Goal: Task Accomplishment & Management: Use online tool/utility

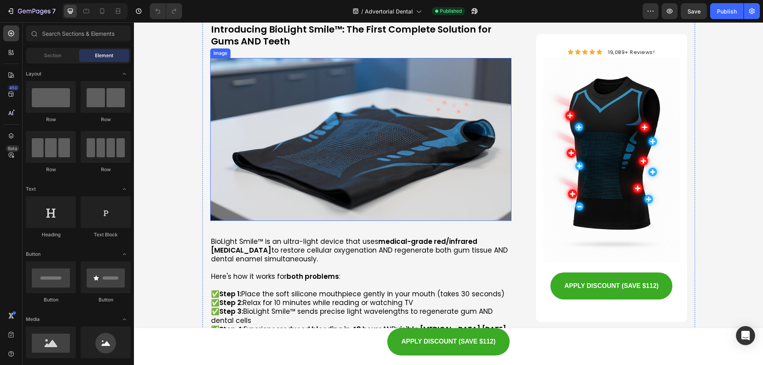
scroll to position [2584, 0]
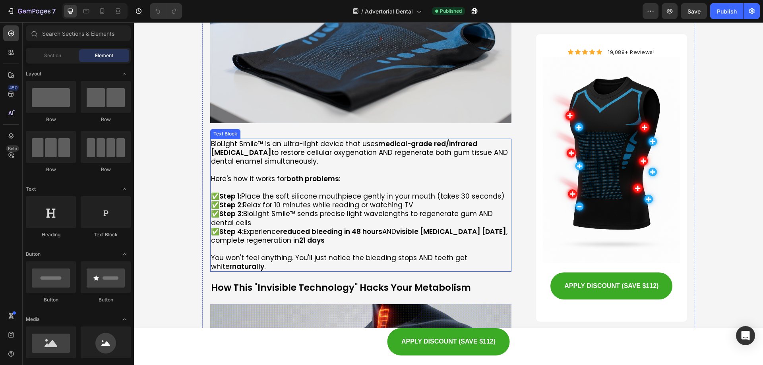
click at [317, 183] on p at bounding box center [361, 187] width 300 height 9
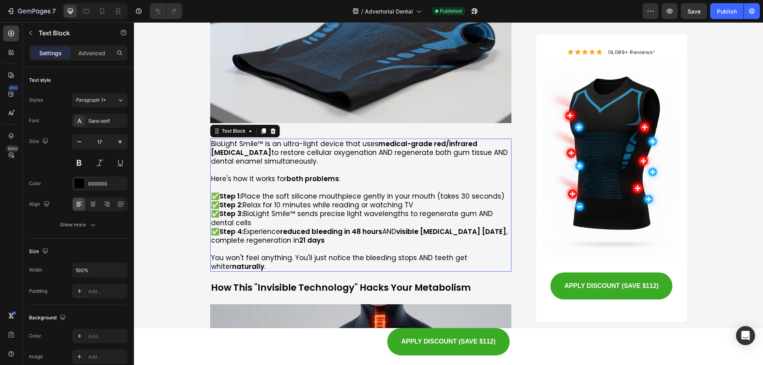
click at [317, 183] on p at bounding box center [361, 187] width 300 height 9
click at [317, 183] on p "Rich Text Editor. Editing area: main" at bounding box center [361, 187] width 300 height 9
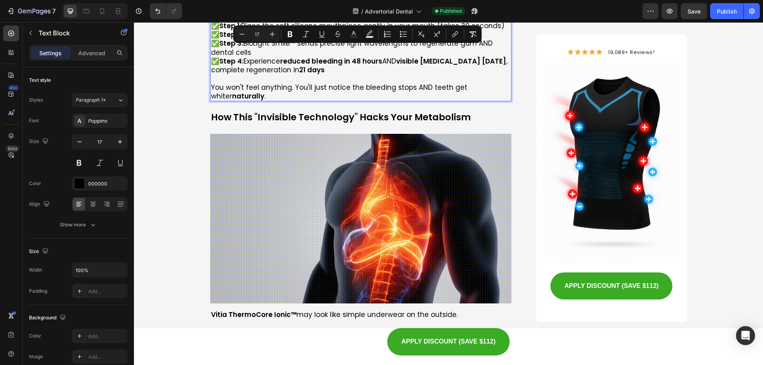
scroll to position [2783, 0]
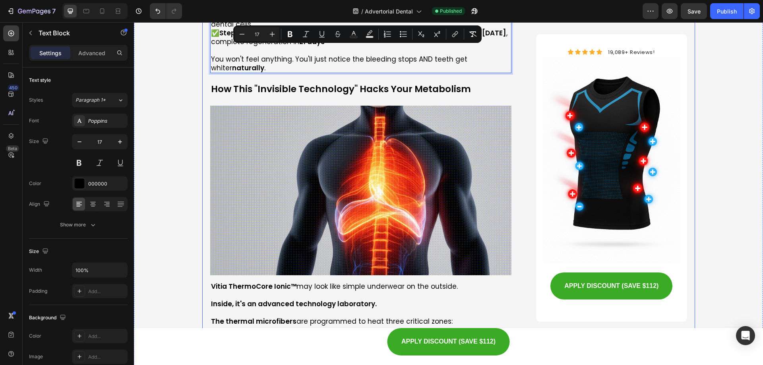
click at [283, 83] on p "How This "Invisible Technology" Hacks Your Metabolism" at bounding box center [361, 89] width 300 height 12
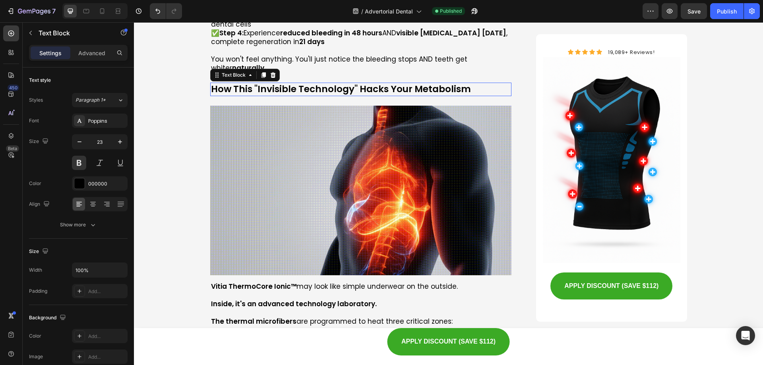
click at [283, 83] on p "How This "Invisible Technology" Hacks Your Metabolism" at bounding box center [361, 89] width 300 height 12
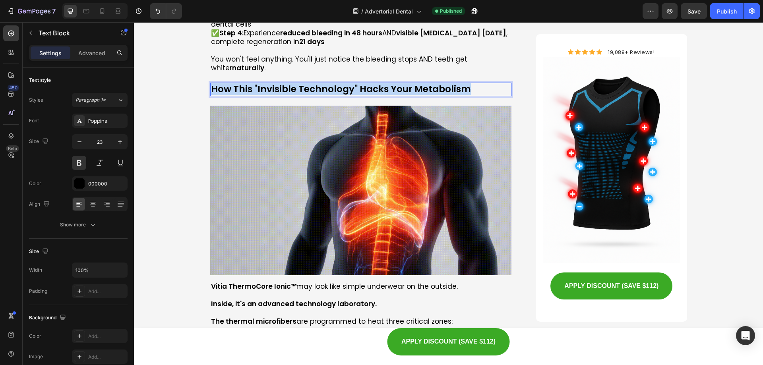
click at [283, 83] on p "How This "Invisible Technology" Hacks Your Metabolism" at bounding box center [361, 89] width 300 height 12
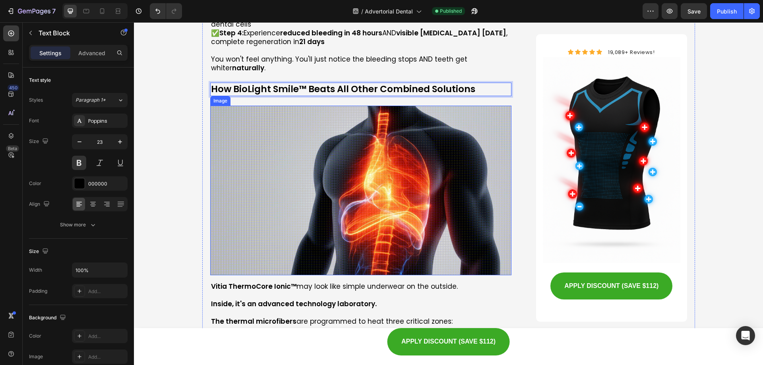
click at [310, 117] on img at bounding box center [361, 191] width 302 height 170
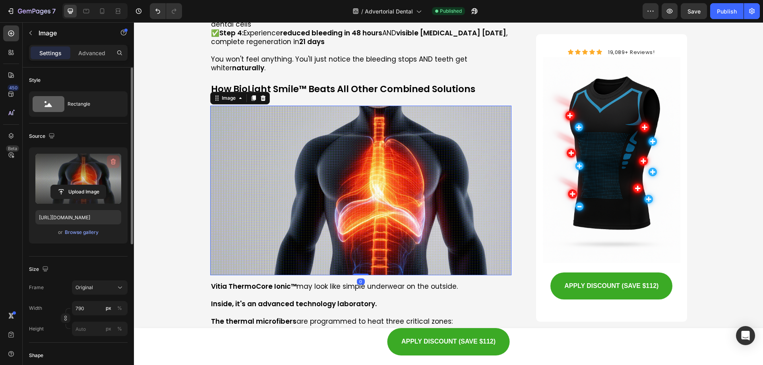
click at [115, 163] on icon "button" at bounding box center [113, 162] width 5 height 6
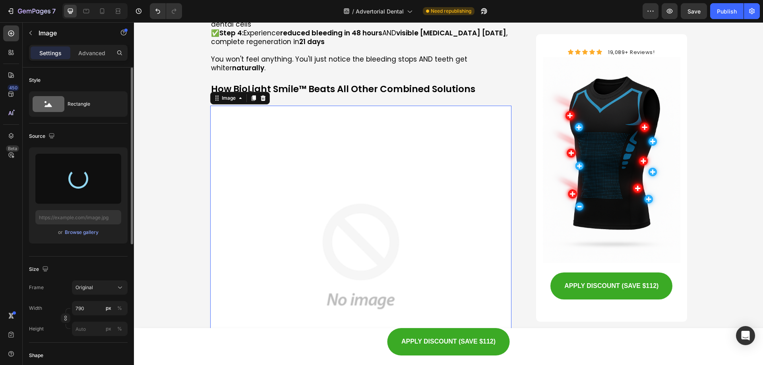
type input "[URL][DOMAIN_NAME]"
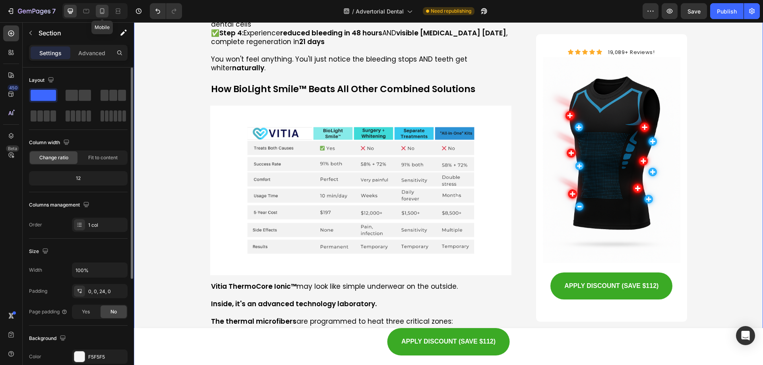
click at [102, 10] on icon at bounding box center [102, 11] width 8 height 8
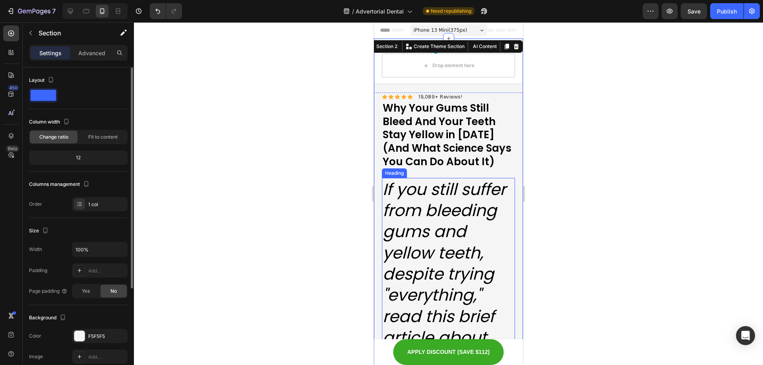
click at [464, 225] on h2 "If you still suffer from bleeding gums and yellow teeth, despite trying "everyt…" at bounding box center [448, 359] width 133 height 362
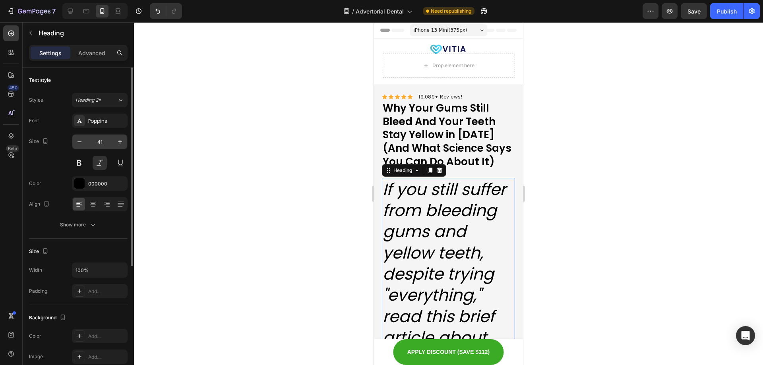
click at [105, 140] on input "41" at bounding box center [100, 142] width 26 height 14
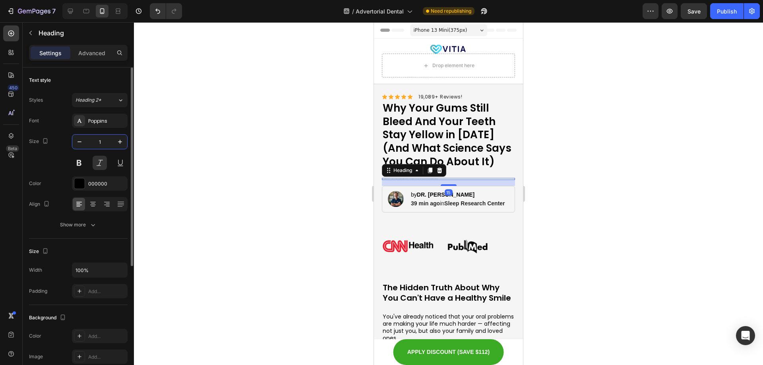
type input "12"
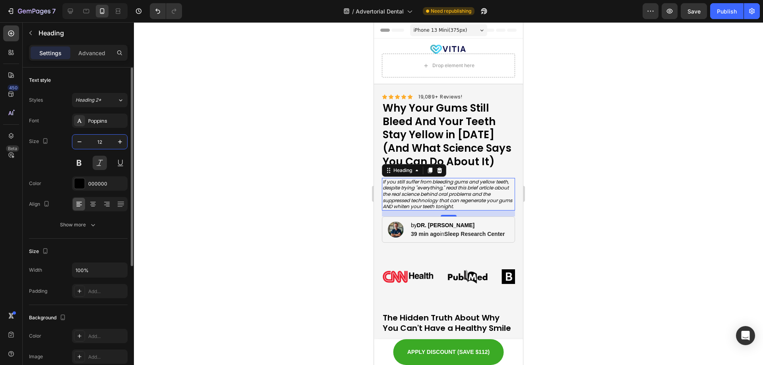
click at [105, 141] on input "12" at bounding box center [100, 142] width 26 height 14
click at [186, 142] on div at bounding box center [448, 193] width 629 height 343
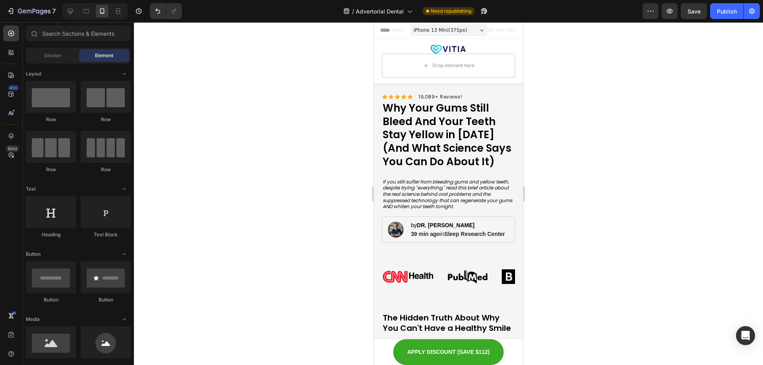
click at [428, 146] on h1 "Why Your Gums Still Bleed And Your Teeth Stay Yellow in [DATE] (And What Scienc…" at bounding box center [448, 135] width 133 height 69
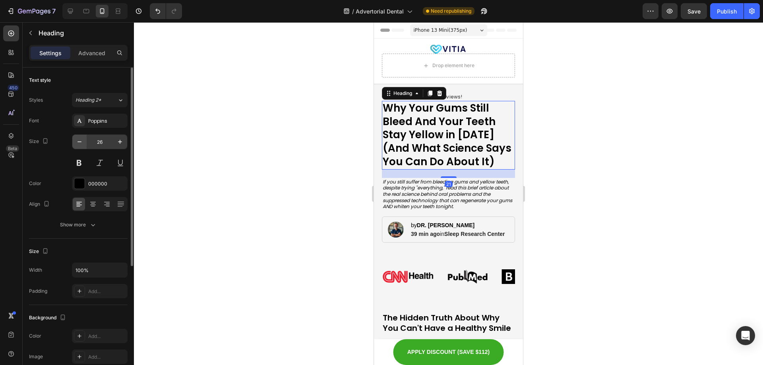
click at [81, 142] on icon "button" at bounding box center [80, 142] width 8 height 8
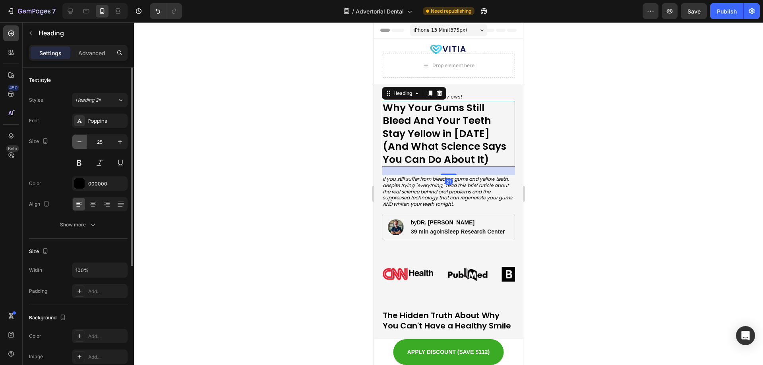
click at [81, 142] on icon "button" at bounding box center [80, 142] width 8 height 8
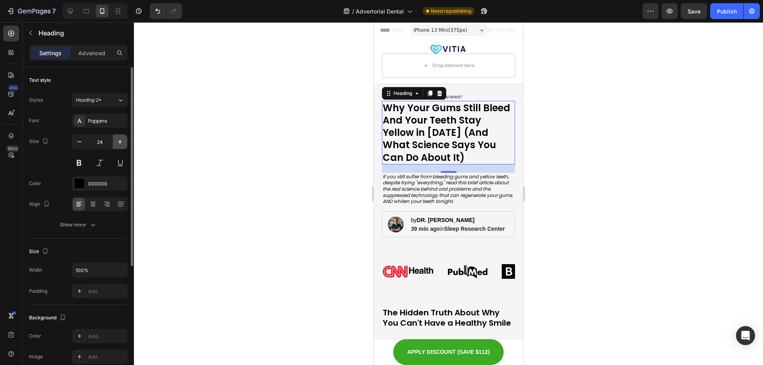
click at [120, 144] on icon "button" at bounding box center [120, 142] width 8 height 8
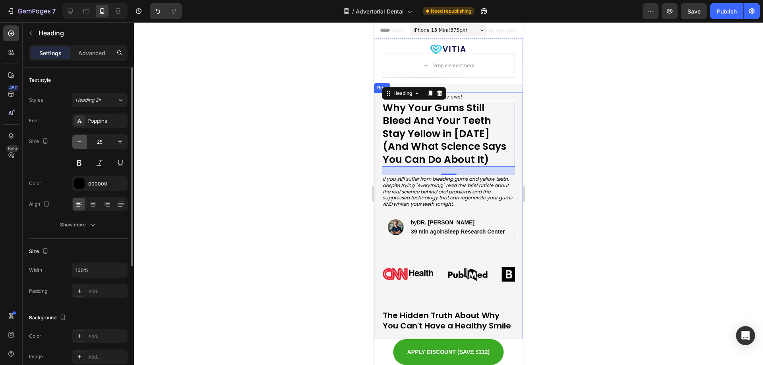
click at [76, 144] on icon "button" at bounding box center [80, 142] width 8 height 8
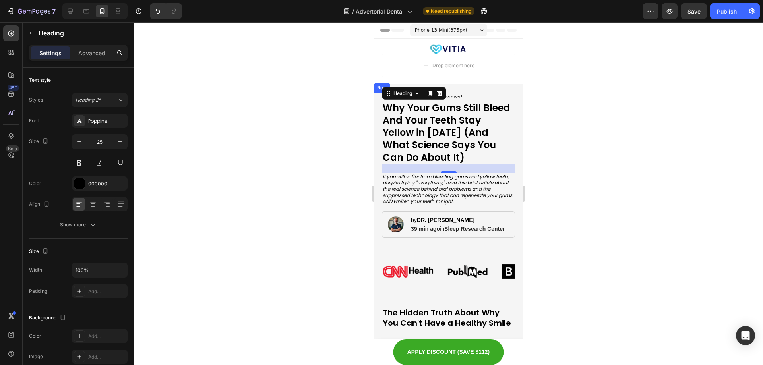
type input "24"
click at [402, 180] on h2 "If you still suffer from bleeding gums and yellow teeth, despite trying "everyt…" at bounding box center [448, 189] width 133 height 33
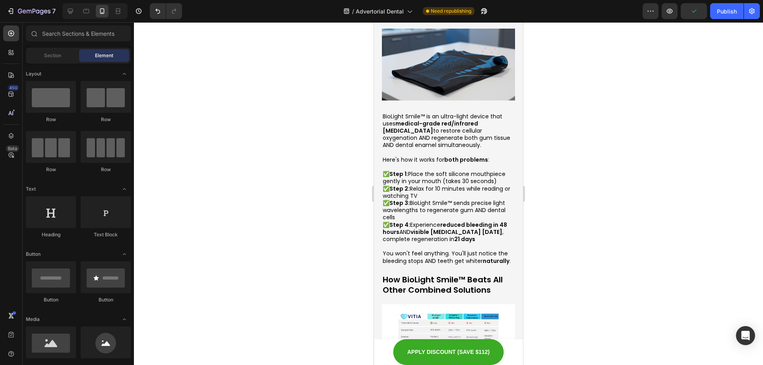
scroll to position [2419, 0]
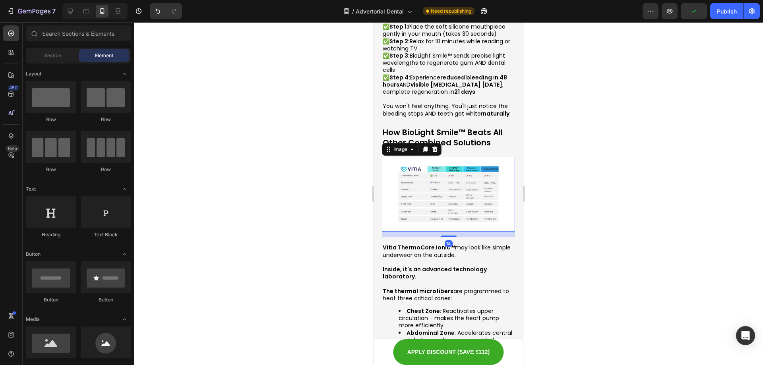
click at [468, 157] on img at bounding box center [448, 194] width 133 height 75
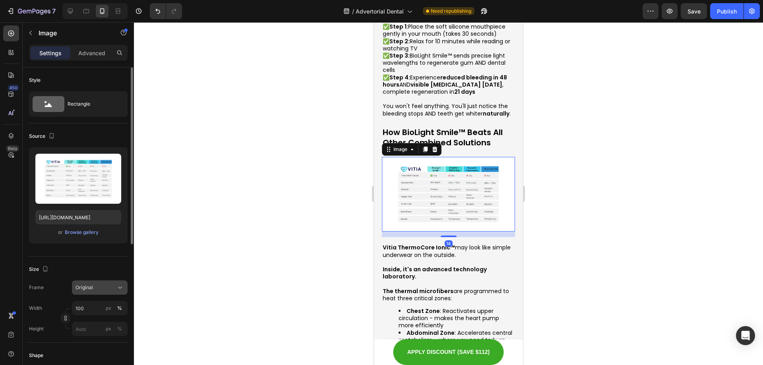
click at [103, 293] on button "Original" at bounding box center [100, 288] width 56 height 14
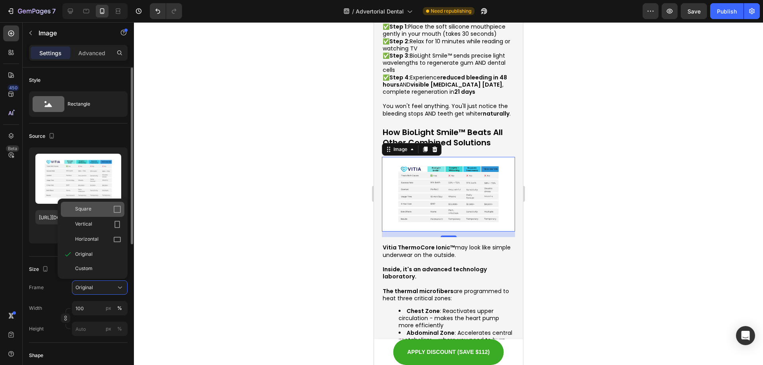
click at [100, 209] on div "Square" at bounding box center [98, 210] width 46 height 8
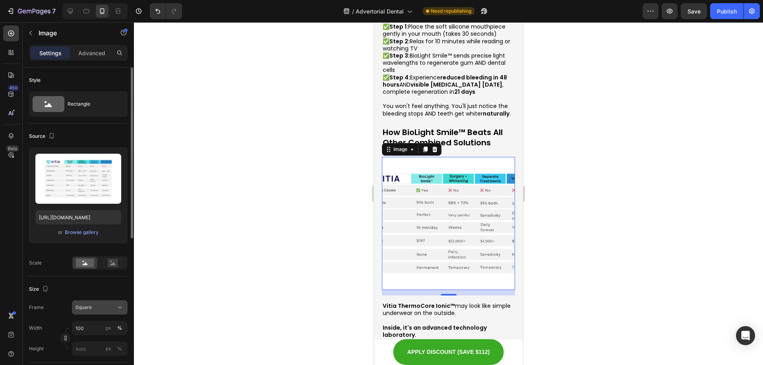
click at [89, 310] on span "Square" at bounding box center [84, 307] width 16 height 7
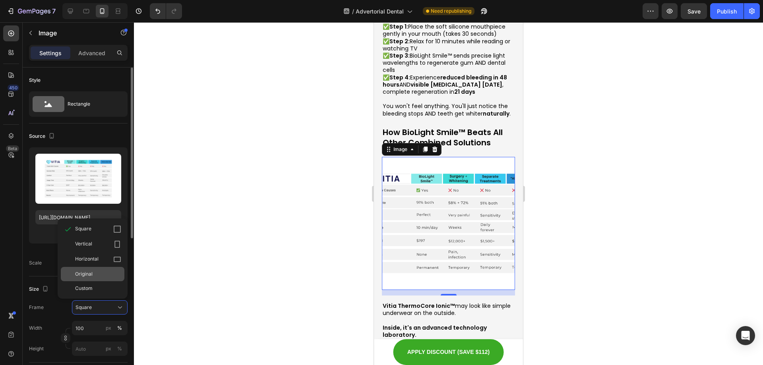
click at [95, 273] on div "Original" at bounding box center [98, 274] width 46 height 7
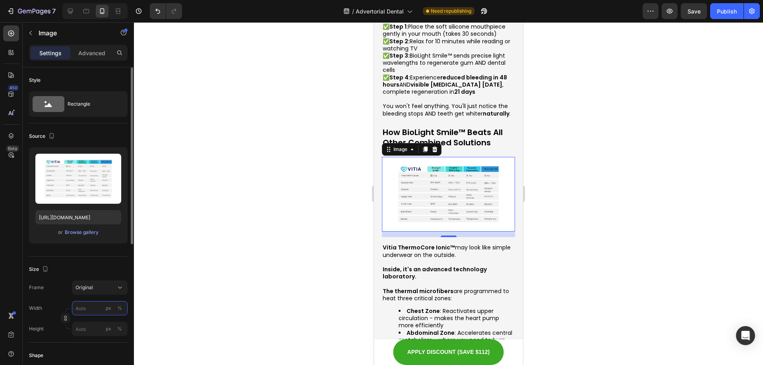
click at [99, 307] on input "px %" at bounding box center [100, 308] width 56 height 14
click at [99, 324] on div "Full 100%" at bounding box center [91, 327] width 65 height 14
type input "100"
click at [91, 328] on input "px %" at bounding box center [100, 329] width 56 height 14
click at [102, 348] on p "Full 100%" at bounding box center [98, 348] width 46 height 7
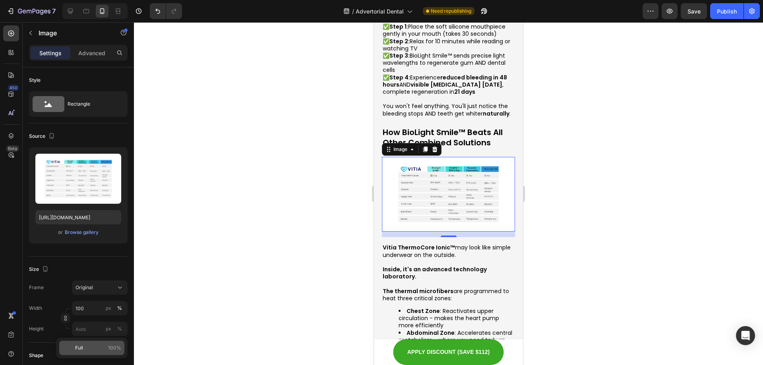
type input "100"
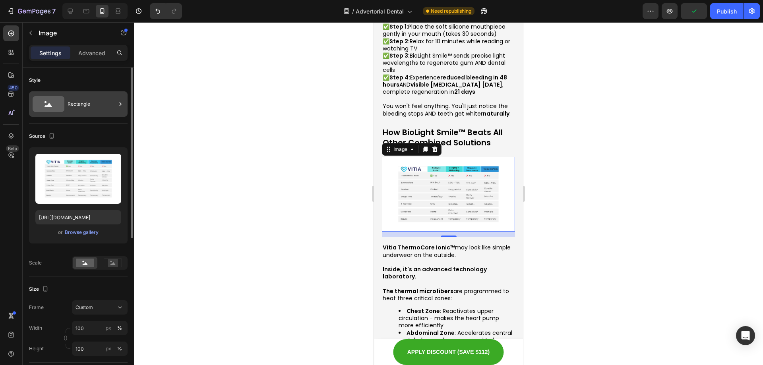
click at [99, 108] on div "Rectangle" at bounding box center [92, 104] width 49 height 18
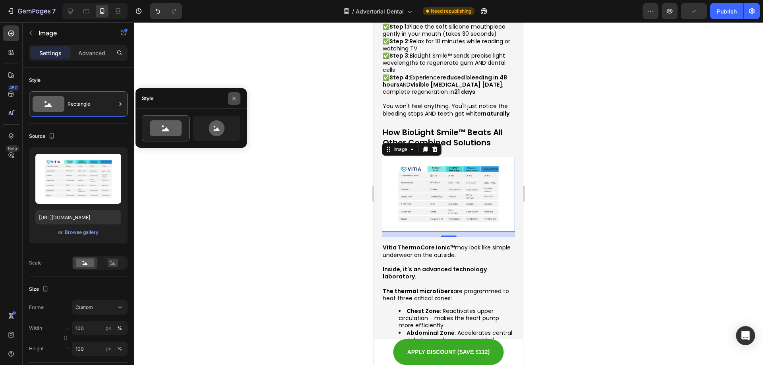
click at [231, 99] on button "button" at bounding box center [234, 98] width 13 height 13
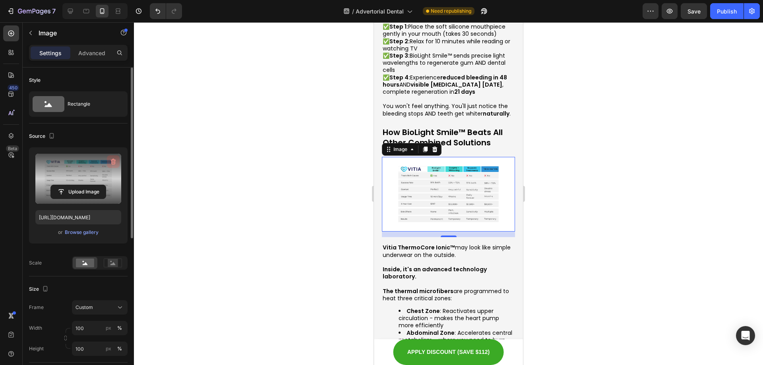
click at [113, 160] on icon "button" at bounding box center [113, 162] width 8 height 8
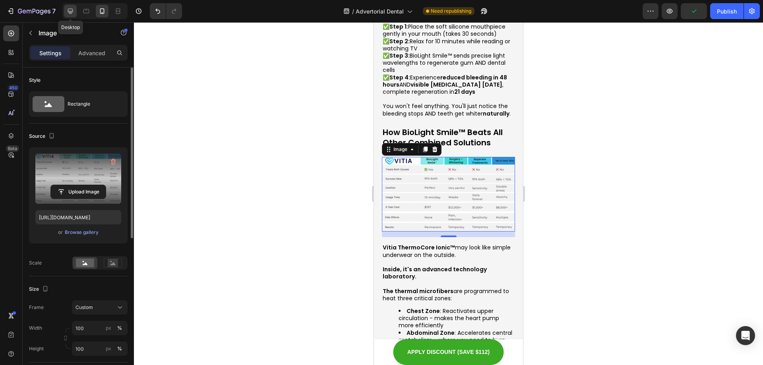
click at [72, 12] on icon at bounding box center [70, 11] width 5 height 5
type input "[URL][DOMAIN_NAME]"
type input "790"
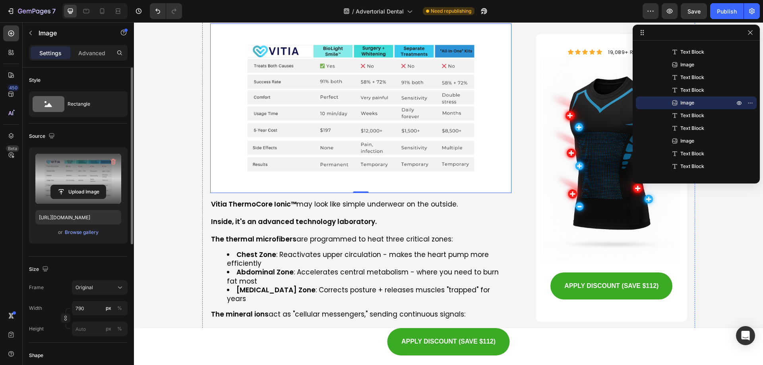
scroll to position [2825, 0]
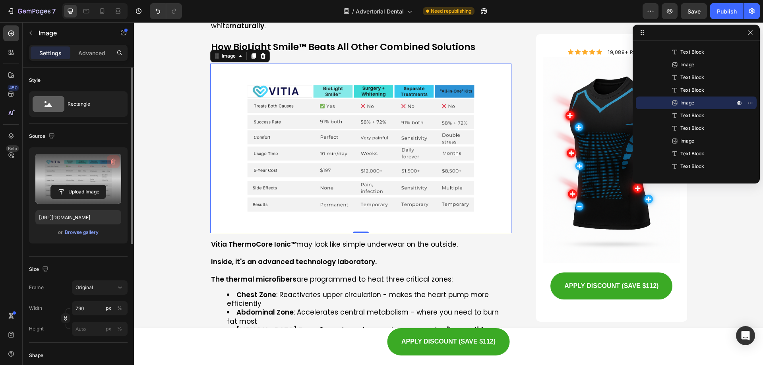
drag, startPoint x: 118, startPoint y: 162, endPoint x: 38, endPoint y: 121, distance: 89.8
click at [118, 162] on button "button" at bounding box center [113, 161] width 13 height 13
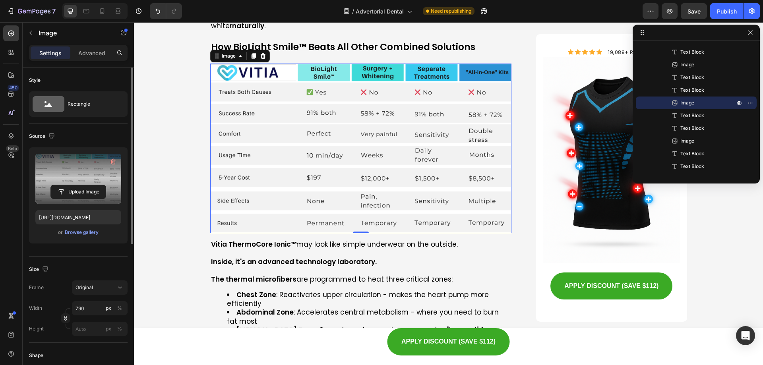
click at [111, 10] on div at bounding box center [94, 11] width 65 height 16
click at [105, 11] on icon at bounding box center [102, 11] width 8 height 8
type input "[URL][DOMAIN_NAME]"
type input "100"
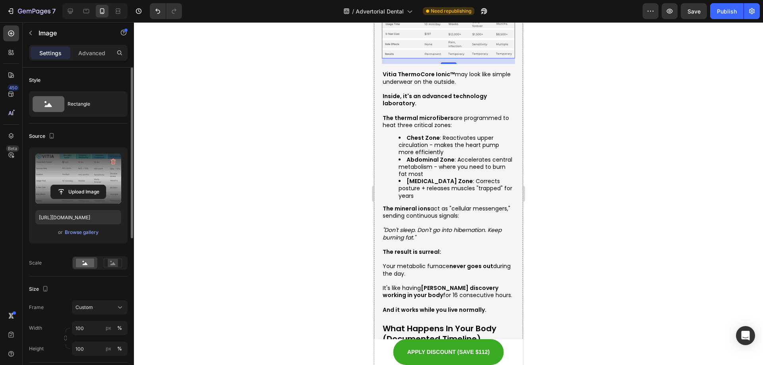
scroll to position [2564, 0]
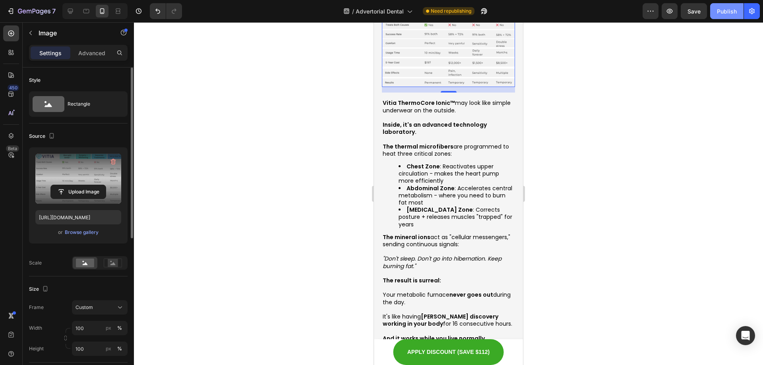
click at [721, 14] on div "Publish" at bounding box center [727, 11] width 20 height 8
click at [693, 8] on span "Save" at bounding box center [694, 11] width 13 height 7
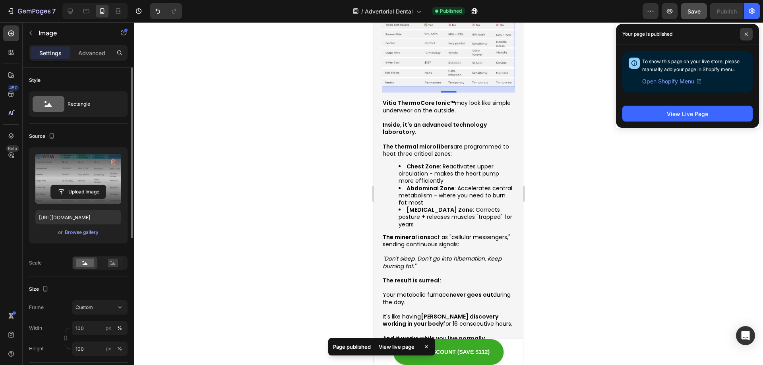
click at [748, 33] on icon at bounding box center [747, 34] width 4 height 4
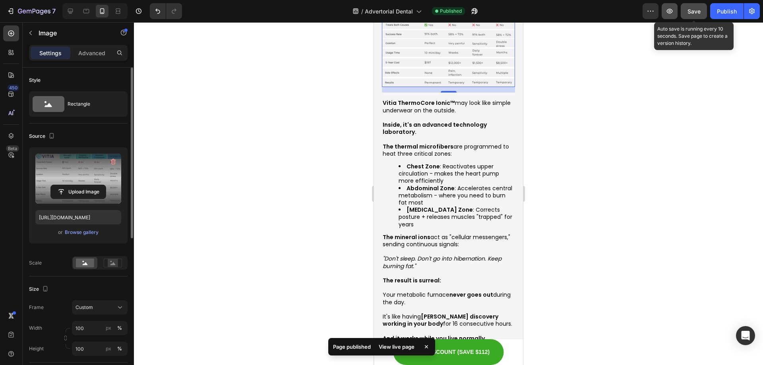
click at [667, 13] on icon "button" at bounding box center [670, 11] width 8 height 8
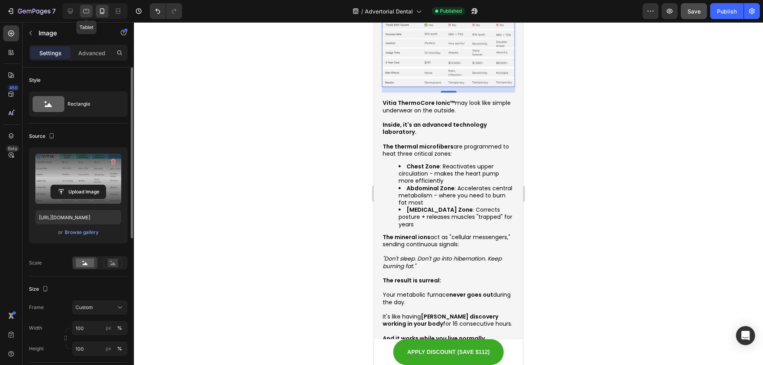
click at [80, 9] on div at bounding box center [86, 11] width 13 height 13
type input "[URL][DOMAIN_NAME]"
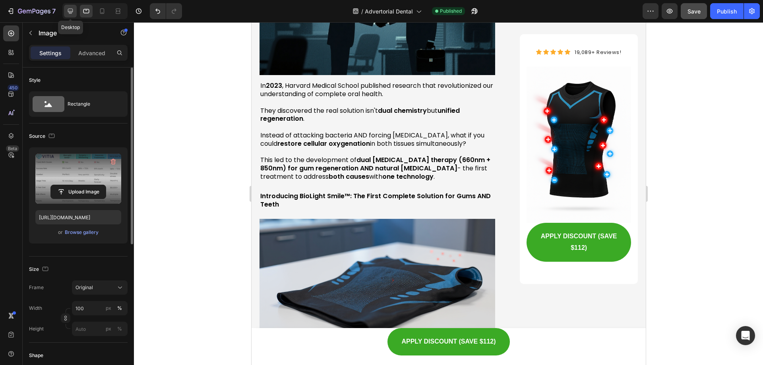
scroll to position [2787, 0]
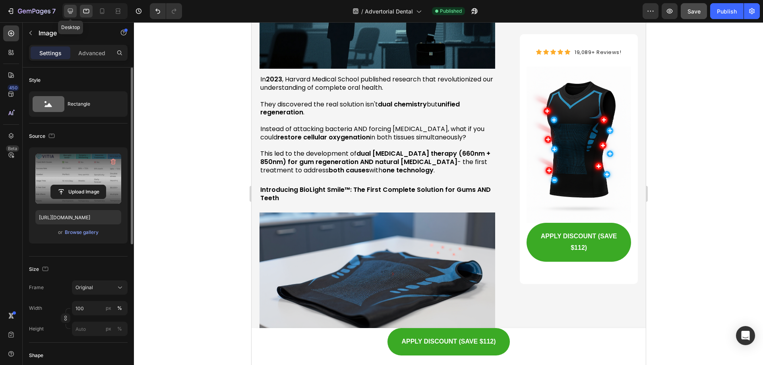
click at [74, 9] on icon at bounding box center [70, 11] width 8 height 8
type input "790"
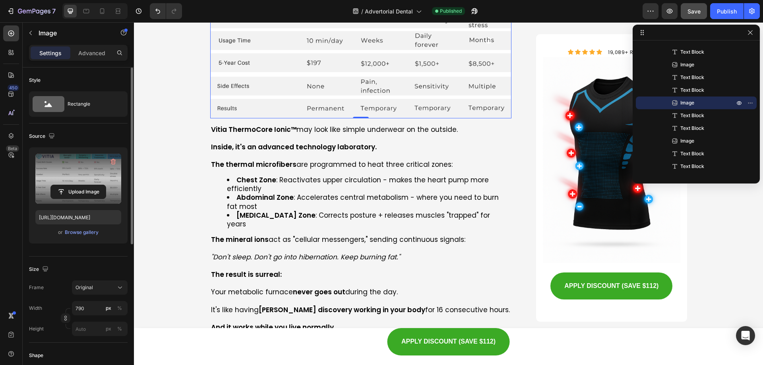
scroll to position [2940, 0]
click at [286, 151] on p at bounding box center [361, 155] width 300 height 9
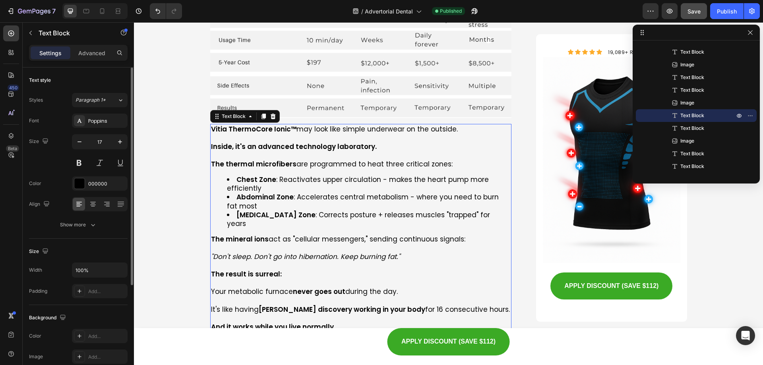
click at [286, 151] on p at bounding box center [361, 155] width 300 height 9
click at [286, 151] on p "Rich Text Editor. Editing area: main" at bounding box center [361, 155] width 300 height 9
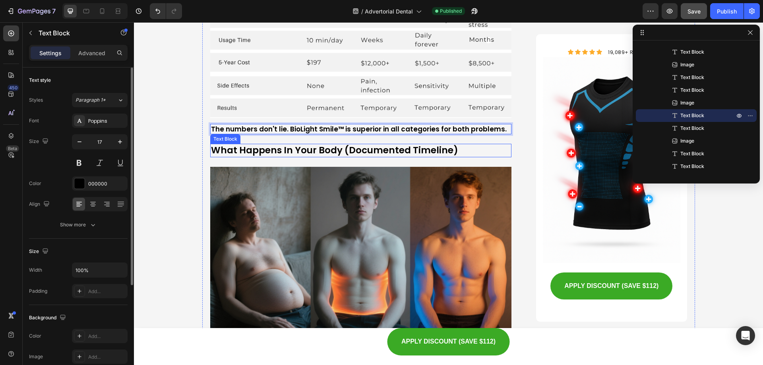
click at [341, 145] on p "What Happens In Your Body (Documented Timeline)" at bounding box center [361, 151] width 300 height 12
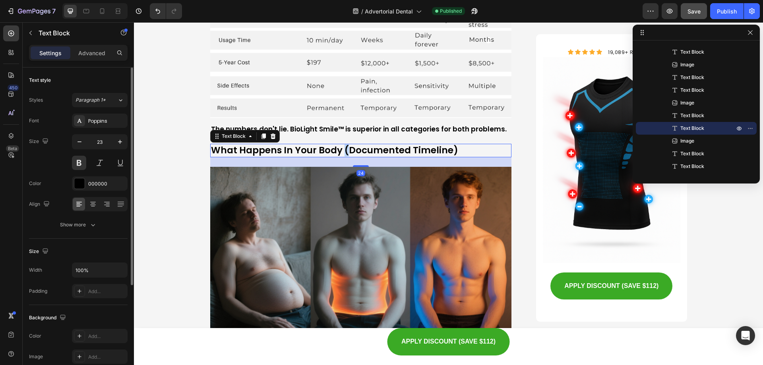
click at [341, 145] on p "What Happens In Your Body (Documented Timeline)" at bounding box center [361, 151] width 300 height 12
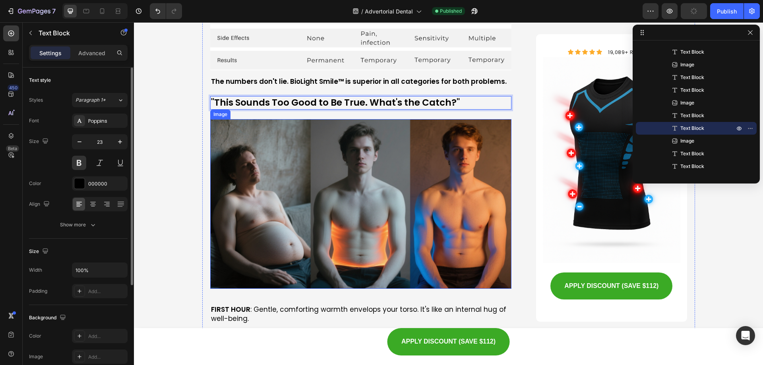
scroll to position [3179, 0]
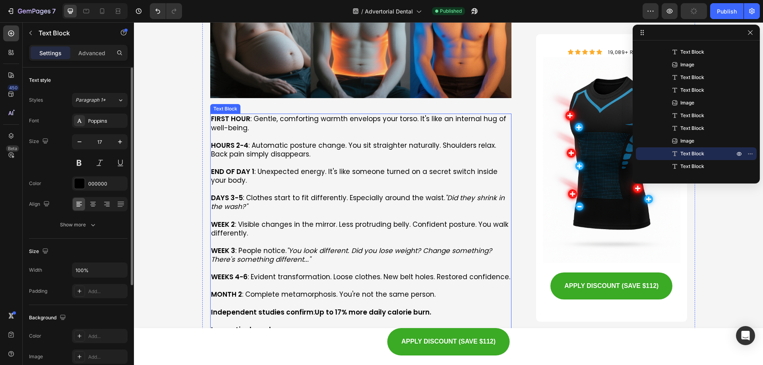
click at [316, 185] on p at bounding box center [361, 189] width 300 height 9
click at [316, 185] on p "Rich Text Editor. Editing area: main" at bounding box center [361, 189] width 300 height 9
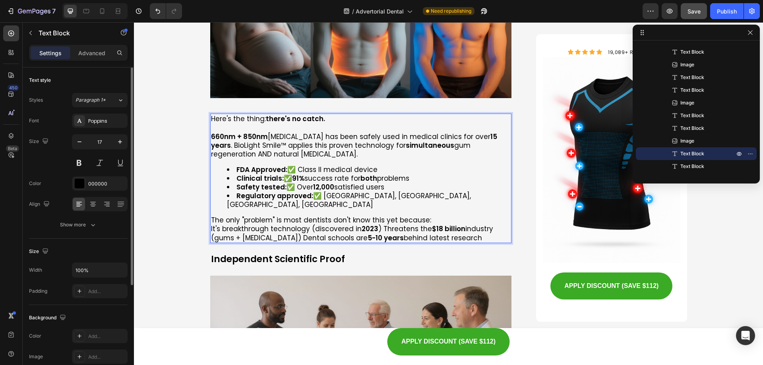
click at [211, 216] on p "The only "problem" is most dentists don't know this yet because:" at bounding box center [361, 220] width 300 height 9
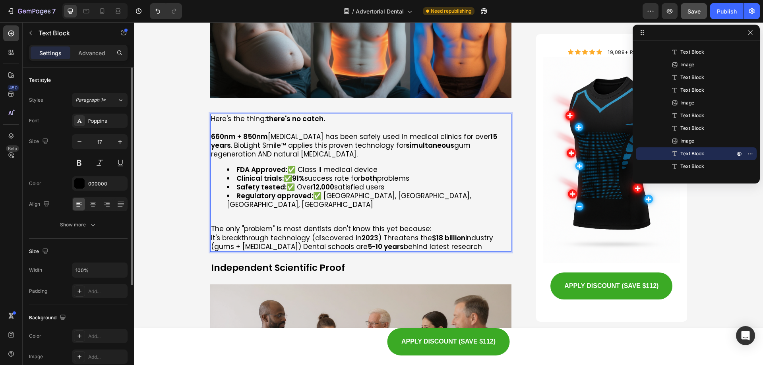
click at [211, 234] on p "It's breakthrough technology (discovered in [DATE] ) Threatens the $18 billion …" at bounding box center [361, 242] width 300 height 17
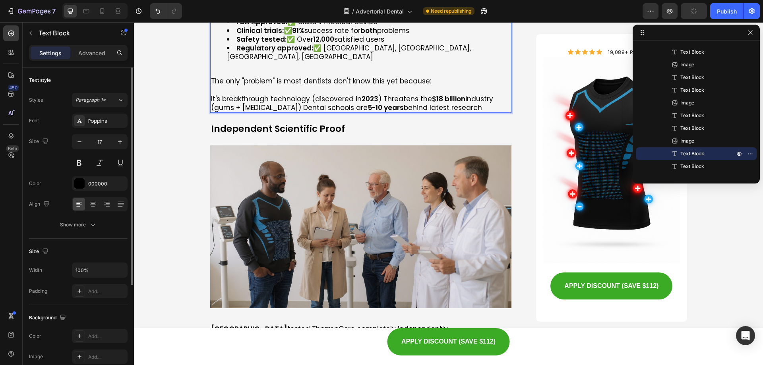
scroll to position [3378, 0]
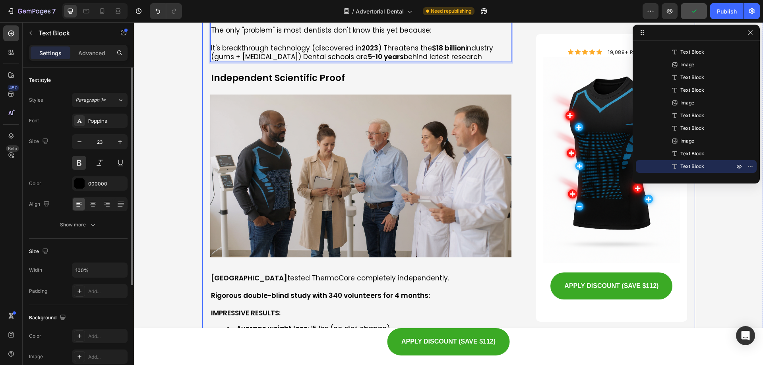
click at [298, 72] on p "Independent Scientific Proof" at bounding box center [361, 78] width 300 height 12
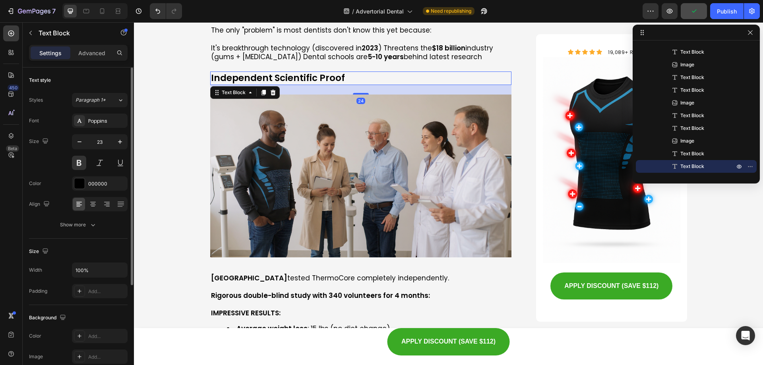
click at [298, 72] on p "Independent Scientific Proof" at bounding box center [361, 78] width 300 height 12
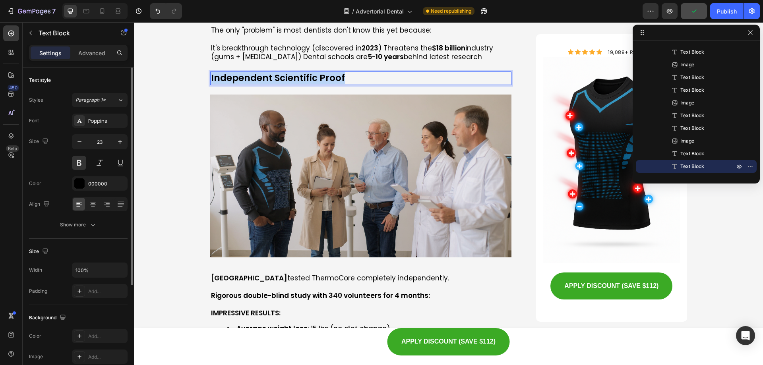
click at [298, 72] on p "Independent Scientific Proof" at bounding box center [361, 78] width 300 height 12
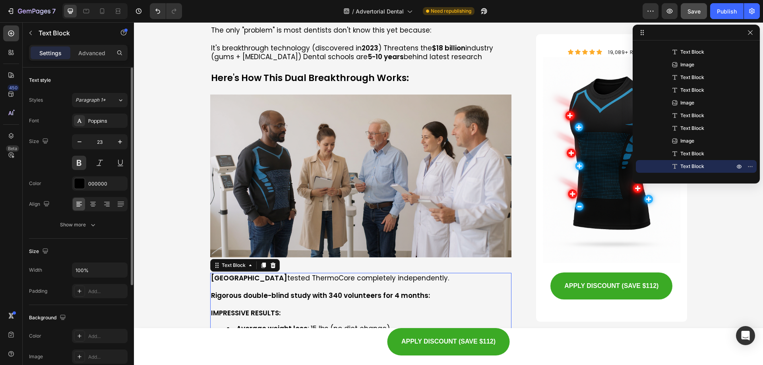
scroll to position [481, 0]
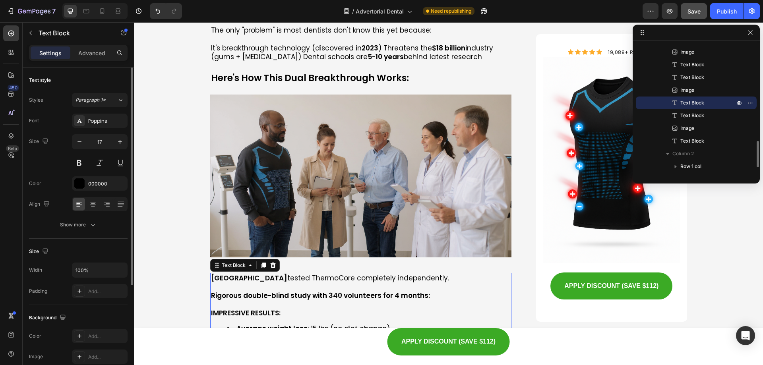
click at [295, 283] on p at bounding box center [361, 287] width 300 height 9
click at [295, 283] on p "Rich Text Editor. Editing area: main" at bounding box center [361, 287] width 300 height 9
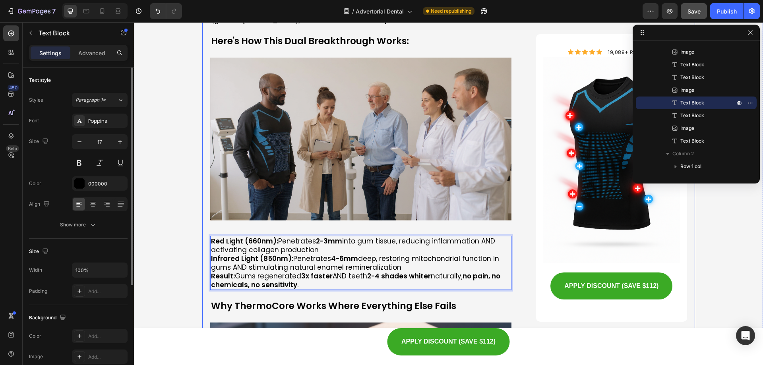
scroll to position [3418, 0]
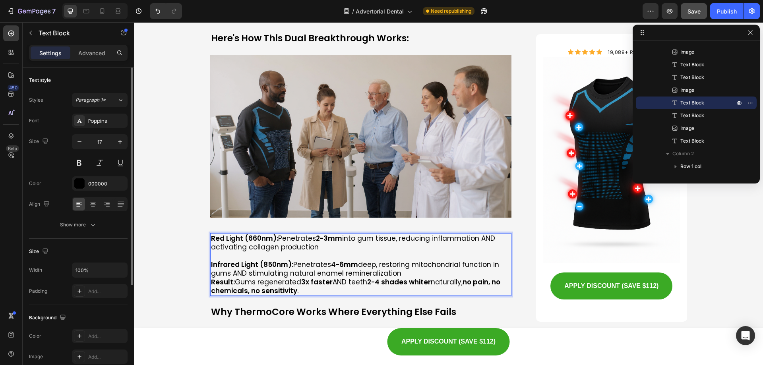
click at [211, 278] on strong "Result:" at bounding box center [223, 283] width 24 height 10
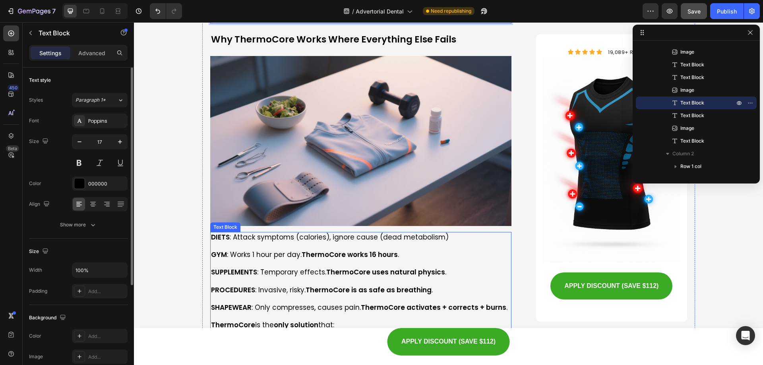
scroll to position [3616, 0]
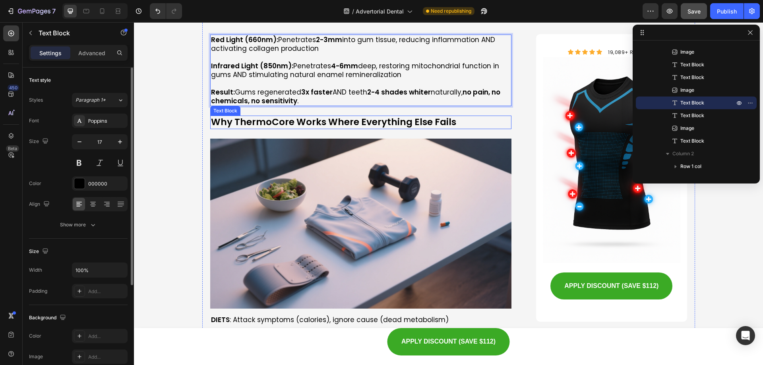
click at [342, 116] on p "Why ThermoCore Works Where Everything Else Fails" at bounding box center [361, 122] width 300 height 12
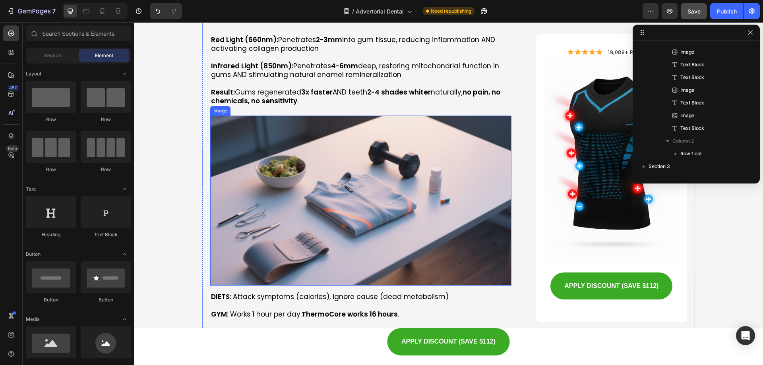
click at [353, 151] on img at bounding box center [361, 201] width 302 height 170
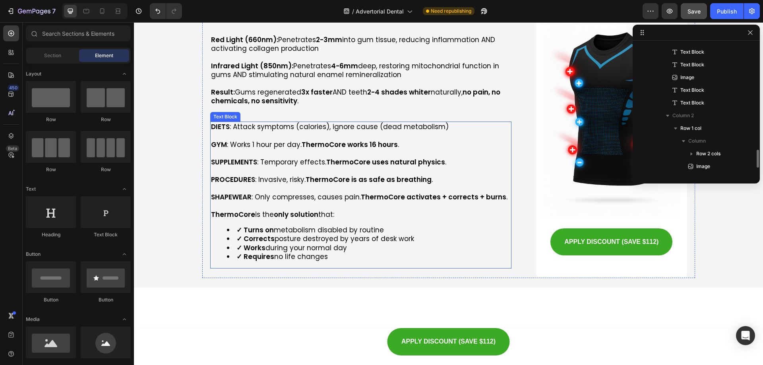
click at [319, 158] on p "SUPPLEMENTS : Temporary effects. ThermoCore uses natural physics ." at bounding box center [361, 162] width 300 height 9
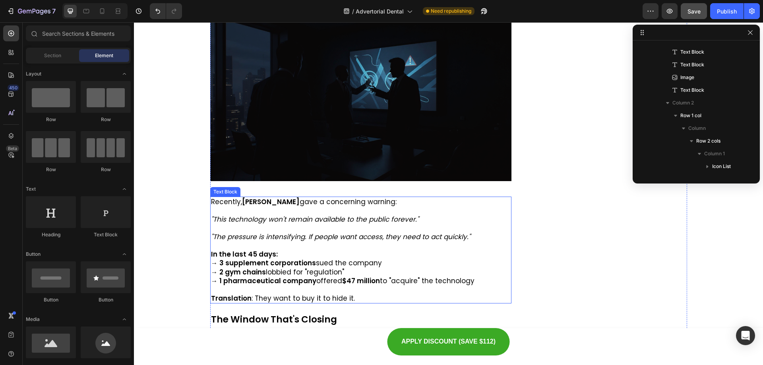
scroll to position [3587, 0]
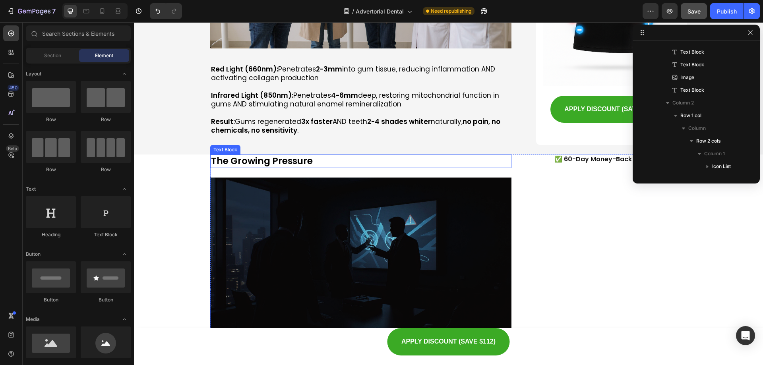
click at [287, 155] on p "The Growing Pressure" at bounding box center [361, 161] width 300 height 12
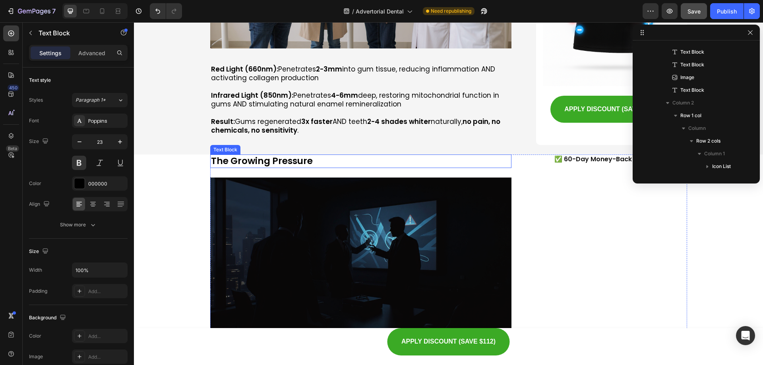
scroll to position [1114, 0]
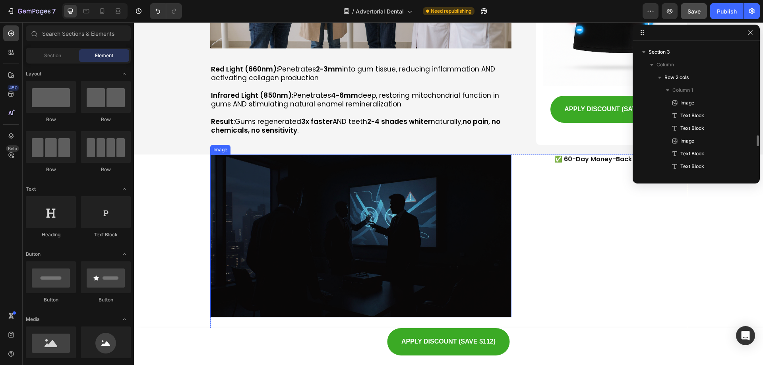
click at [305, 165] on img at bounding box center [361, 236] width 302 height 163
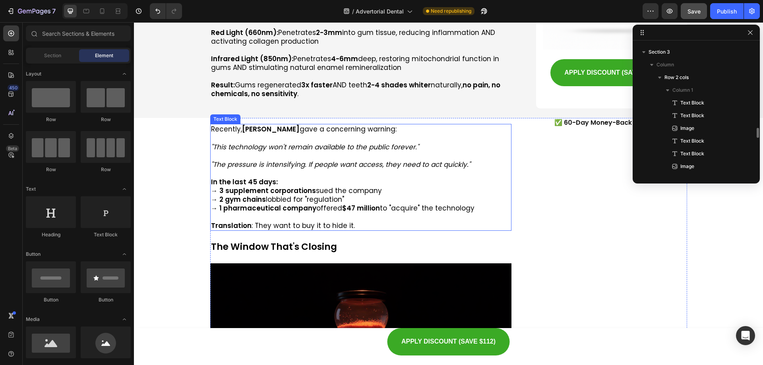
scroll to position [3627, 0]
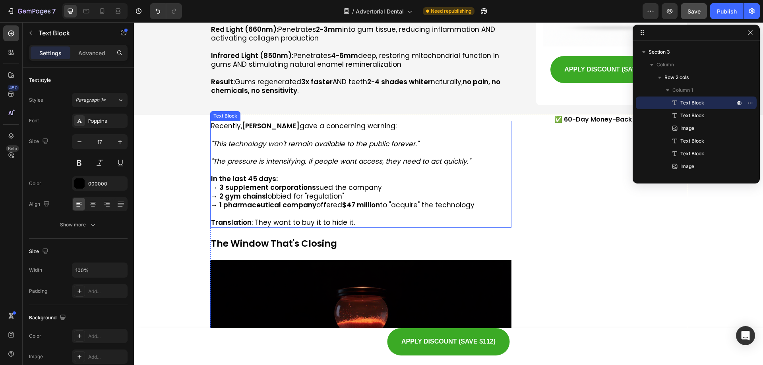
click at [305, 175] on p "In the last 45 days:" at bounding box center [361, 179] width 300 height 9
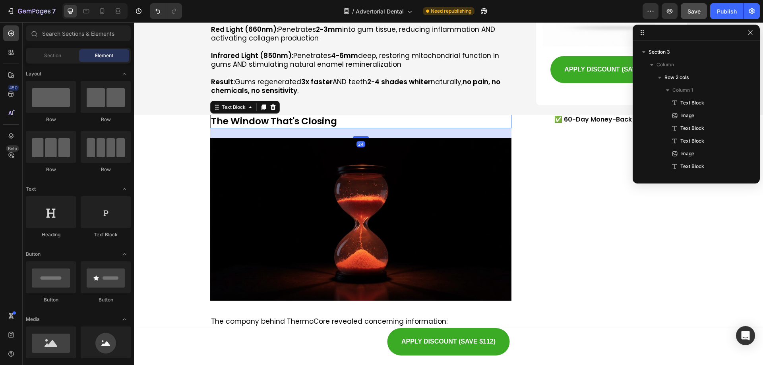
click at [301, 116] on p "The Window That's Closing" at bounding box center [361, 122] width 300 height 12
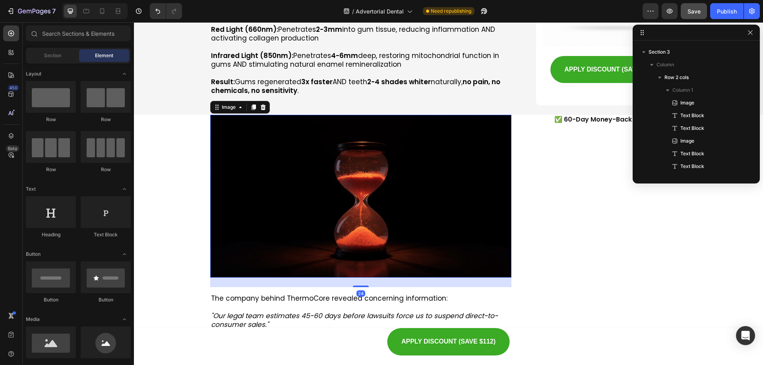
click at [328, 130] on img at bounding box center [361, 196] width 302 height 163
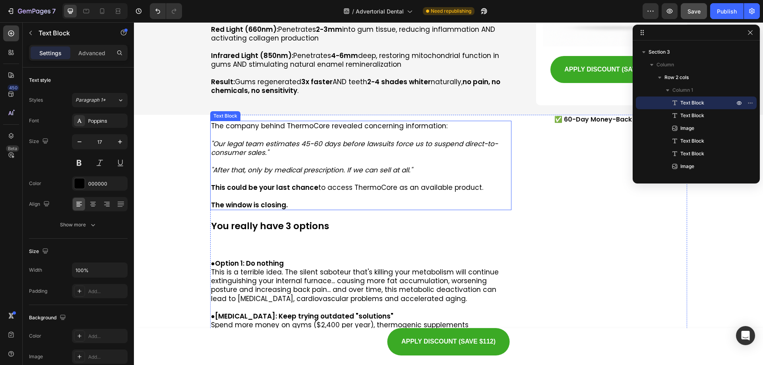
click at [308, 140] on p ""Our legal team estimates 45-60 days before lawsuits force us to suspend direct…" at bounding box center [361, 148] width 300 height 17
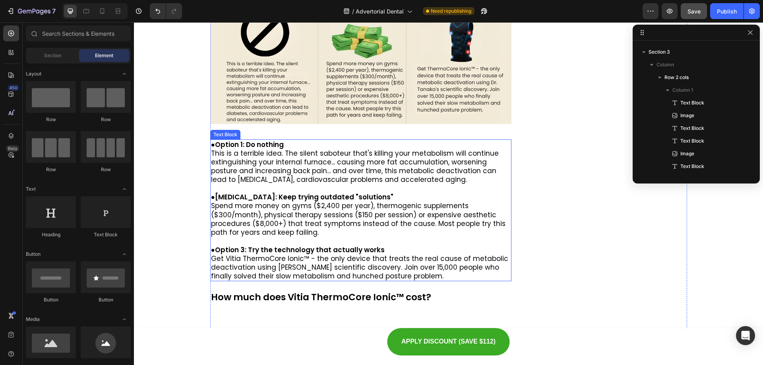
scroll to position [3786, 0]
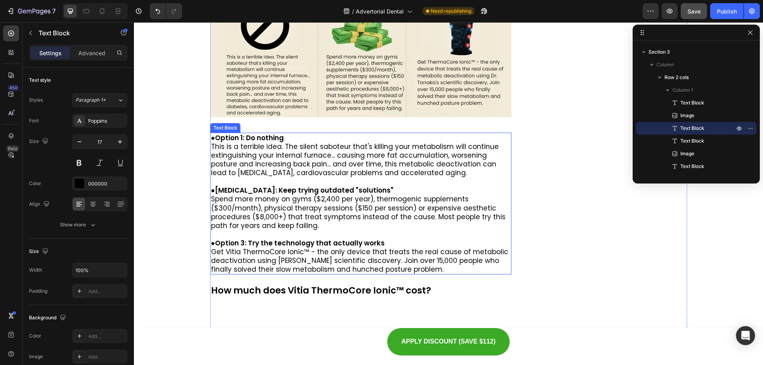
click at [286, 171] on p "This is a terrible idea. The silent saboteur that's killing your metabolism wil…" at bounding box center [361, 159] width 300 height 35
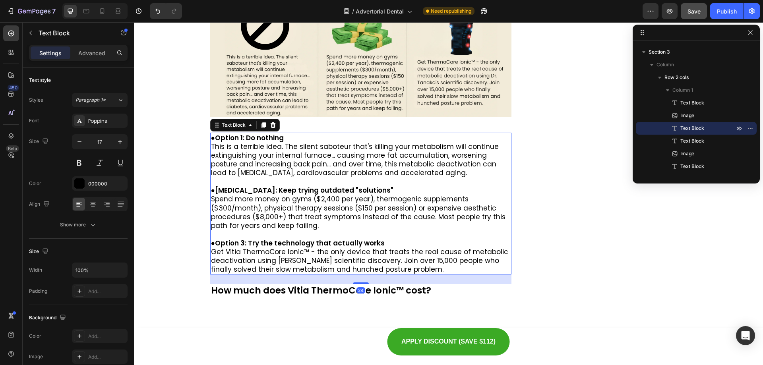
click at [286, 171] on p "This is a terrible idea. The silent saboteur that's killing your metabolism wil…" at bounding box center [361, 159] width 300 height 35
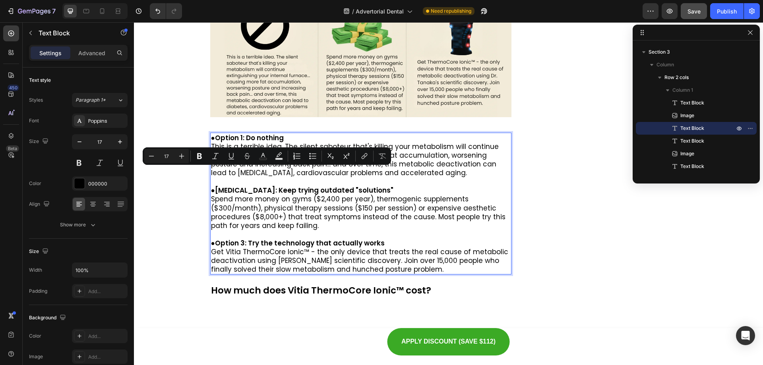
drag, startPoint x: 460, startPoint y: 182, endPoint x: 454, endPoint y: 180, distance: 6.2
click at [458, 182] on p "Rich Text Editor. Editing area: main" at bounding box center [361, 181] width 300 height 9
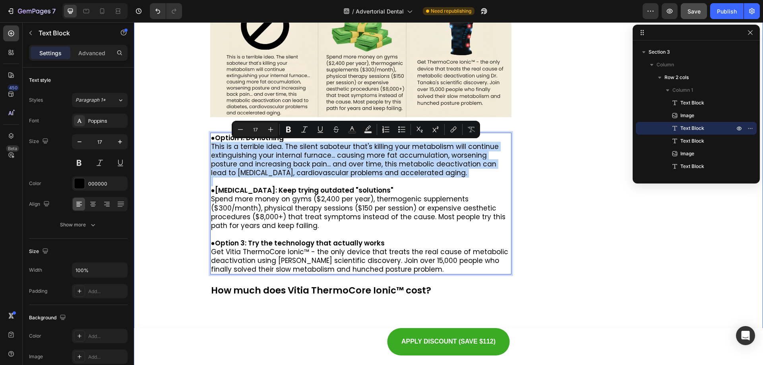
drag, startPoint x: 438, startPoint y: 177, endPoint x: 200, endPoint y: 145, distance: 239.9
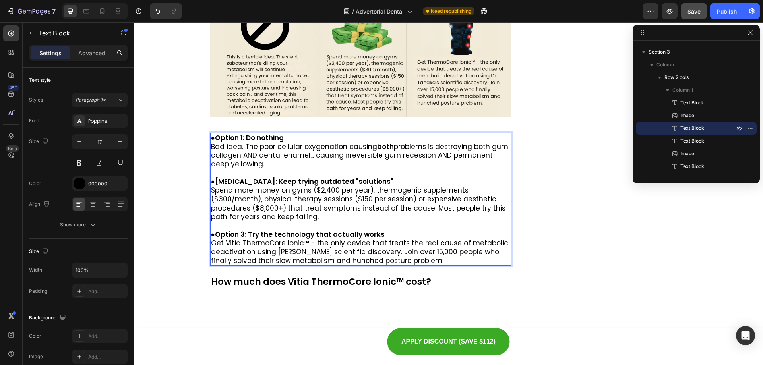
click at [294, 182] on strong "[MEDICAL_DATA]: Keep trying outdated "solutions"" at bounding box center [304, 182] width 179 height 10
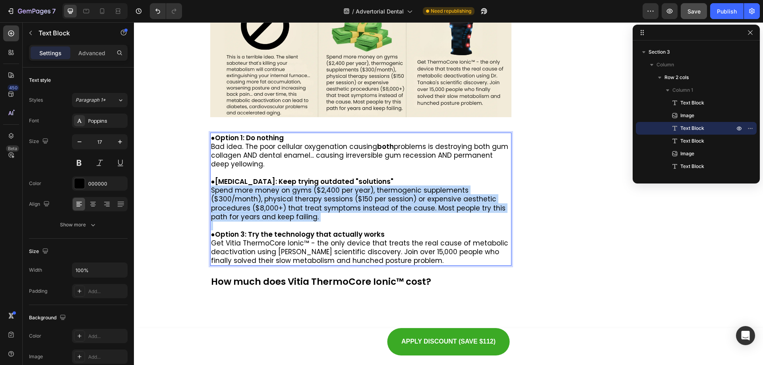
drag, startPoint x: 280, startPoint y: 212, endPoint x: 208, endPoint y: 192, distance: 74.3
click at [210, 192] on div "● Option 1: Do nothing Bad idea. The poor cellular oxygenation causing both pro…" at bounding box center [361, 199] width 302 height 133
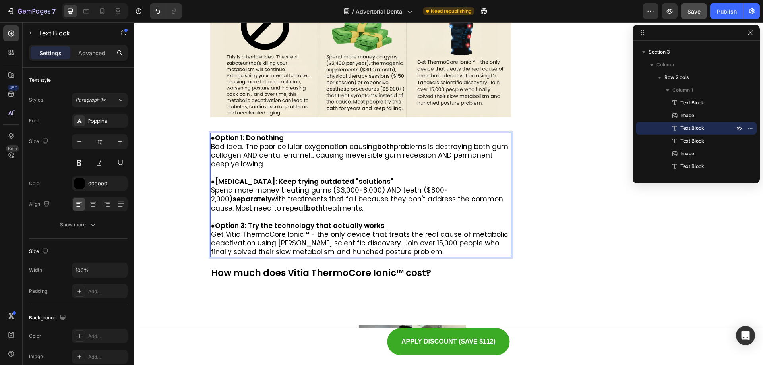
click at [405, 225] on p "● Option 3: Try the technology that actually works" at bounding box center [361, 225] width 300 height 9
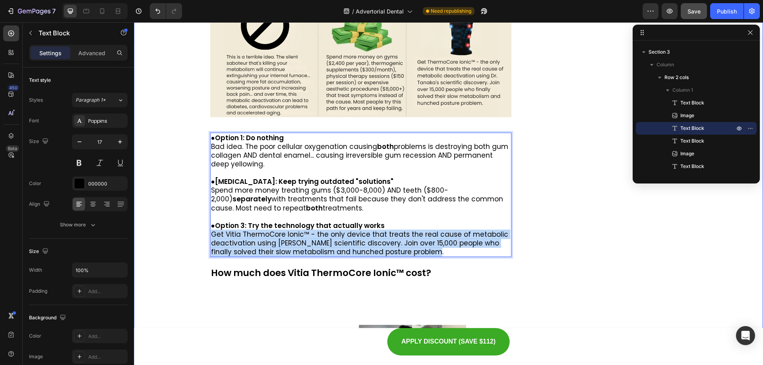
drag, startPoint x: 411, startPoint y: 249, endPoint x: 206, endPoint y: 232, distance: 205.8
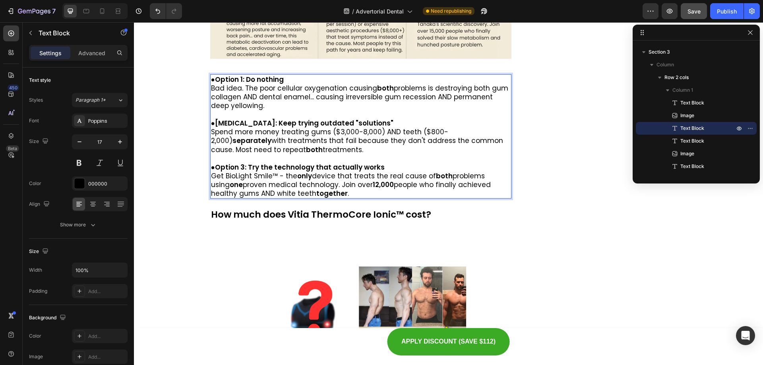
scroll to position [3865, 0]
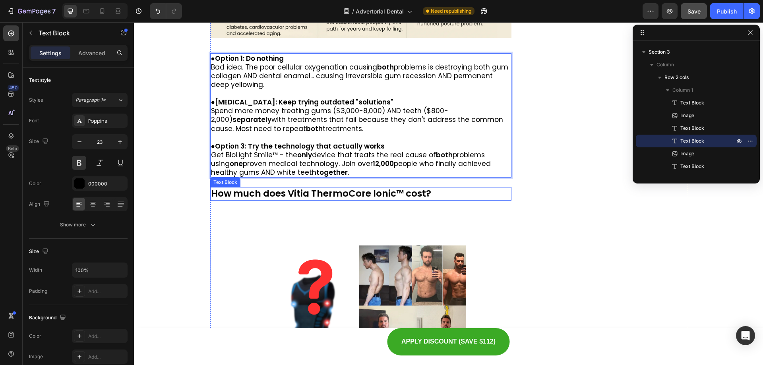
click at [316, 191] on p "How much does Vitia ThermoCore Ionic™ cost?" at bounding box center [361, 194] width 300 height 12
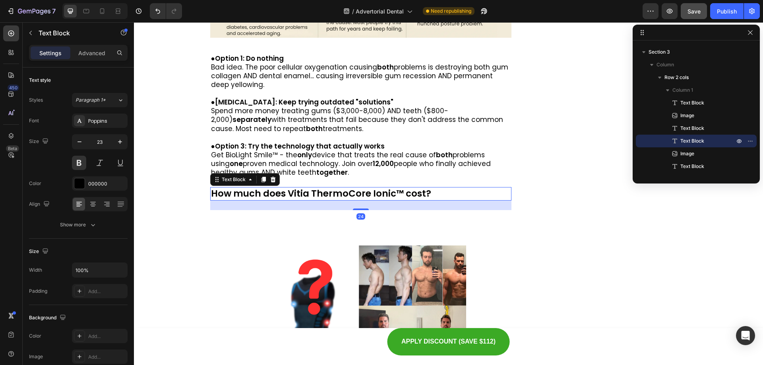
click at [316, 191] on p "How much does Vitia ThermoCore Ionic™ cost?" at bounding box center [361, 194] width 300 height 12
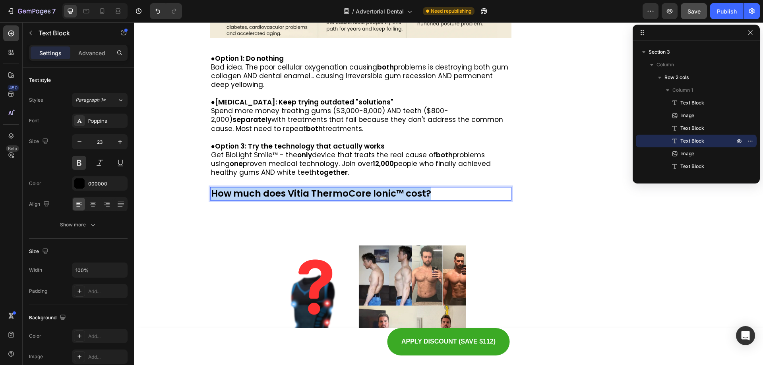
click at [316, 191] on p "How much does Vitia ThermoCore Ionic™ cost?" at bounding box center [361, 194] width 300 height 12
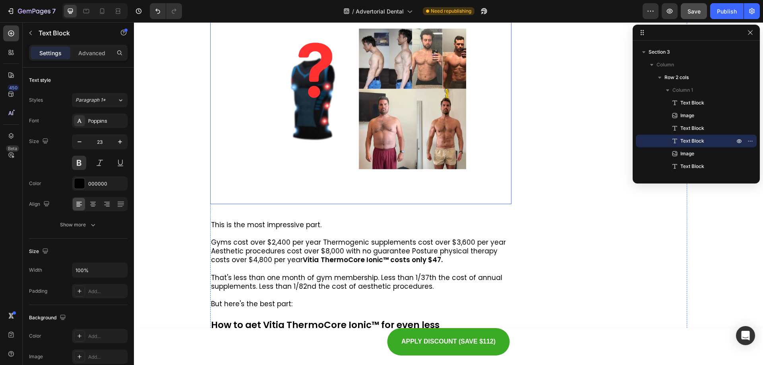
scroll to position [4104, 0]
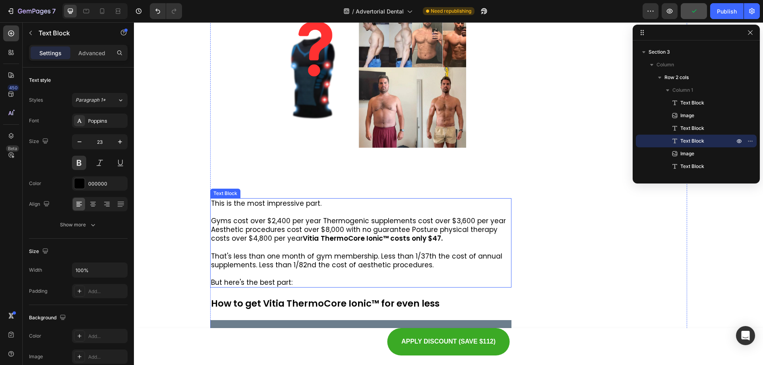
click at [303, 233] on p "Aesthetic procedures cost over $8,000 with no guarantee Posture physical therap…" at bounding box center [361, 233] width 300 height 17
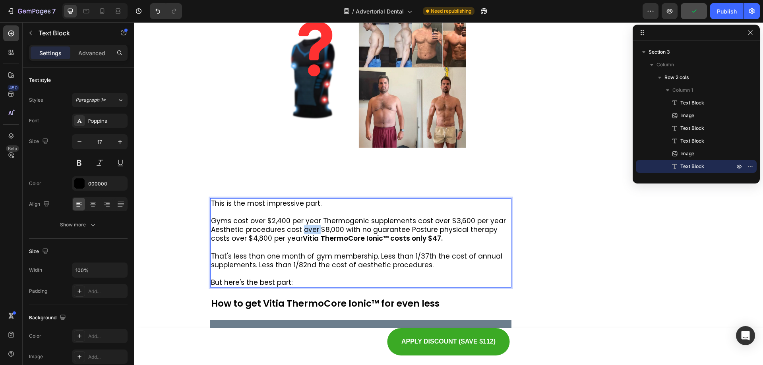
click at [303, 233] on p "Aesthetic procedures cost over $8,000 with no guarantee Posture physical therap…" at bounding box center [361, 233] width 300 height 17
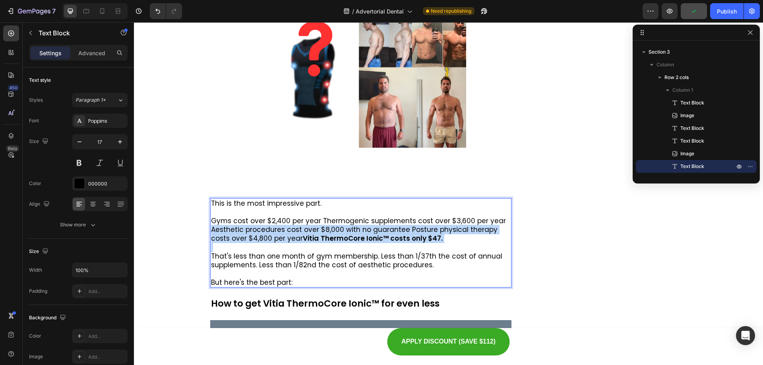
click at [303, 233] on p "Aesthetic procedures cost over $8,000 with no guarantee Posture physical therap…" at bounding box center [361, 233] width 300 height 17
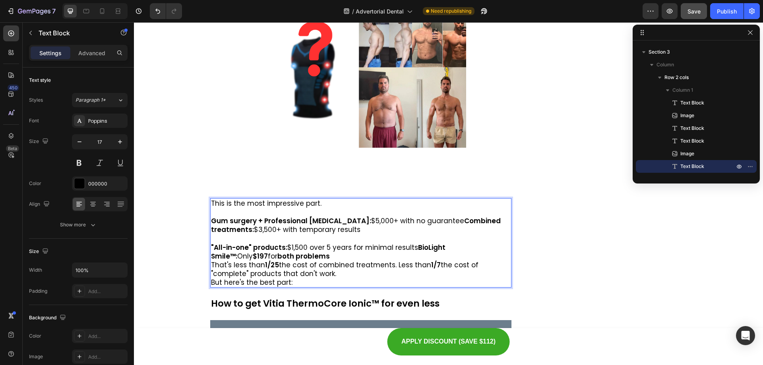
click at [211, 264] on p "That's less than 1/25 the cost of combined treatments. Less than 1/7 the cost o…" at bounding box center [361, 269] width 300 height 17
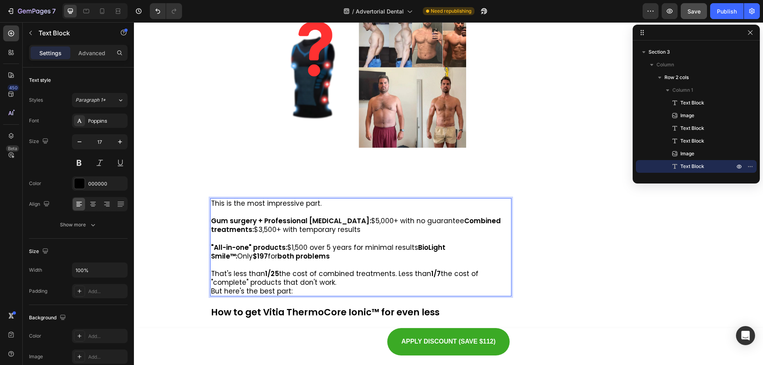
click at [211, 291] on p "But here's the best part:" at bounding box center [361, 291] width 300 height 9
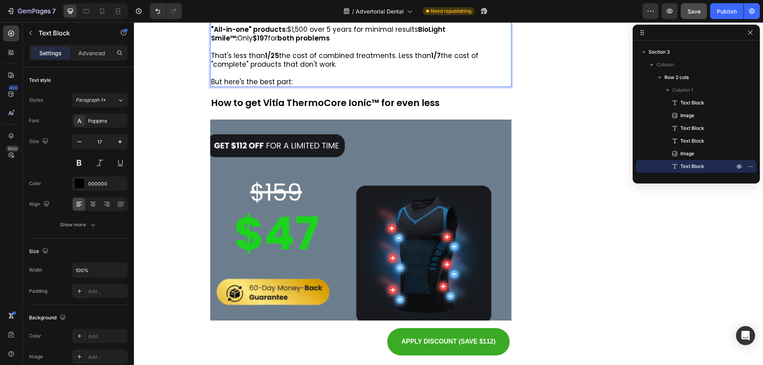
scroll to position [4342, 0]
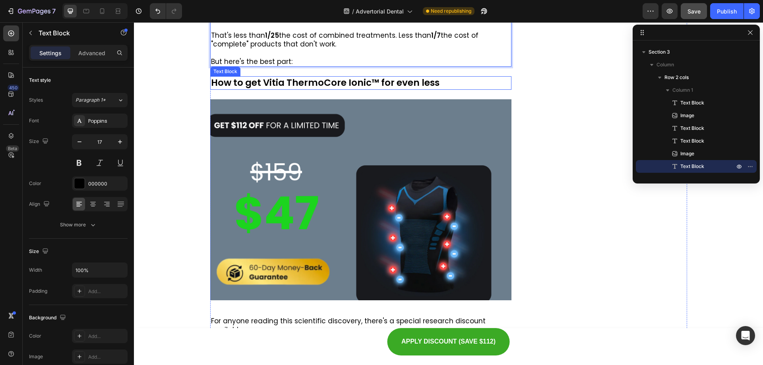
click at [324, 80] on p "How to get Vitia ThermoCore Ionic™ for even less" at bounding box center [361, 83] width 300 height 12
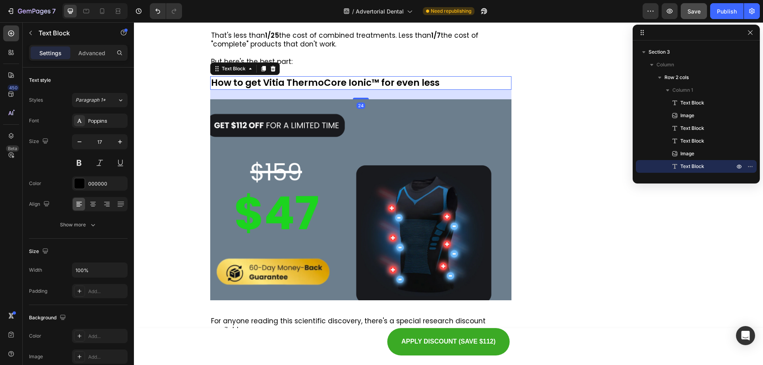
scroll to position [1191, 0]
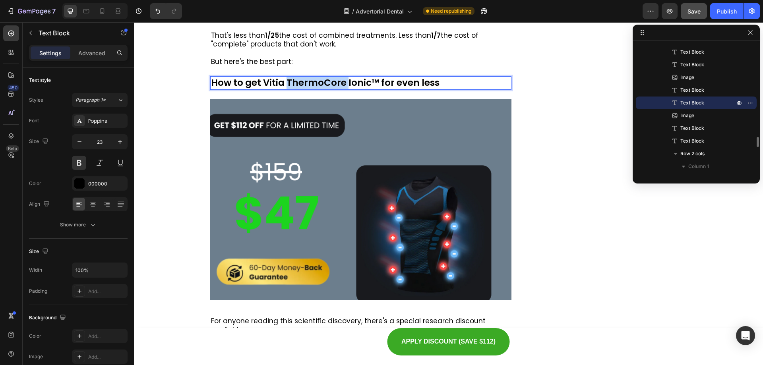
click at [324, 80] on p "How to get Vitia ThermoCore Ionic™ for even less" at bounding box center [361, 83] width 300 height 12
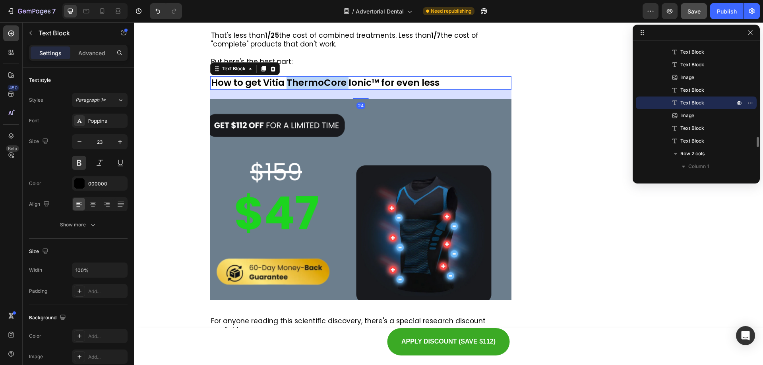
click at [324, 80] on p "How to get Vitia ThermoCore Ionic™ for even less" at bounding box center [361, 83] width 300 height 12
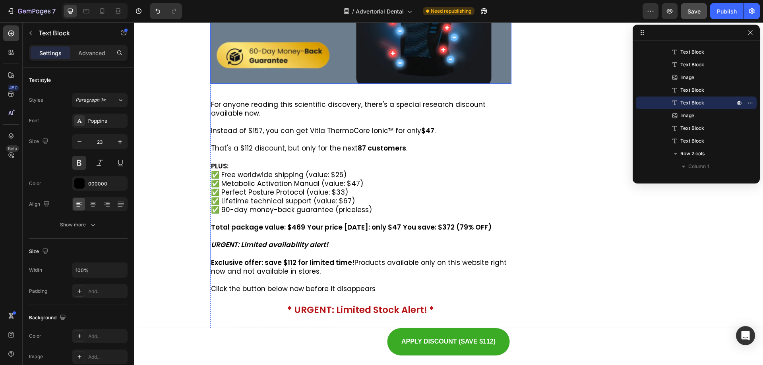
scroll to position [4581, 0]
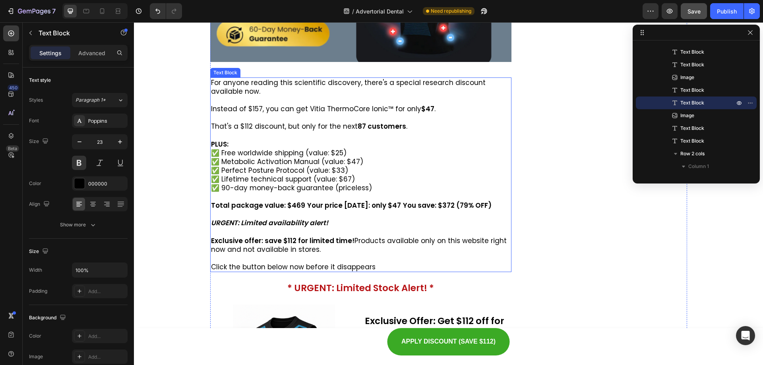
click at [346, 144] on p "PLUS:" at bounding box center [361, 144] width 300 height 9
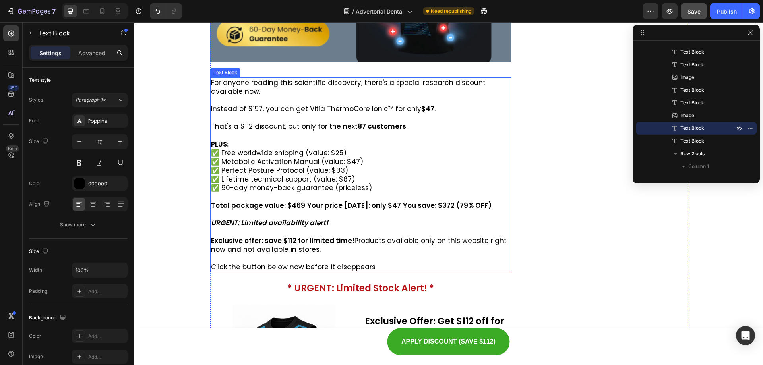
click at [346, 144] on p "PLUS:" at bounding box center [361, 144] width 300 height 9
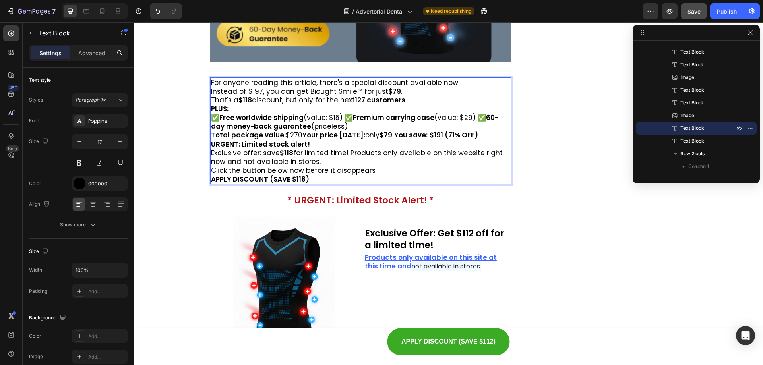
click at [211, 93] on p "Instead of $197, you can get BioLight Smile™ for just $79 ." at bounding box center [361, 91] width 300 height 9
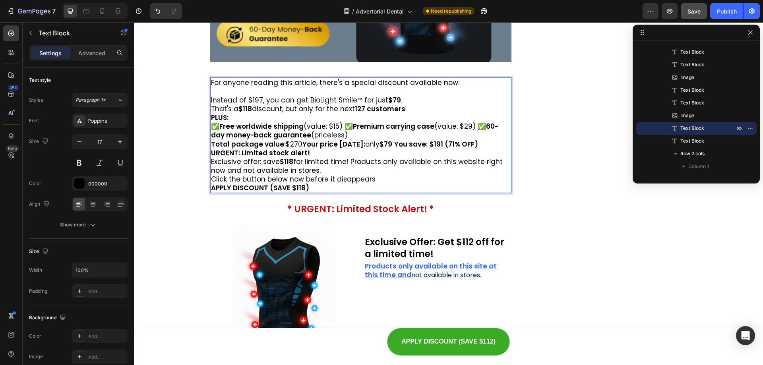
click at [211, 107] on p "That's a $118 discount, but only for the next 127 customers ." at bounding box center [361, 109] width 300 height 9
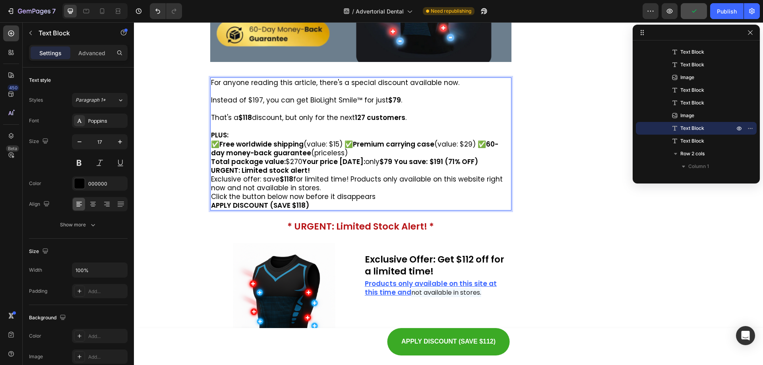
click at [211, 146] on p "✅ Free worldwide shipping (value: $15) ✅ Premium carrying case (value: $29) ✅ 6…" at bounding box center [361, 148] width 300 height 17
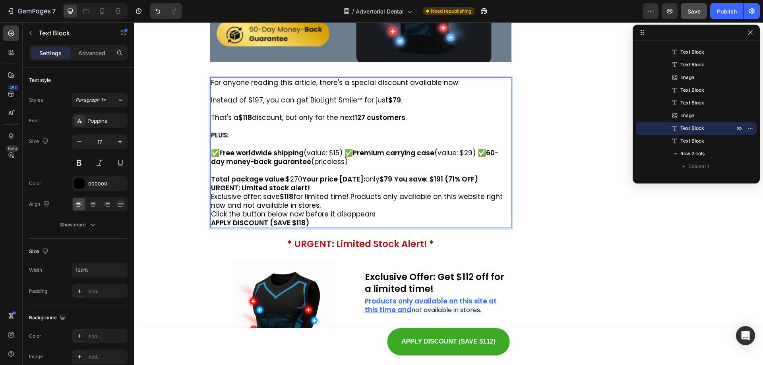
click at [211, 188] on strong "URGENT: Limited stock alert!" at bounding box center [260, 188] width 99 height 10
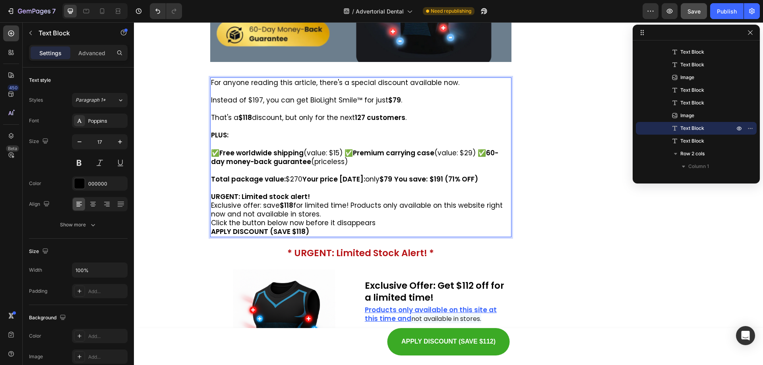
click at [211, 205] on p "Exclusive offer: save $118 for limited time! Products only available on this we…" at bounding box center [361, 209] width 300 height 17
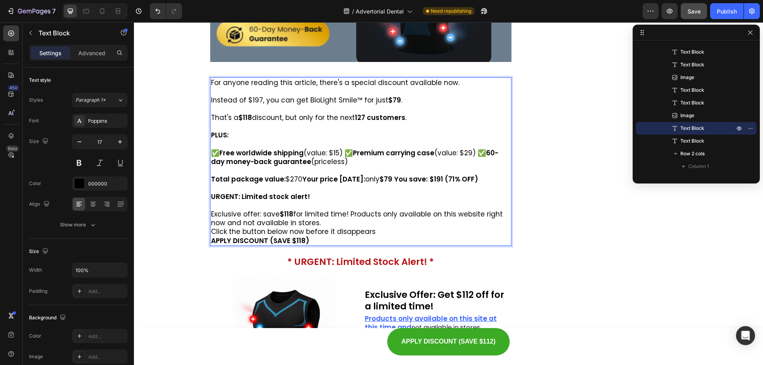
click at [211, 231] on p "Click the button below now before it disappears" at bounding box center [361, 231] width 300 height 9
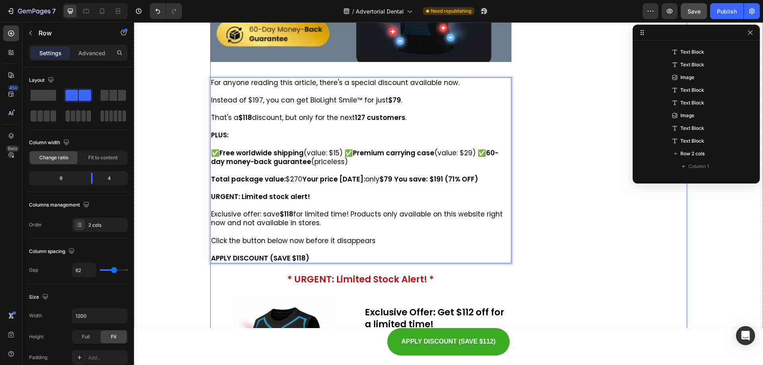
click at [572, 222] on div "✅ 60-Day Money-Back Guarantee Heading" at bounding box center [611, 137] width 151 height 2006
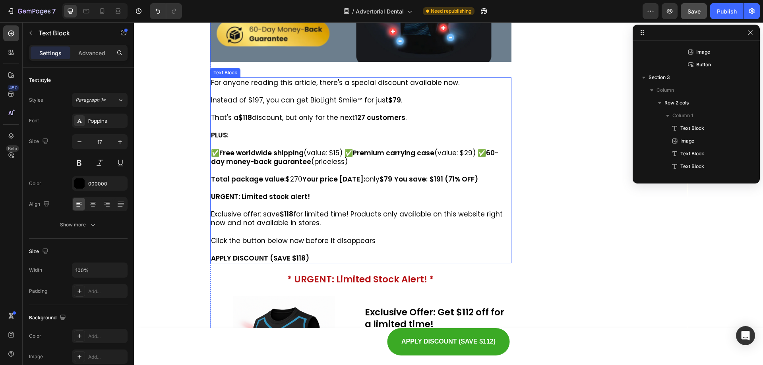
click at [459, 181] on strong "$191 (71% OFF)" at bounding box center [454, 180] width 49 height 10
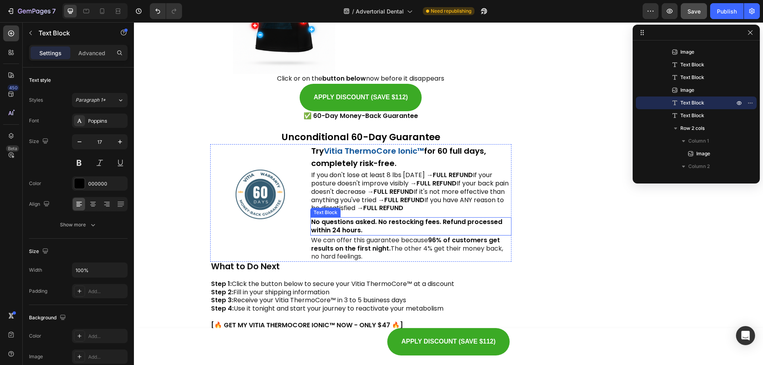
scroll to position [4978, 0]
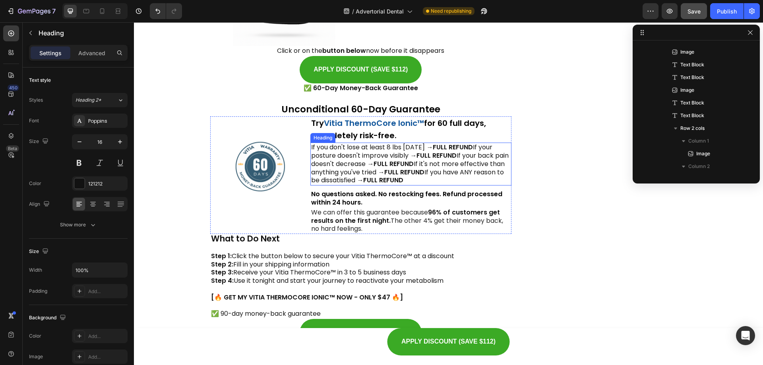
click at [365, 163] on h2 "If you don't lose at least 8 lbs [DATE] → FULL REFUND If your posture doesn't i…" at bounding box center [411, 164] width 201 height 43
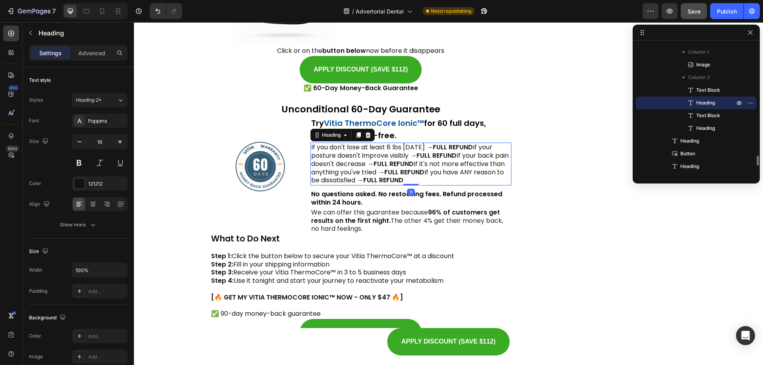
click at [365, 163] on h2 "If you don't lose at least 8 lbs [DATE] → FULL REFUND If your posture doesn't i…" at bounding box center [411, 164] width 201 height 43
click at [365, 163] on p "If you don't lose at least 8 lbs [DATE] → FULL REFUND If your posture doesn't i…" at bounding box center [411, 164] width 200 height 41
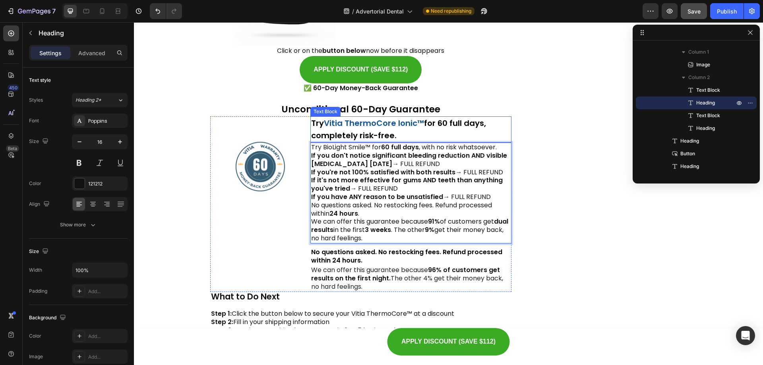
click at [381, 131] on strong "for 60 full days, completely risk-free." at bounding box center [398, 129] width 175 height 23
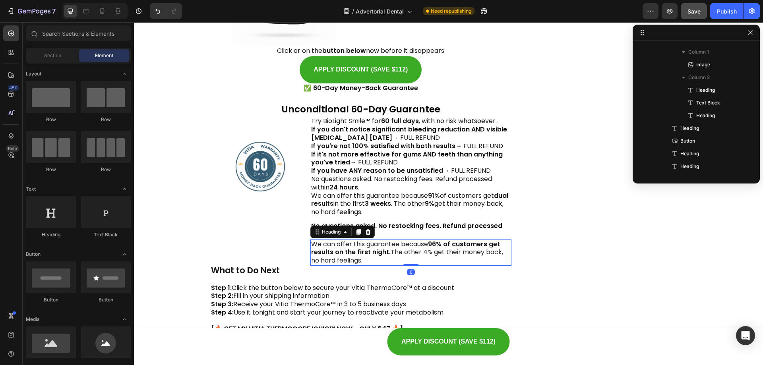
click at [380, 246] on span "We can offer this guarantee because" at bounding box center [369, 244] width 117 height 9
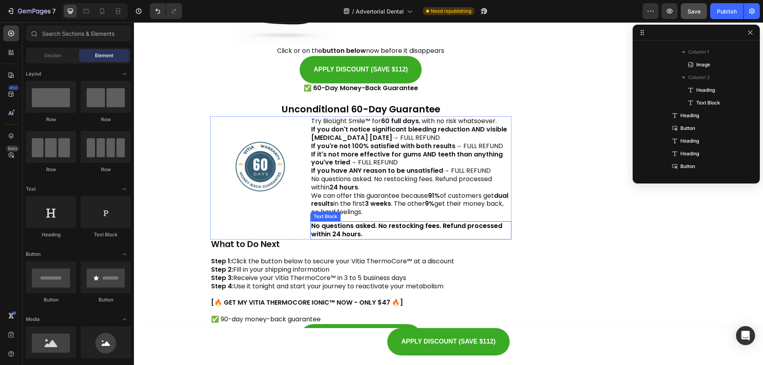
click at [386, 227] on strong "No questions asked. No restocking fees. Refund processed within 24 hours." at bounding box center [406, 229] width 191 height 17
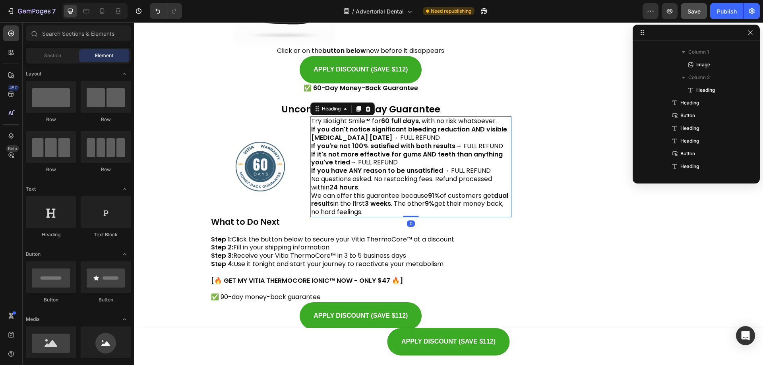
click at [365, 149] on strong "If you're not 100% satisfied with both results" at bounding box center [383, 146] width 144 height 9
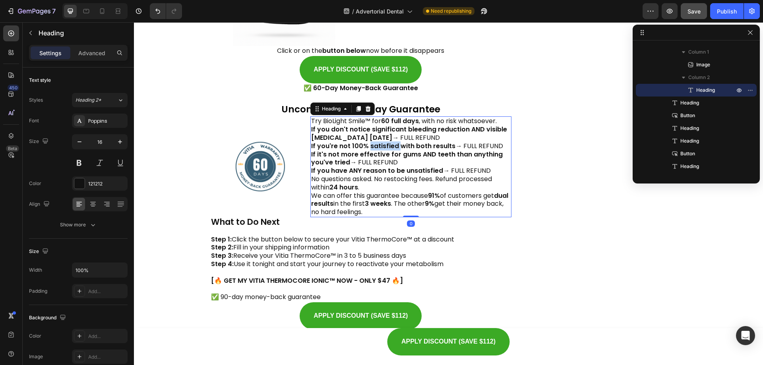
click at [367, 143] on strong "If you're not 100% satisfied with both results" at bounding box center [383, 146] width 144 height 9
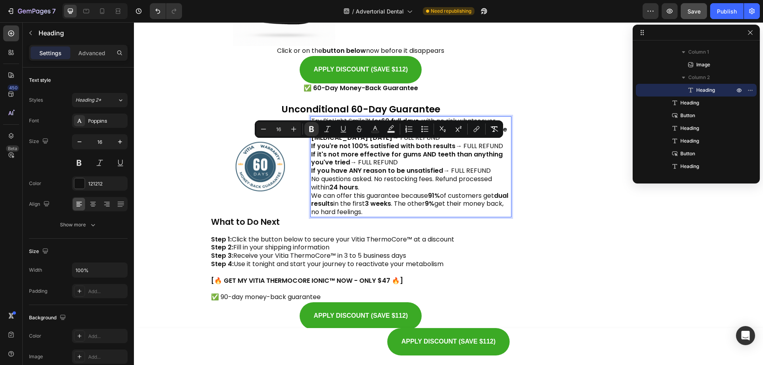
click at [326, 160] on strong "If it's not more effective for gums AND teeth than anything you've tried" at bounding box center [407, 158] width 192 height 17
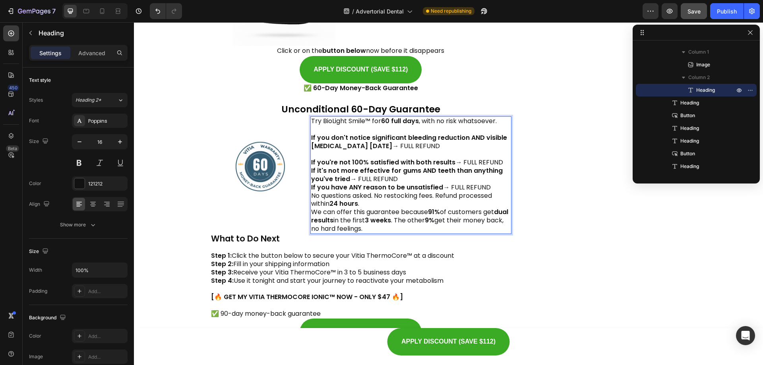
click at [311, 173] on strong "If it's not more effective for gums AND teeth than anything you've tried" at bounding box center [407, 174] width 192 height 17
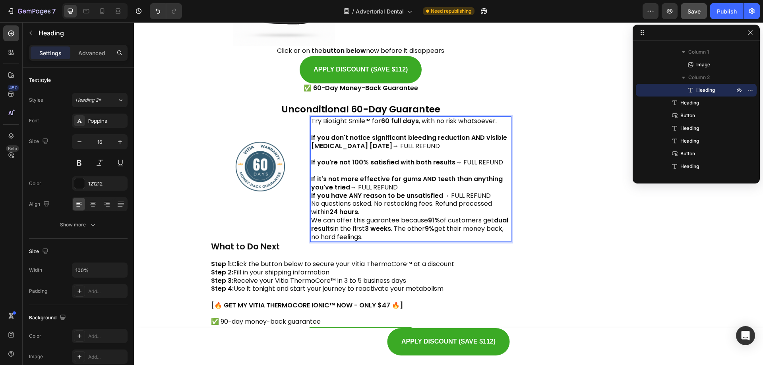
click at [311, 206] on p "Try BioLight Smile™ for 60 full days , with no risk whatsoever. If you don't no…" at bounding box center [411, 179] width 200 height 124
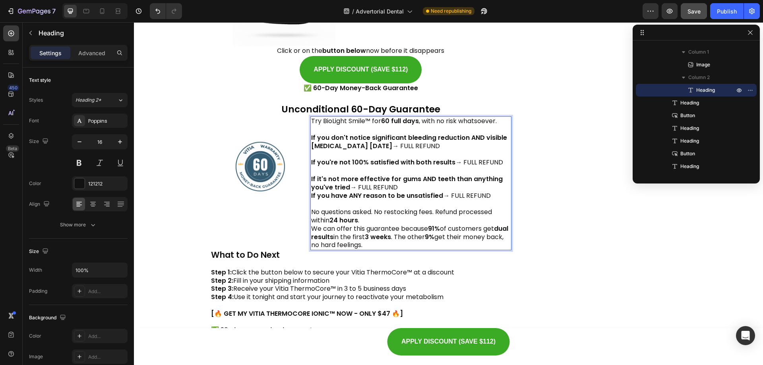
click at [311, 229] on p "Try BioLight Smile™ for 60 full days , with no risk whatsoever. If you don't no…" at bounding box center [411, 183] width 200 height 132
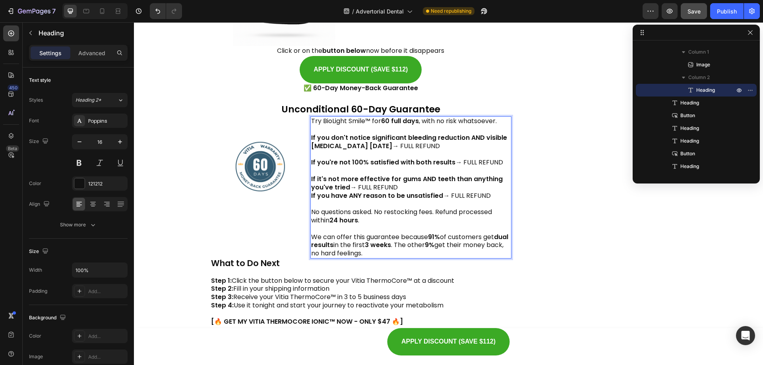
click at [332, 122] on p "Try BioLight Smile™ for 60 full days , with no risk whatsoever. If you don't no…" at bounding box center [411, 187] width 200 height 141
click at [337, 121] on p "Try BioLight Smile™ for 60 full days , with no risk whatsoever. If you don't no…" at bounding box center [411, 187] width 200 height 141
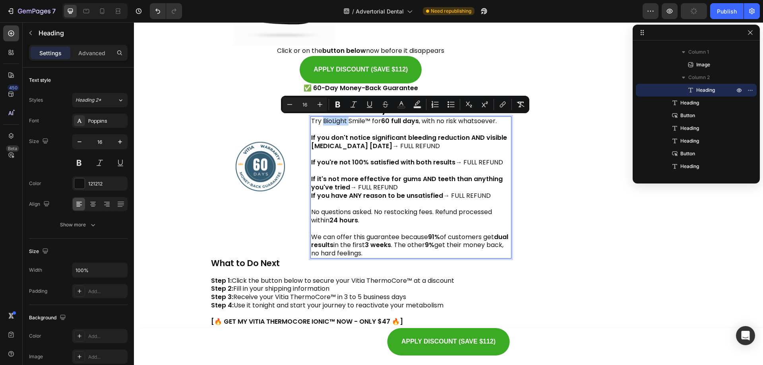
click at [365, 124] on p "Try BioLight Smile™ for 60 full days , with no risk whatsoever. If you don't no…" at bounding box center [411, 187] width 200 height 141
click at [495, 134] on strong "If you don't notice significant bleeding reduction AND visible [MEDICAL_DATA] […" at bounding box center [409, 141] width 196 height 17
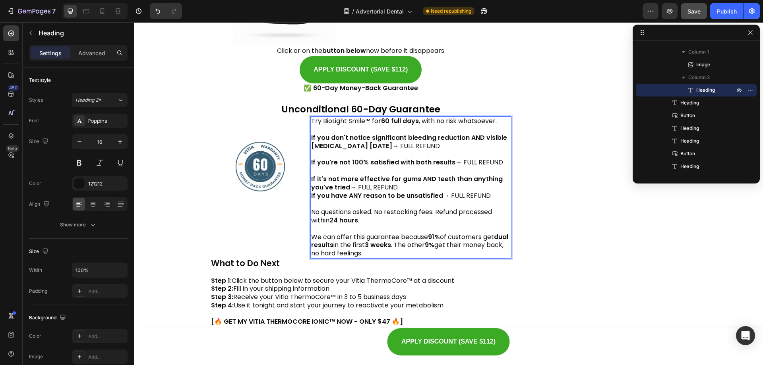
click at [388, 134] on strong "If you don't notice significant bleeding reduction AND visible [MEDICAL_DATA] […" at bounding box center [409, 141] width 196 height 17
drag, startPoint x: 500, startPoint y: 123, endPoint x: 309, endPoint y: 119, distance: 191.3
click at [311, 119] on p "Try BioLight Smile™ for 60 full days , with no risk whatsoever. If you don't no…" at bounding box center [411, 187] width 200 height 141
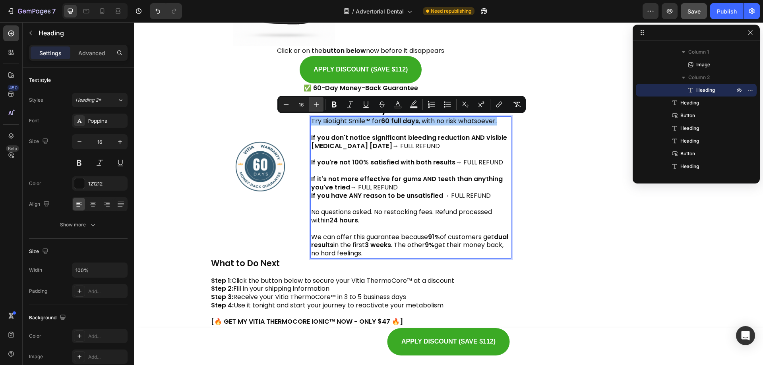
click at [317, 103] on icon "Editor contextual toolbar" at bounding box center [316, 105] width 8 height 8
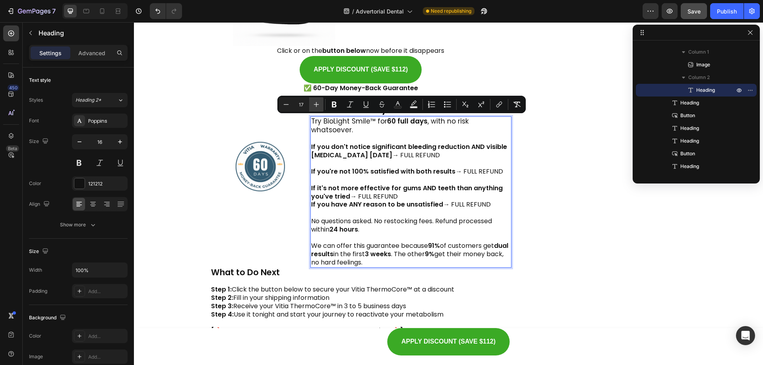
click at [316, 103] on icon "Editor contextual toolbar" at bounding box center [316, 104] width 5 height 5
click at [320, 105] on icon "Editor contextual toolbar" at bounding box center [316, 105] width 8 height 8
type input "20"
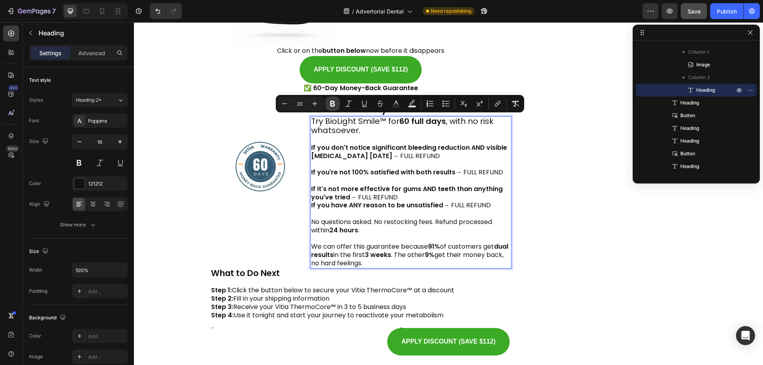
click at [334, 102] on icon "Editor contextual toolbar" at bounding box center [332, 104] width 5 height 6
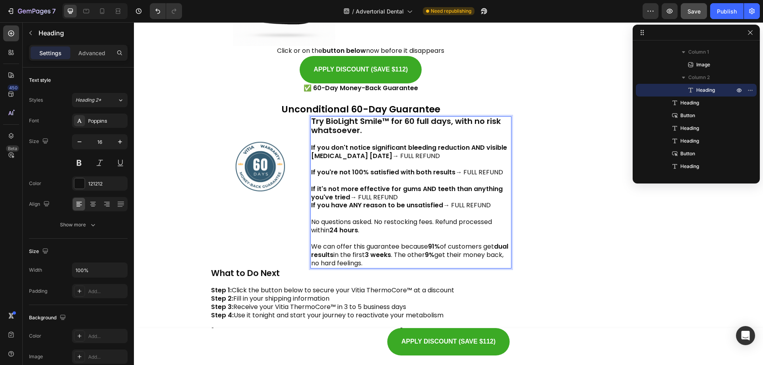
click at [341, 125] on strong "Try BioLight Smile™ for 60 full days, with no risk whatsoever." at bounding box center [406, 126] width 190 height 20
drag, startPoint x: 324, startPoint y: 120, endPoint x: 385, endPoint y: 126, distance: 61.0
click at [385, 126] on strong "Try BioLight Smile™ for 60 full days, with no risk whatsoever." at bounding box center [406, 126] width 190 height 20
click at [362, 119] on strong "Try BioLight Smile™ for 60 full days, with no risk whatsoever." at bounding box center [406, 126] width 190 height 20
click at [389, 134] on p "Try BioLight Smile™ for 60 full days, with no risk whatsoever. If you don't not…" at bounding box center [411, 192] width 200 height 150
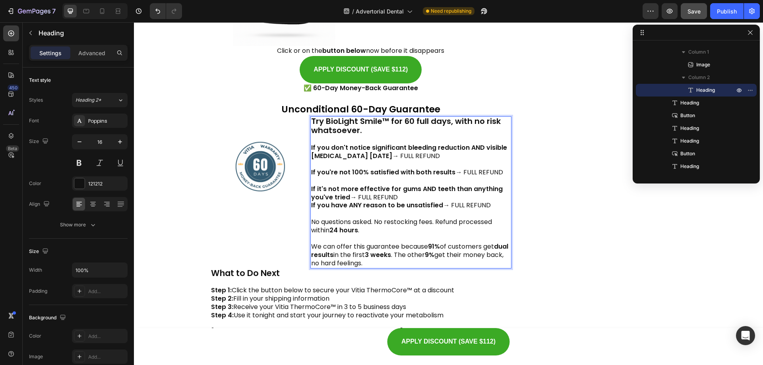
click at [404, 175] on strong "If you're not 100% satisfied with both results" at bounding box center [383, 172] width 144 height 9
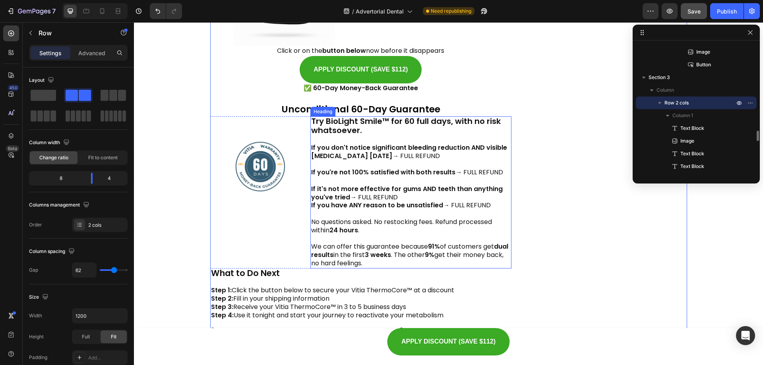
click at [367, 130] on p "⁠⁠⁠⁠⁠⁠⁠ Try BioLight Smile™ for 60 full days, with no risk whatsoever. If you d…" at bounding box center [411, 192] width 200 height 150
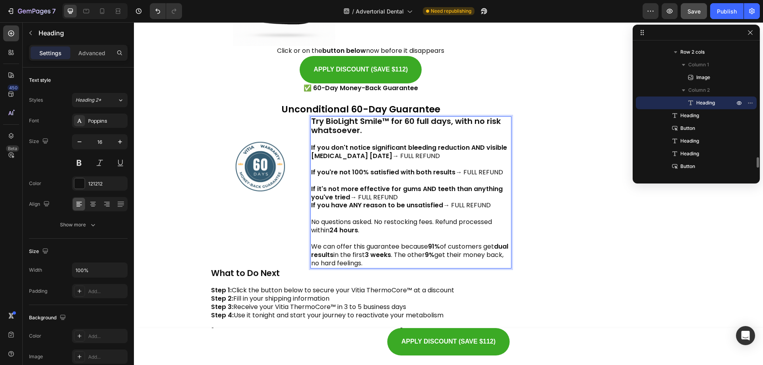
drag, startPoint x: 388, startPoint y: 122, endPoint x: 329, endPoint y: 121, distance: 58.8
drag, startPoint x: 326, startPoint y: 122, endPoint x: 366, endPoint y: 121, distance: 40.2
click at [367, 121] on strong "Try BioLight Smile™ for 60 full days, with no risk whatsoever." at bounding box center [406, 126] width 190 height 20
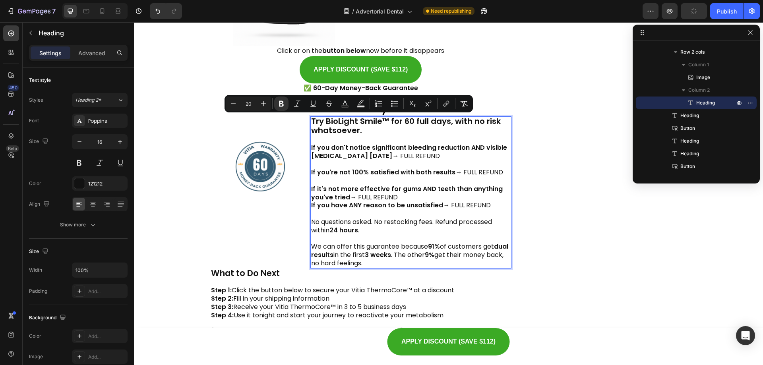
click at [324, 119] on strong "Try BioLight Smile™ for 60 full days, with no risk whatsoever." at bounding box center [406, 126] width 190 height 20
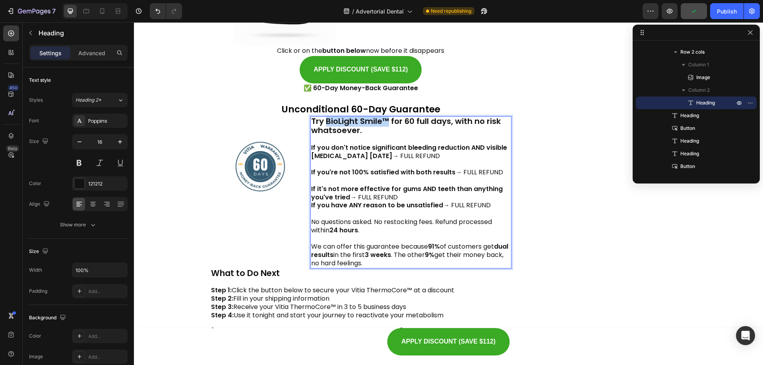
drag, startPoint x: 338, startPoint y: 121, endPoint x: 384, endPoint y: 121, distance: 46.1
click at [384, 121] on strong "Try BioLight Smile™ for 60 full days, with no risk whatsoever." at bounding box center [406, 126] width 190 height 20
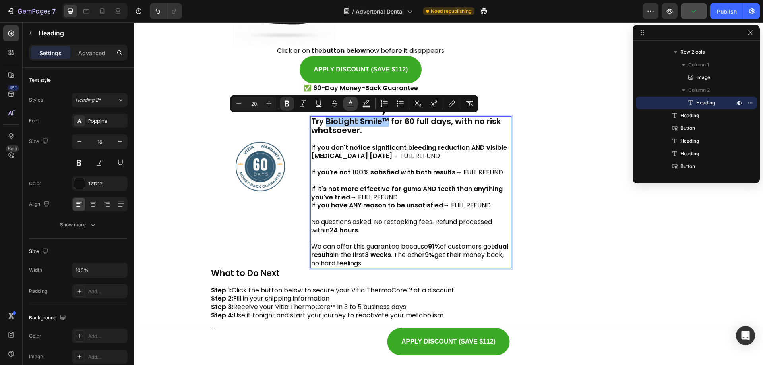
click at [351, 107] on rect "Editor contextual toolbar" at bounding box center [351, 107] width 8 height 2
type input "121212"
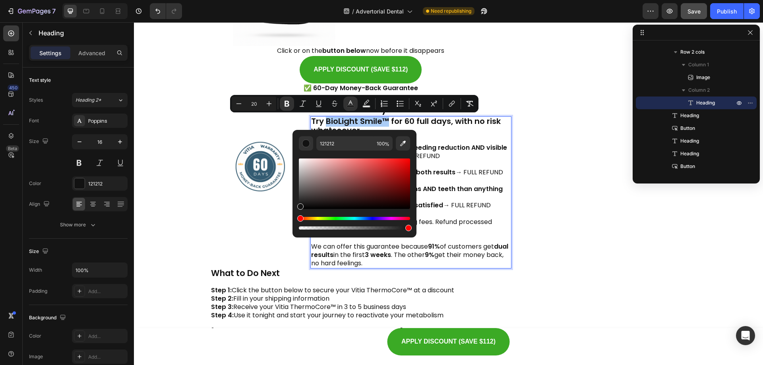
click at [361, 218] on div "Hue" at bounding box center [354, 218] width 111 height 3
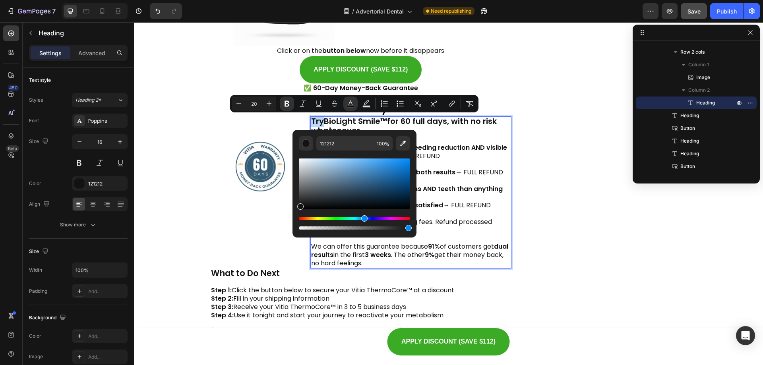
click at [363, 218] on div "Hue" at bounding box center [354, 218] width 111 height 3
type input "135489"
drag, startPoint x: 384, startPoint y: 185, endPoint x: 395, endPoint y: 182, distance: 11.7
click at [395, 182] on div "Editor contextual toolbar" at bounding box center [354, 184] width 111 height 50
click at [473, 155] on p "Try BioLight Smile™ for 60 full days, with no risk whatsoever. If you don't not…" at bounding box center [411, 192] width 200 height 150
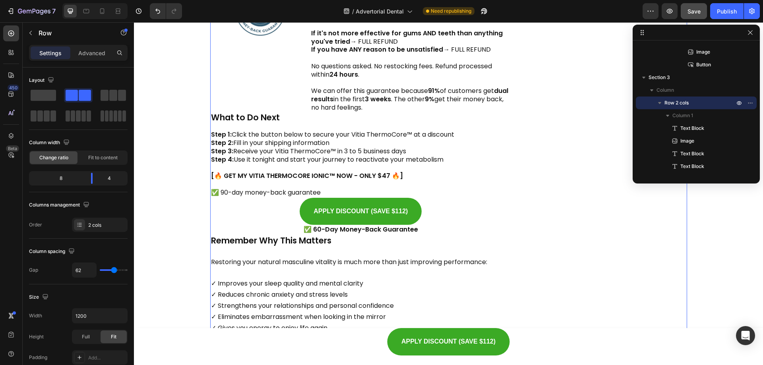
scroll to position [5137, 0]
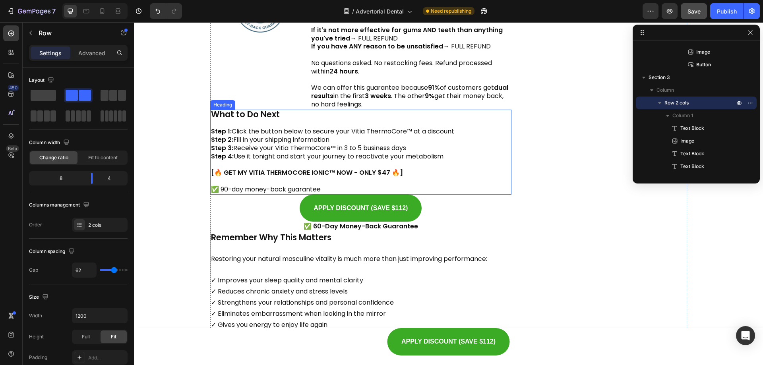
click at [317, 183] on h2 "What to Do Next Step 1: Click the button below to secure your Vitia ThermoCore™…" at bounding box center [361, 152] width 302 height 85
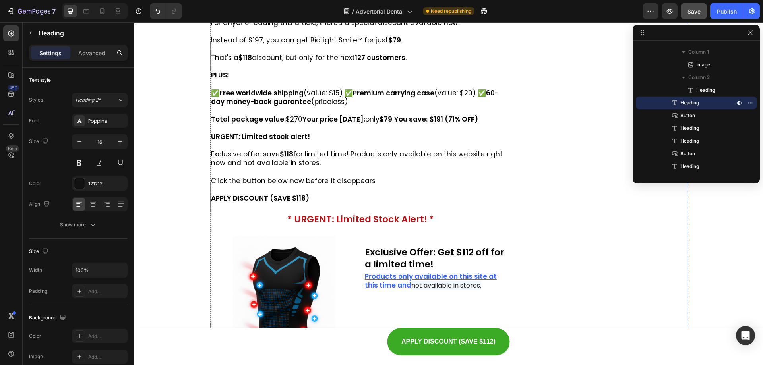
scroll to position [4581, 0]
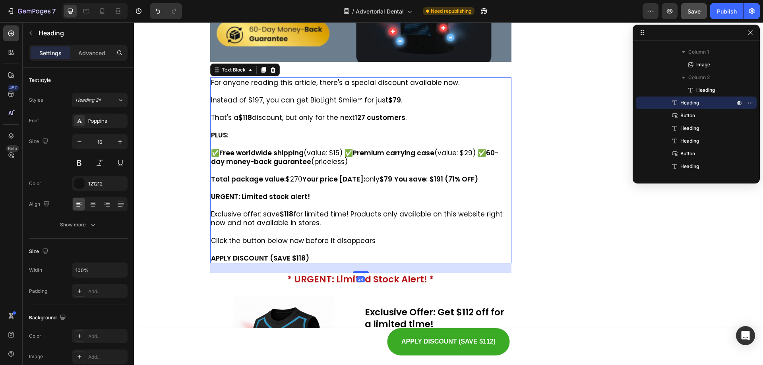
click at [311, 254] on p "APPLY DISCOUNT (SAVE $118)" at bounding box center [361, 258] width 300 height 9
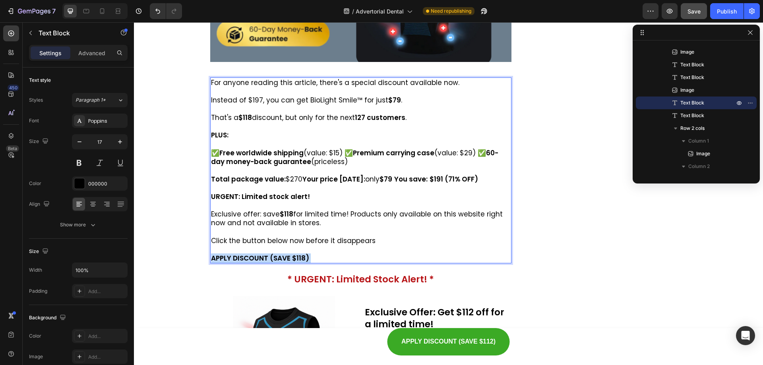
drag, startPoint x: 318, startPoint y: 259, endPoint x: 208, endPoint y: 256, distance: 110.2
click at [210, 256] on div "For anyone reading this article, there's a special discount available now. Inst…" at bounding box center [361, 171] width 302 height 186
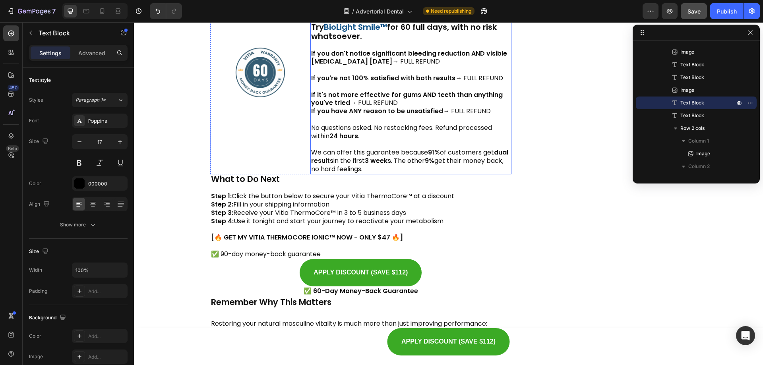
scroll to position [5058, 0]
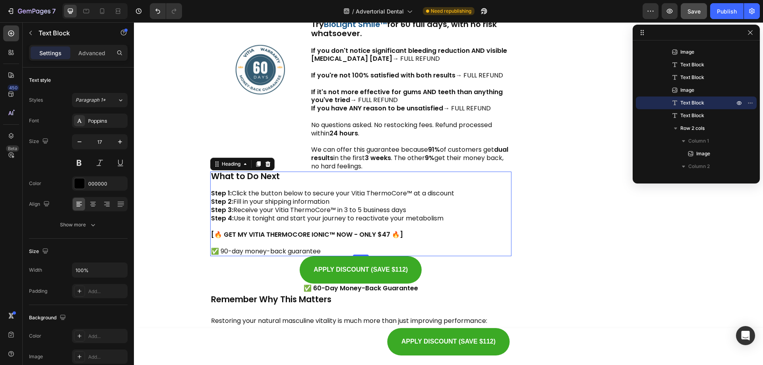
click at [286, 197] on h2 "What to Do Next Step 1: Click the button below to secure your Vitia ThermoCore™…" at bounding box center [361, 214] width 302 height 85
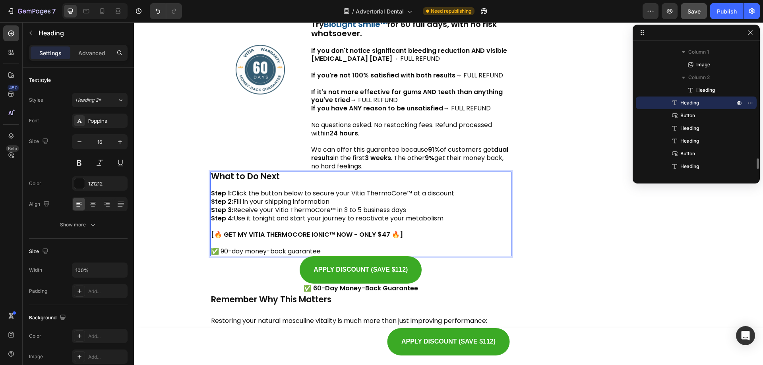
click at [303, 200] on h2 "What to Do Next Step 1: Click the button below to secure your Vitia ThermoCore™…" at bounding box center [361, 214] width 302 height 85
click at [303, 200] on p "What to Do Next Step 1: Click the button below to secure your Vitia ThermoCore™…" at bounding box center [361, 214] width 300 height 83
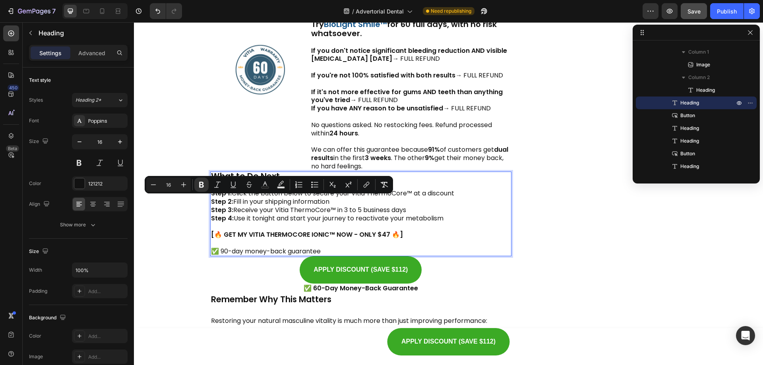
click at [311, 211] on p "What to Do Next Step 1: Click the button below to secure your Vitia ThermoCore™…" at bounding box center [361, 214] width 300 height 83
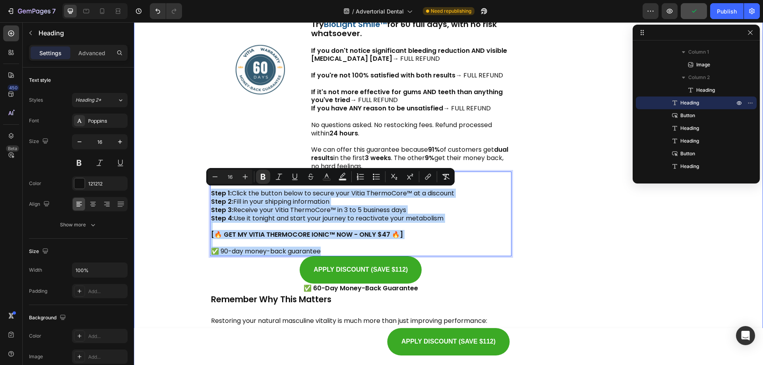
drag, startPoint x: 315, startPoint y: 248, endPoint x: 206, endPoint y: 196, distance: 120.9
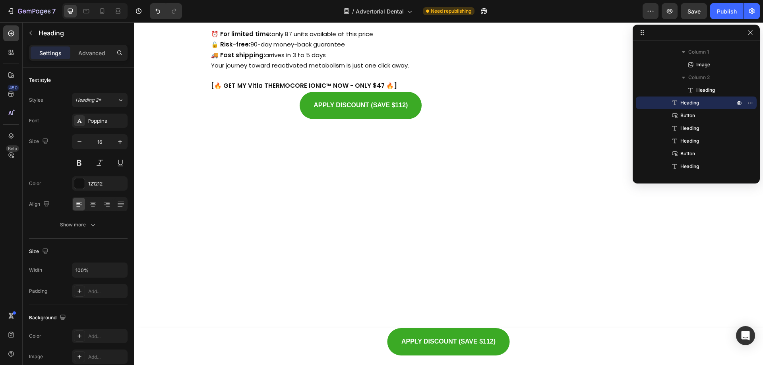
scroll to position [5137, 0]
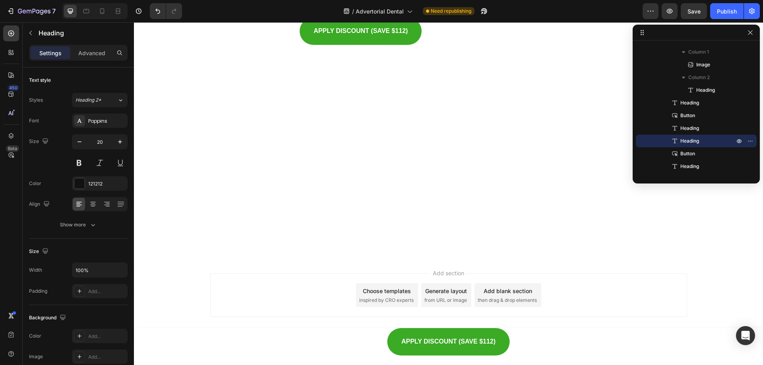
scroll to position [5217, 0]
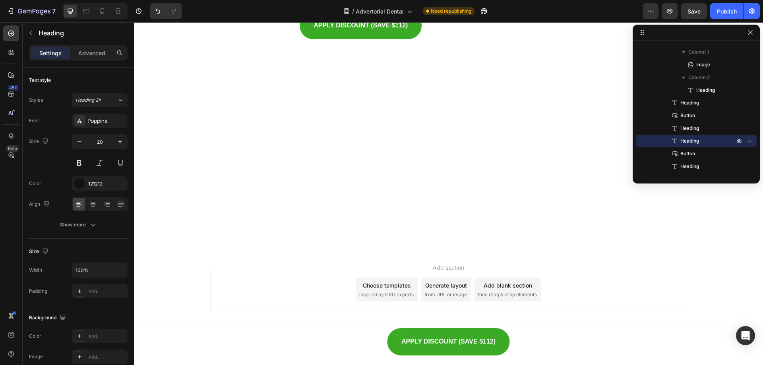
drag, startPoint x: 326, startPoint y: 272, endPoint x: 209, endPoint y: 127, distance: 185.7
drag, startPoint x: 414, startPoint y: 228, endPoint x: 208, endPoint y: 127, distance: 229.7
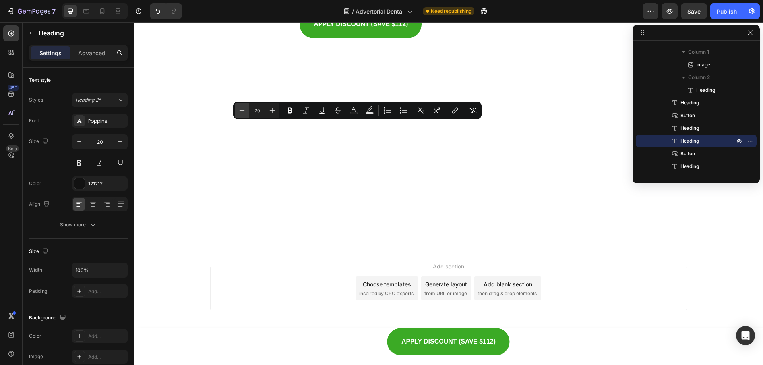
click at [245, 108] on icon "Editor contextual toolbar" at bounding box center [242, 111] width 8 height 8
click at [244, 108] on icon "Editor contextual toolbar" at bounding box center [242, 111] width 8 height 8
type input "17"
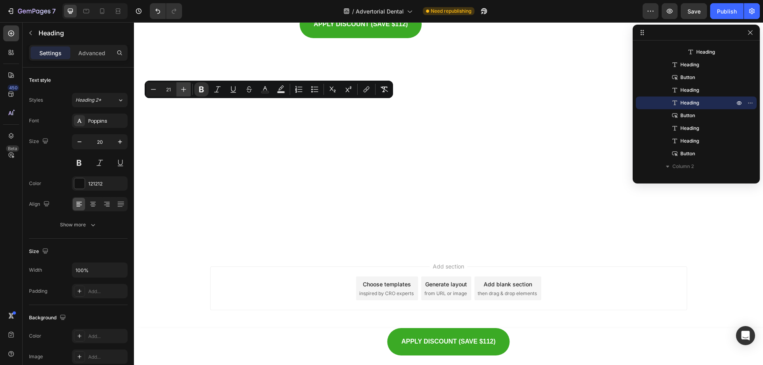
click at [182, 88] on icon "Editor contextual toolbar" at bounding box center [184, 89] width 8 height 8
type input "22"
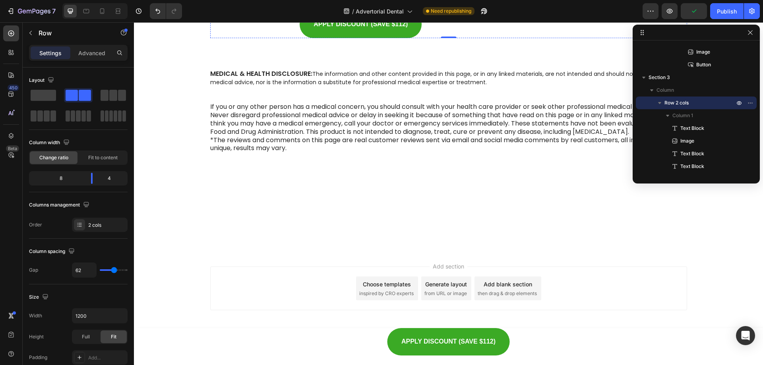
scroll to position [5416, 0]
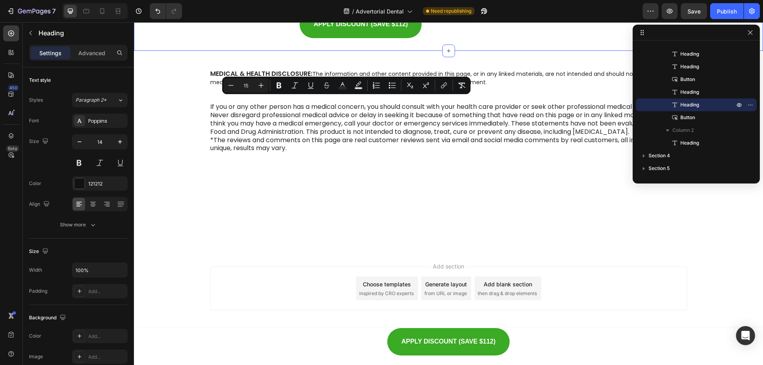
drag, startPoint x: 395, startPoint y: 215, endPoint x: 205, endPoint y: 104, distance: 219.8
type input "14"
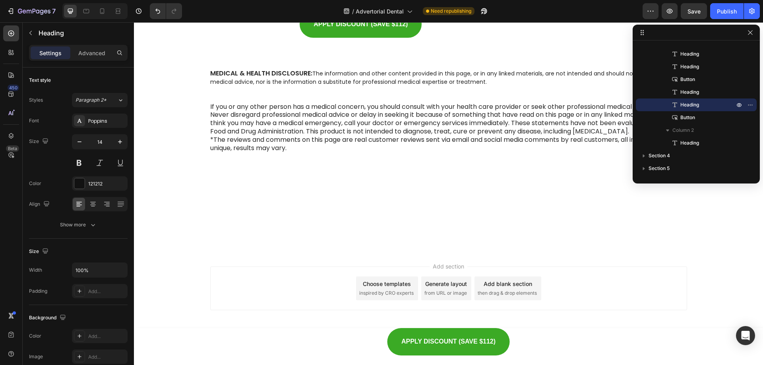
drag, startPoint x: 423, startPoint y: 173, endPoint x: 204, endPoint y: 98, distance: 231.7
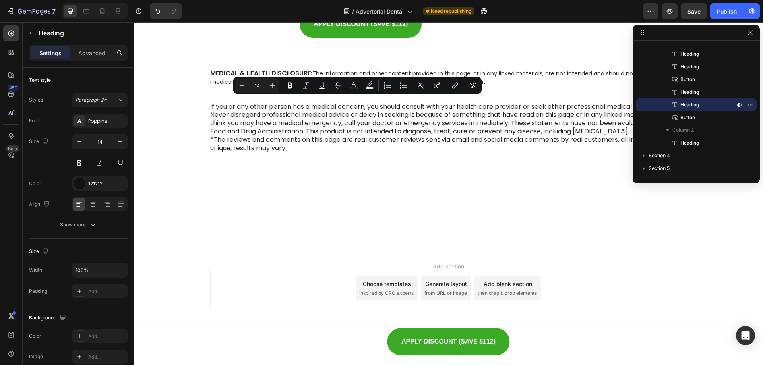
click at [280, 86] on div "Minus 14 Plus Bold Italic Underline Strikethrough Text Color Text Background Co…" at bounding box center [357, 85] width 245 height 14
click at [277, 86] on button "Plus" at bounding box center [272, 85] width 14 height 14
click at [277, 85] on button "Plus" at bounding box center [272, 85] width 14 height 14
type input "16"
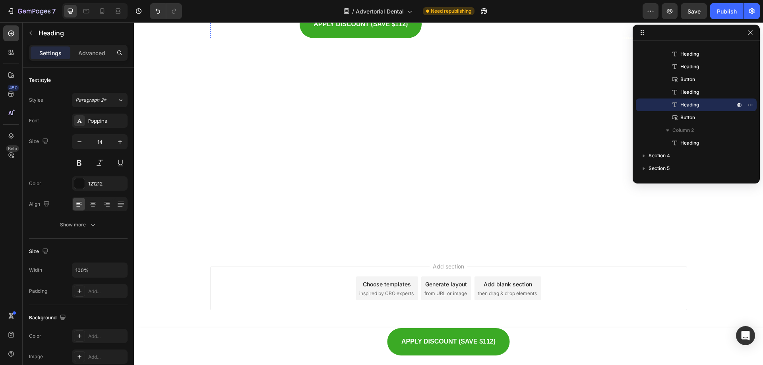
scroll to position [5177, 0]
click at [699, 13] on span "Save" at bounding box center [694, 11] width 13 height 7
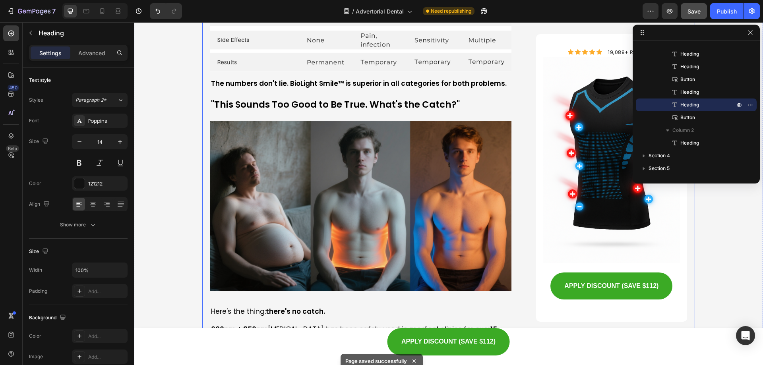
scroll to position [2882, 0]
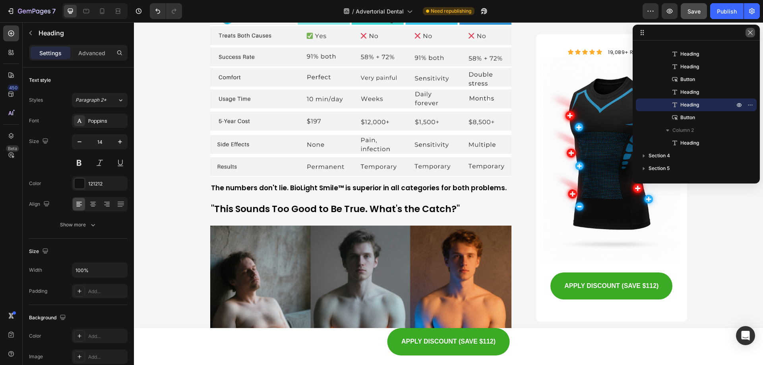
click at [751, 35] on icon "button" at bounding box center [750, 32] width 6 height 6
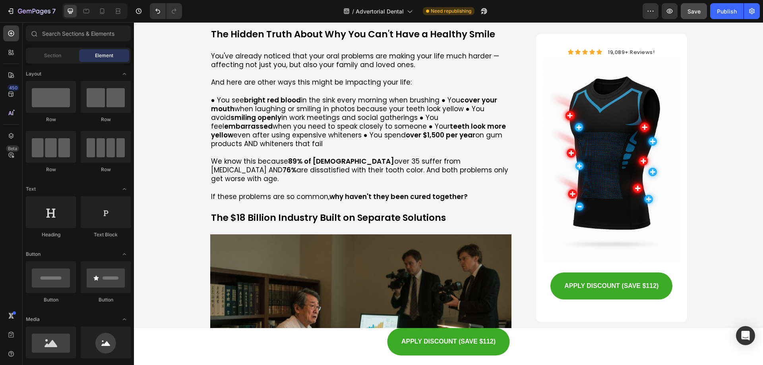
scroll to position [0, 0]
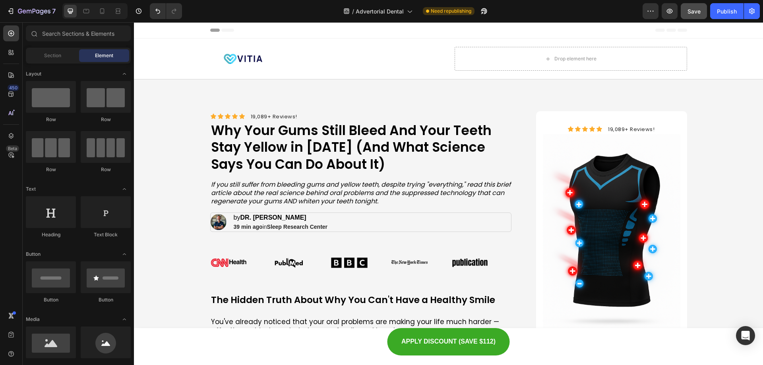
drag, startPoint x: 763, startPoint y: 198, endPoint x: 880, endPoint y: 45, distance: 192.6
click at [731, 5] on button "Publish" at bounding box center [726, 11] width 33 height 16
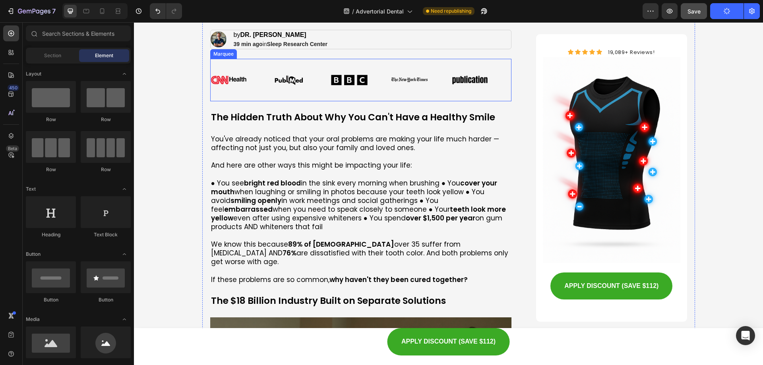
scroll to position [199, 0]
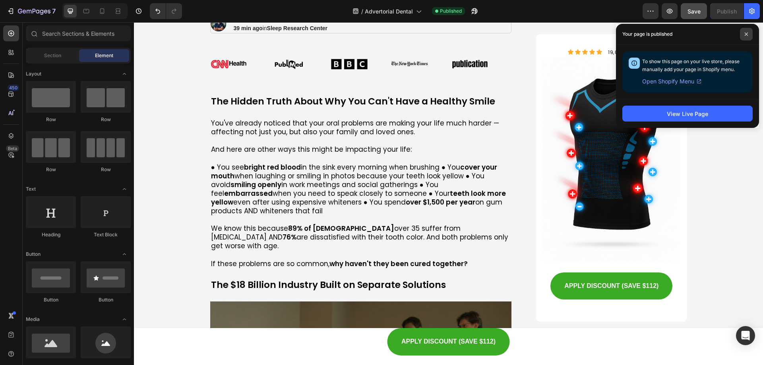
click at [750, 35] on span at bounding box center [746, 34] width 13 height 13
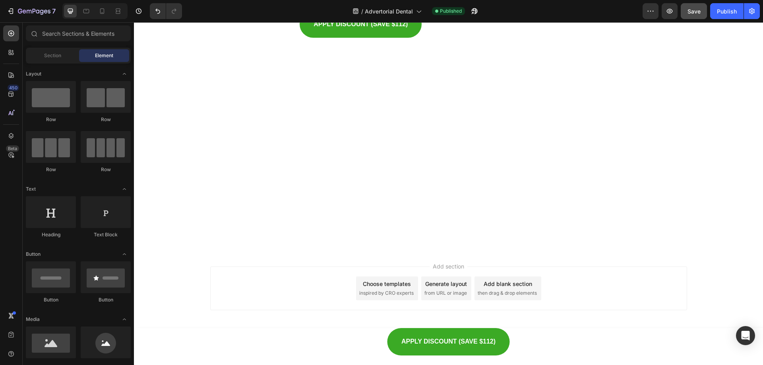
scroll to position [5418, 0]
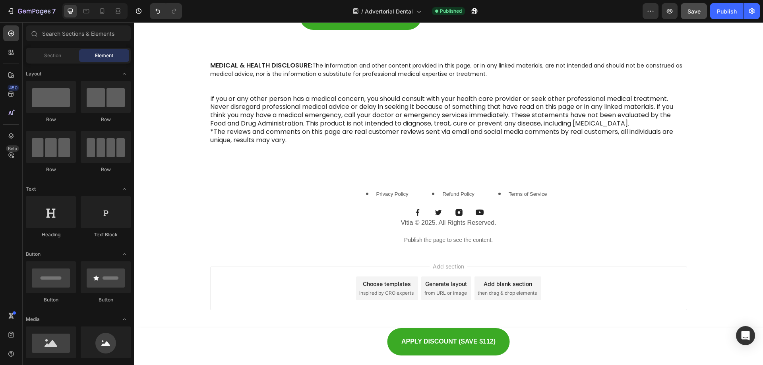
drag, startPoint x: 763, startPoint y: 64, endPoint x: 872, endPoint y: 361, distance: 316.5
click at [552, 78] on p "MEDICAL & HEALTH DISCLOSURE: The information and other content provided in this…" at bounding box center [448, 70] width 477 height 17
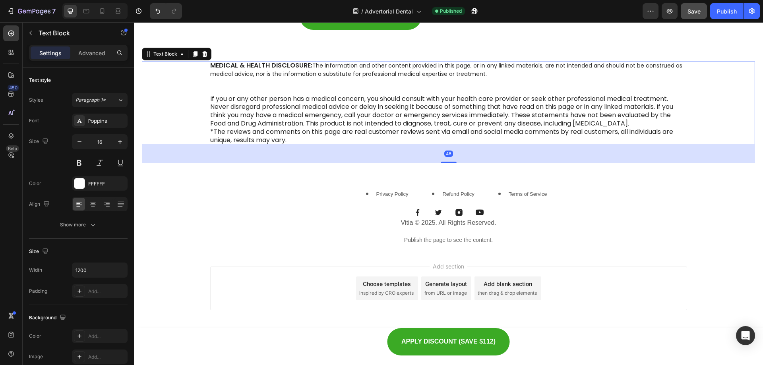
click at [553, 78] on p "MEDICAL & HEALTH DISCLOSURE: The information and other content provided in this…" at bounding box center [448, 70] width 477 height 17
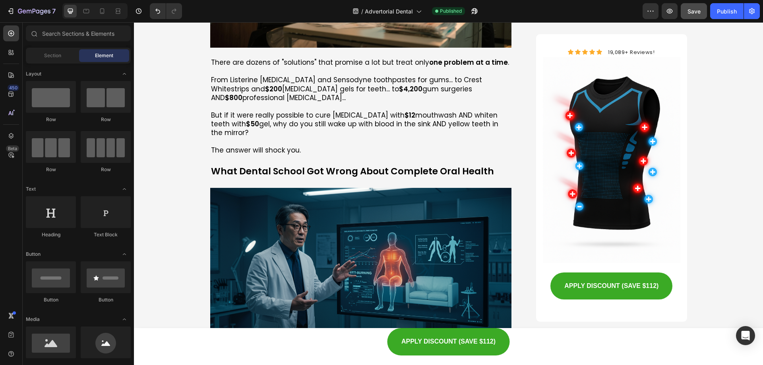
scroll to position [0, 0]
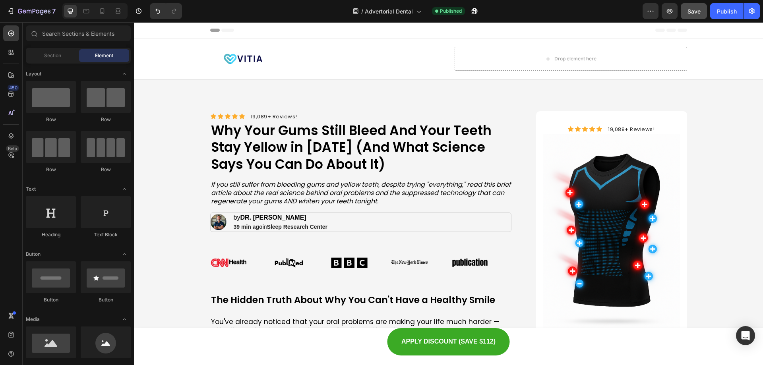
drag, startPoint x: 763, startPoint y: 313, endPoint x: 825, endPoint y: 45, distance: 275.5
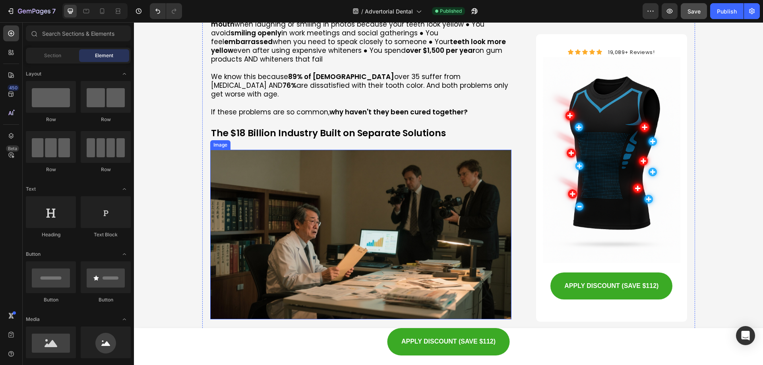
scroll to position [358, 0]
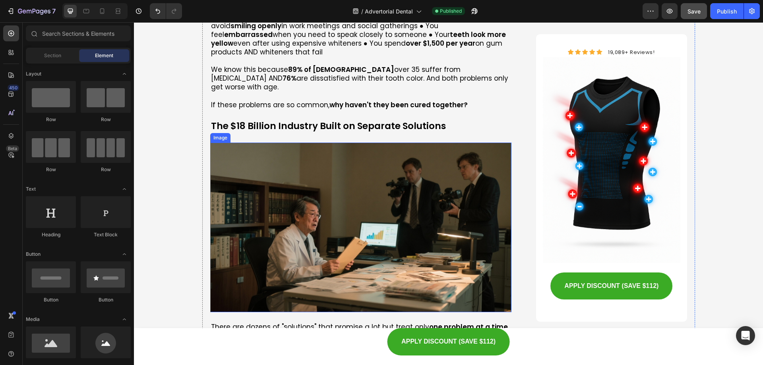
click at [396, 194] on img at bounding box center [361, 228] width 302 height 170
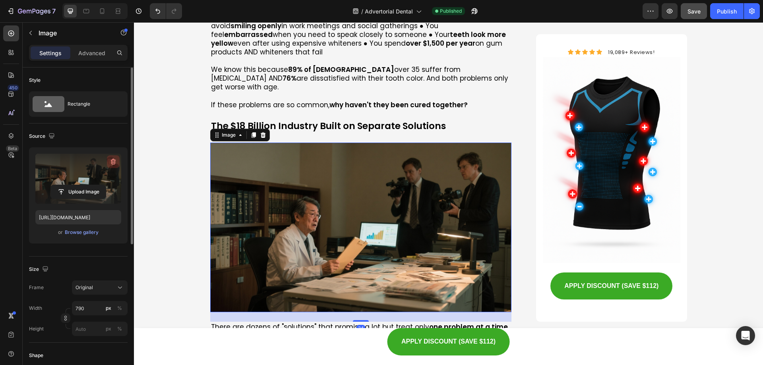
click at [116, 160] on icon "button" at bounding box center [113, 162] width 8 height 8
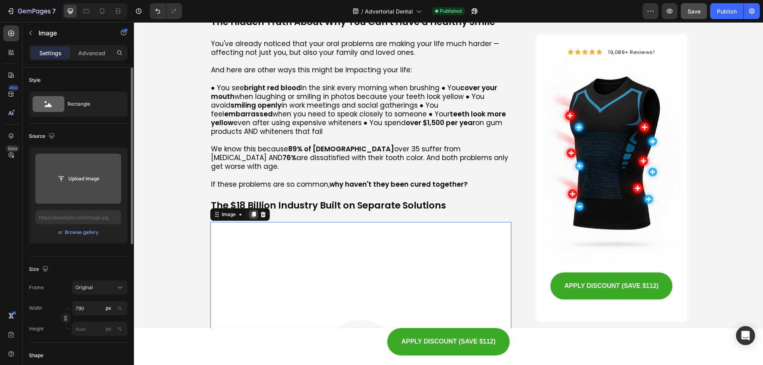
click at [251, 212] on icon at bounding box center [253, 215] width 4 height 6
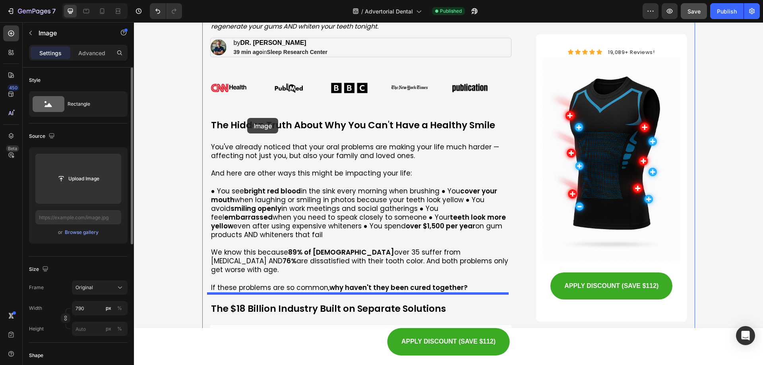
scroll to position [139, 0]
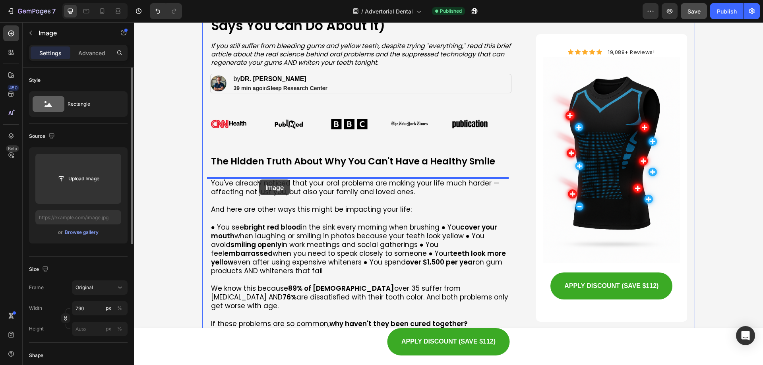
drag, startPoint x: 214, startPoint y: 288, endPoint x: 259, endPoint y: 180, distance: 117.3
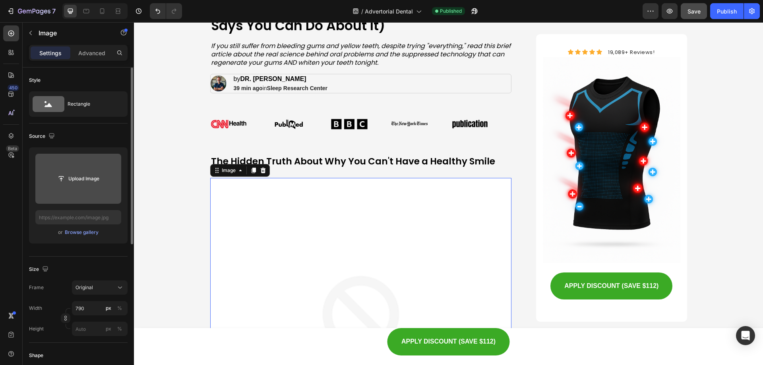
click at [81, 170] on input "file" at bounding box center [78, 179] width 86 height 50
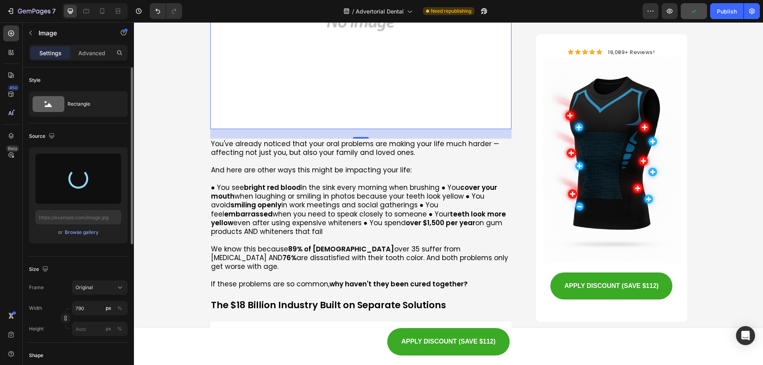
scroll to position [656, 0]
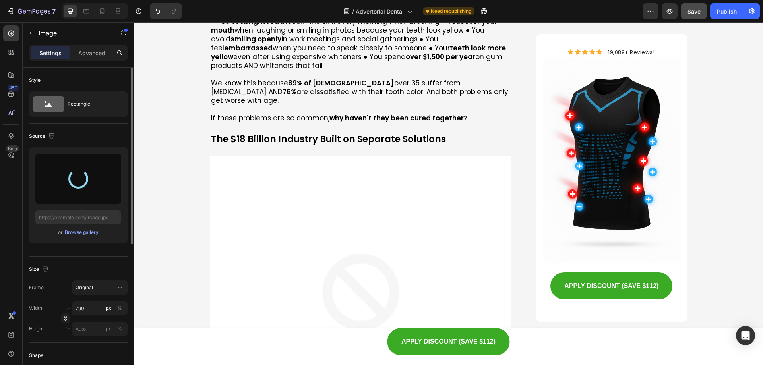
type input "https://cdn.shopify.com/s/files/1/0670/0151/6118/files/gempages_580656701712106…"
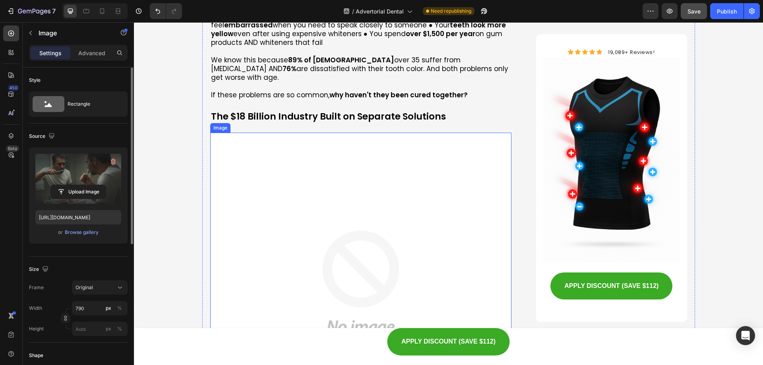
scroll to position [638, 0]
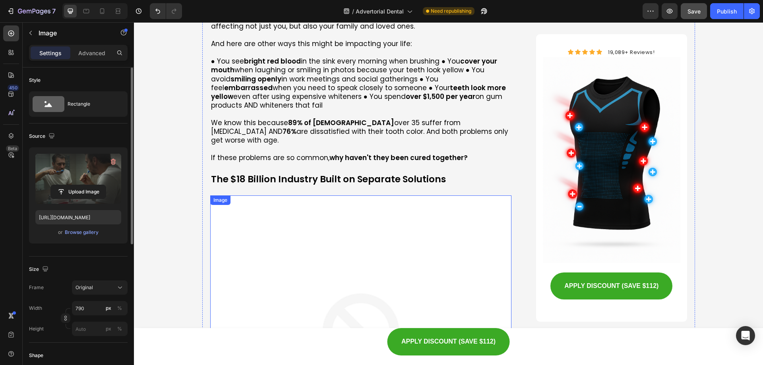
click at [351, 229] on img at bounding box center [361, 347] width 302 height 302
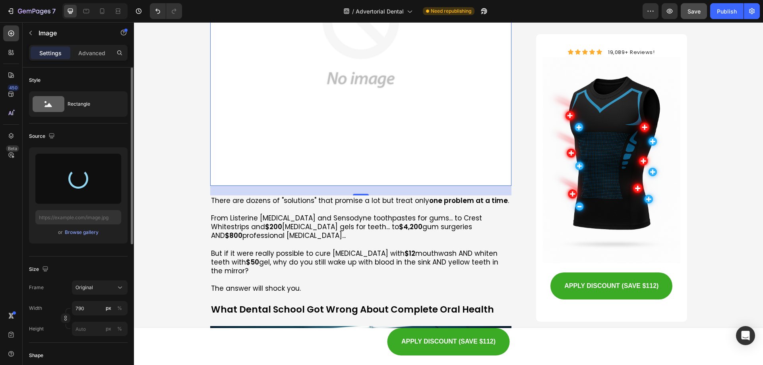
scroll to position [836, 0]
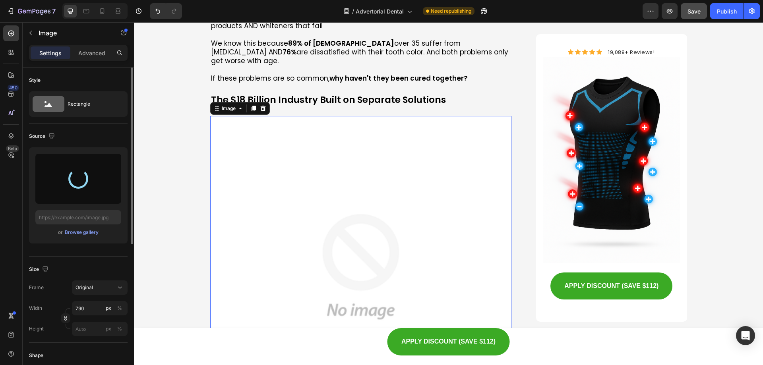
type input "https://cdn.shopify.com/s/files/1/0670/0151/6118/files/gempages_580656701712106…"
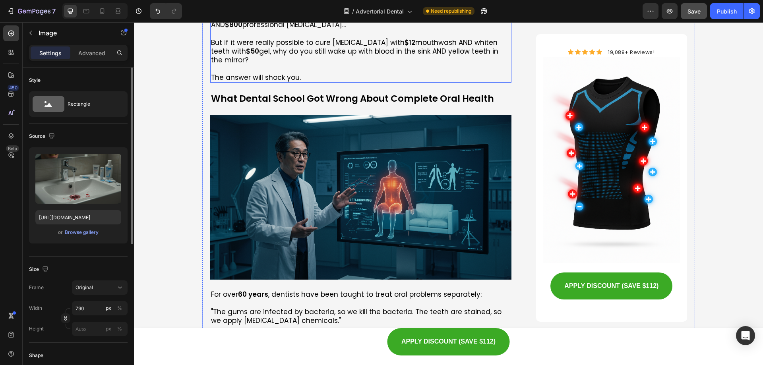
scroll to position [891, 0]
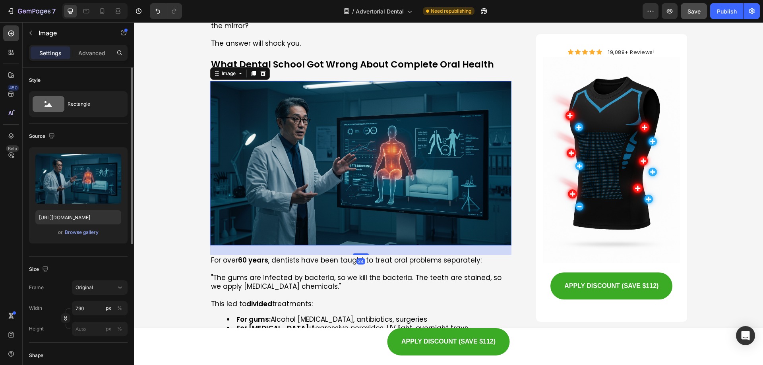
click at [371, 195] on img at bounding box center [361, 163] width 302 height 165
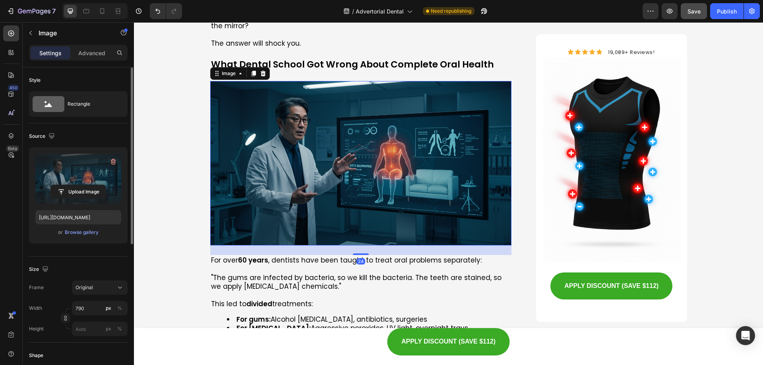
click at [107, 162] on div "Upload Image" at bounding box center [78, 179] width 86 height 50
click at [114, 161] on icon "button" at bounding box center [113, 162] width 8 height 8
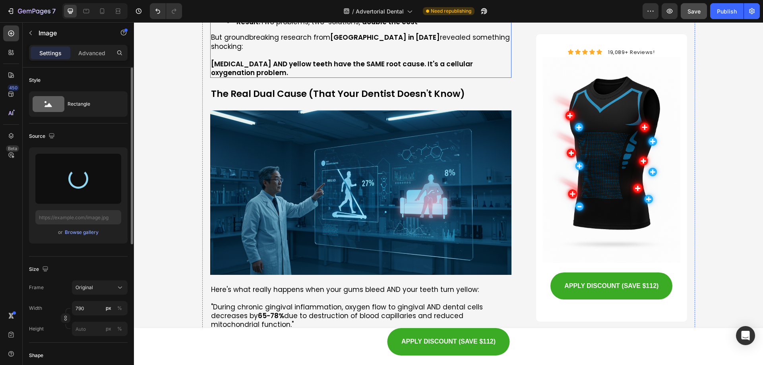
scroll to position [1368, 0]
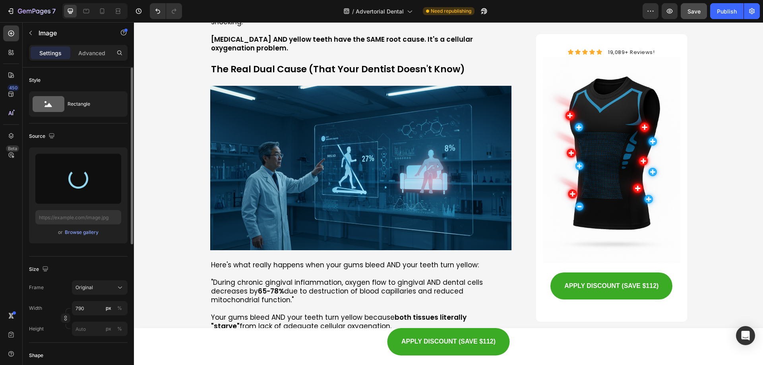
type input "https://cdn.shopify.com/s/files/1/0670/0151/6118/files/gempages_580656701712106…"
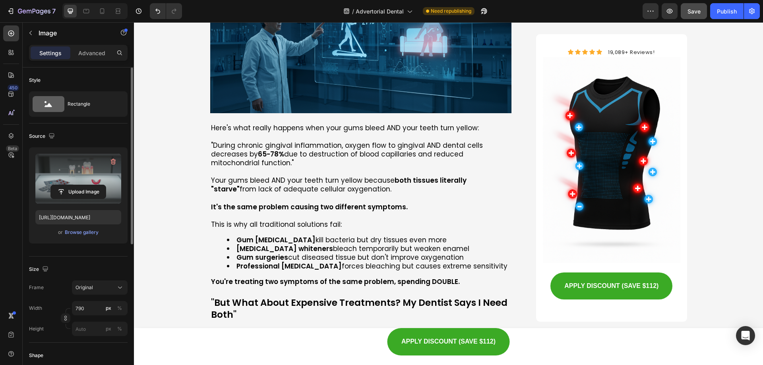
scroll to position [1231, 0]
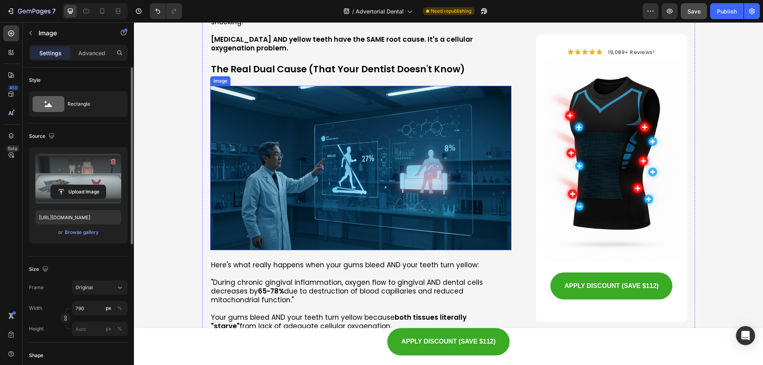
click at [357, 132] on img at bounding box center [361, 168] width 302 height 165
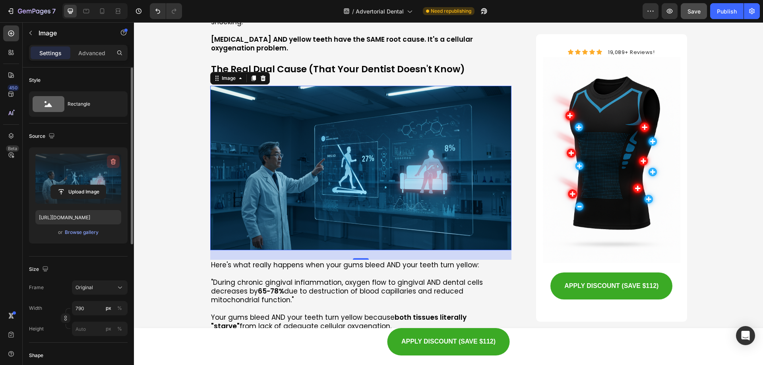
click at [115, 163] on icon "button" at bounding box center [113, 162] width 5 height 6
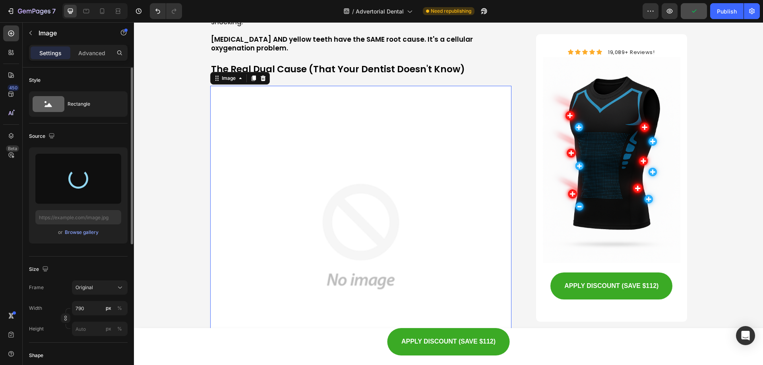
type input "https://cdn.shopify.com/s/files/1/0670/0151/6118/files/gempages_580656701712106…"
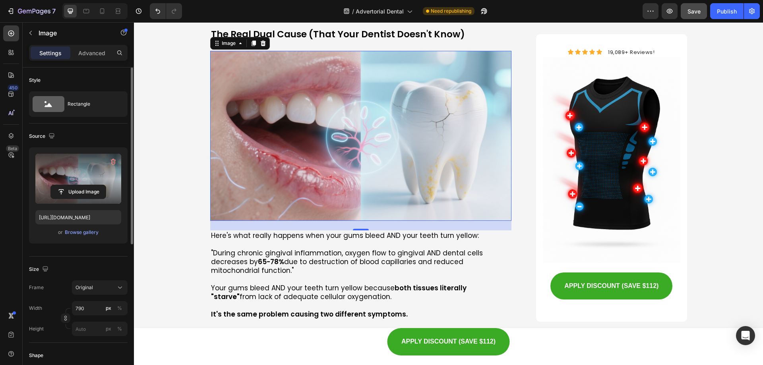
scroll to position [1430, 0]
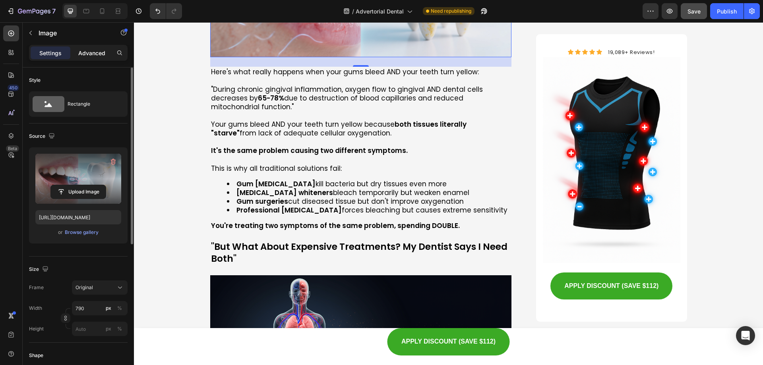
click at [89, 57] on p "Advanced" at bounding box center [91, 53] width 27 height 8
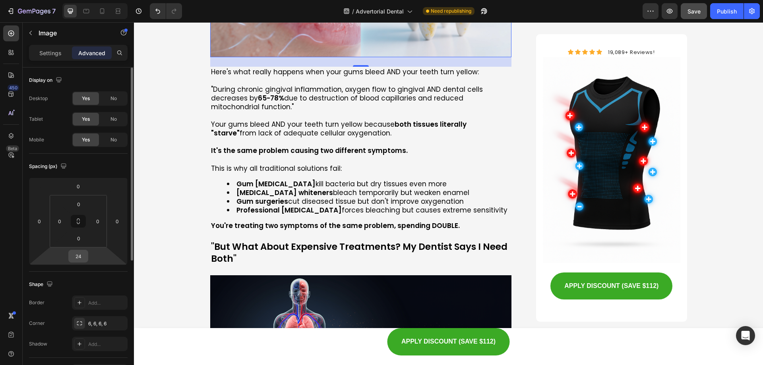
click at [78, 258] on input "24" at bounding box center [78, 256] width 16 height 12
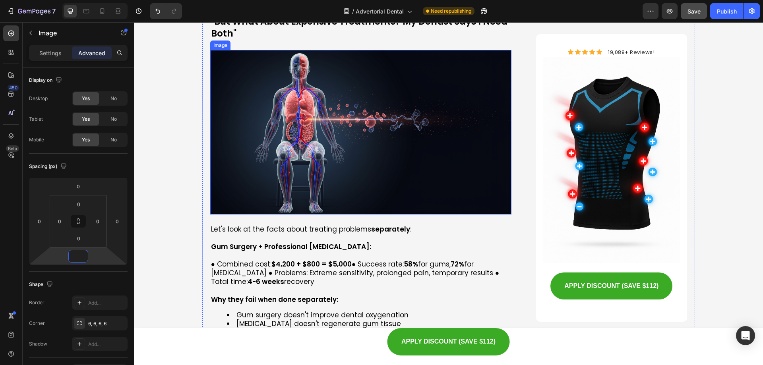
scroll to position [1549, 0]
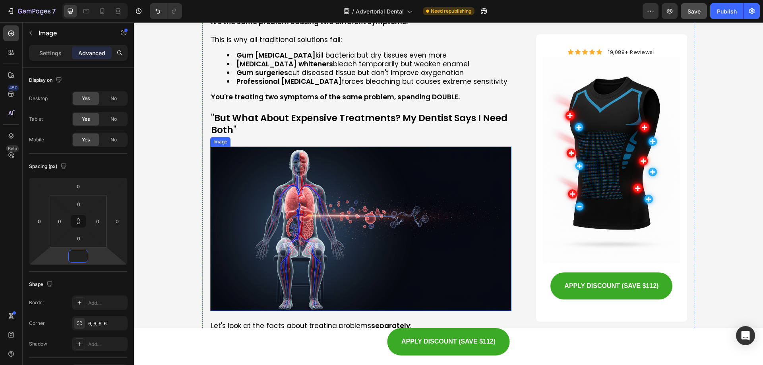
click at [303, 162] on img at bounding box center [361, 229] width 302 height 165
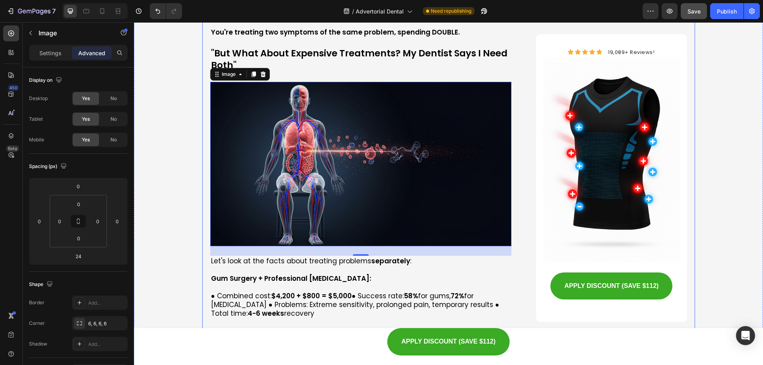
scroll to position [1629, 0]
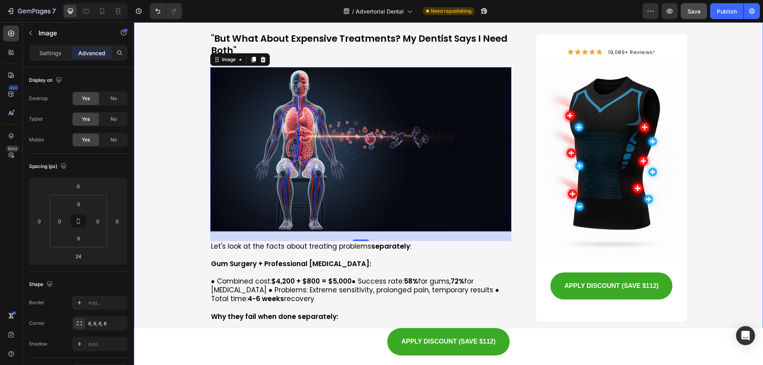
click at [259, 126] on img at bounding box center [361, 149] width 302 height 165
click at [43, 47] on div "Settings" at bounding box center [51, 53] width 40 height 13
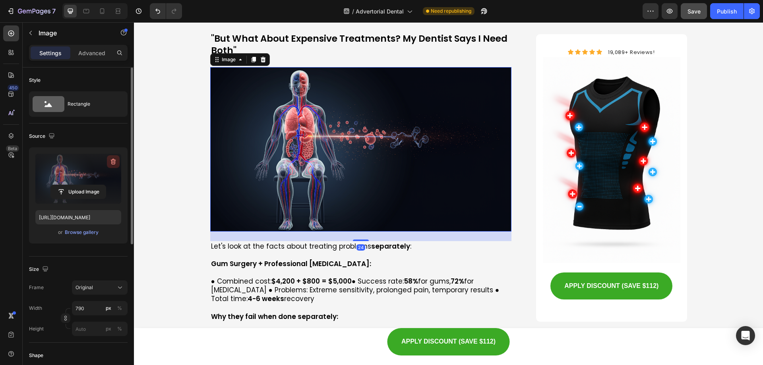
click at [115, 163] on icon "button" at bounding box center [113, 162] width 5 height 6
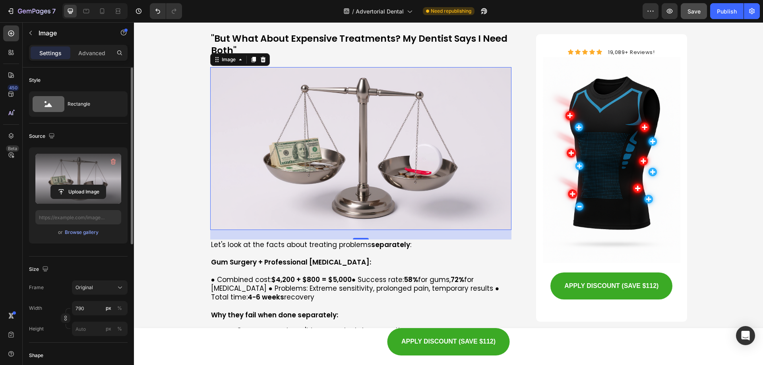
type input "https://cdn.shopify.com/s/files/1/0670/0151/6118/files/gempages_580656701712106…"
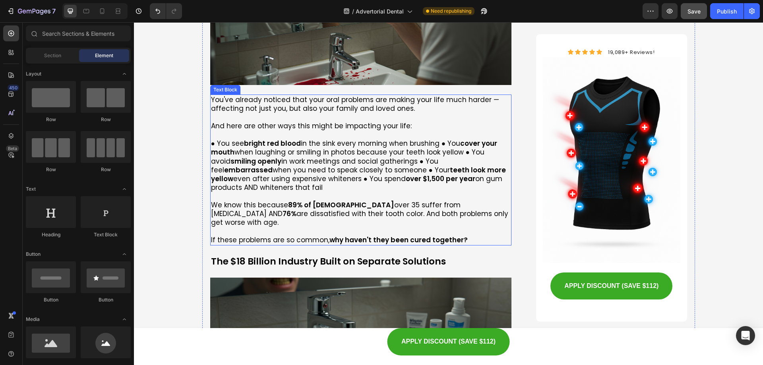
scroll to position [419, 0]
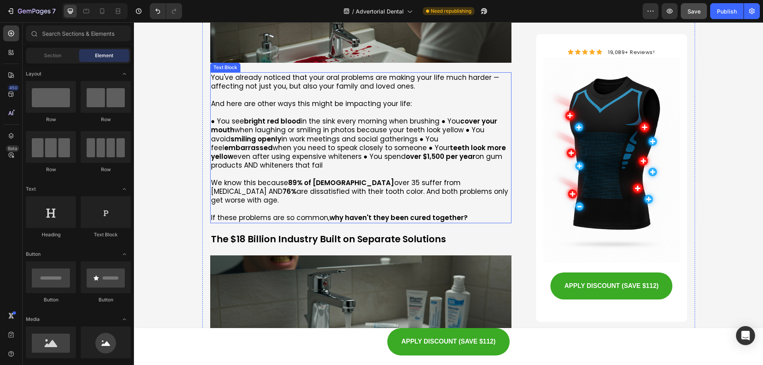
click at [438, 122] on p "● You see bright red blood in the sink every morning when brushing ● You cover …" at bounding box center [361, 143] width 300 height 53
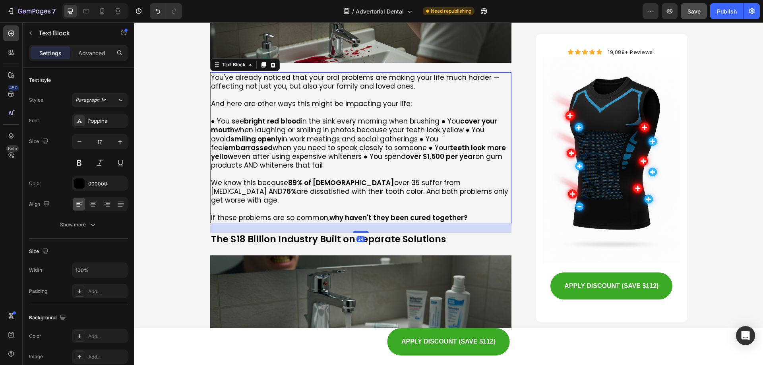
click at [438, 122] on p "● You see bright red blood in the sink every morning when brushing ● You cover …" at bounding box center [361, 143] width 300 height 53
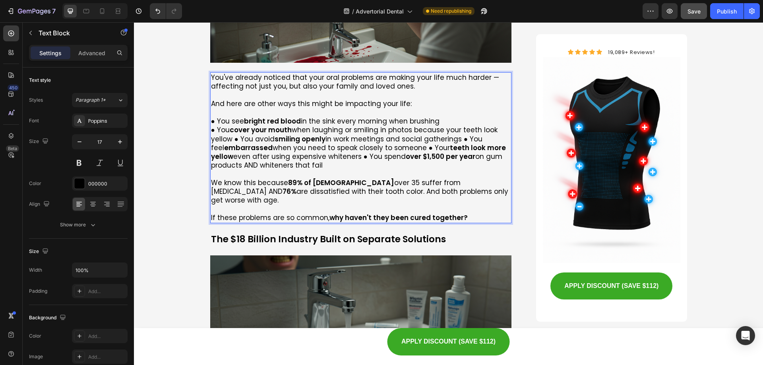
click at [231, 142] on p "● You cover your mouth when laughing or smiling in photos because your teeth lo…" at bounding box center [361, 148] width 300 height 44
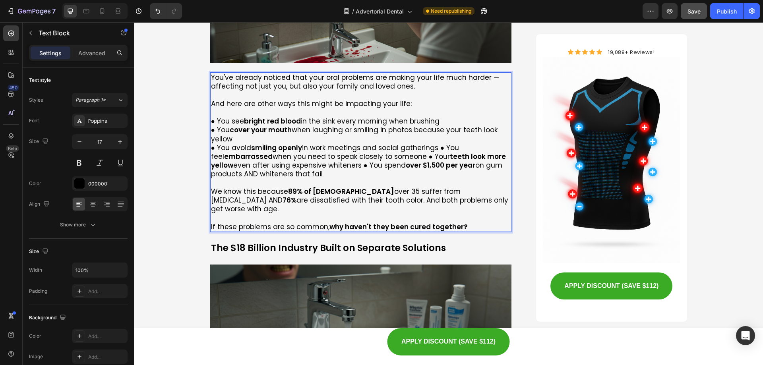
click at [437, 148] on p "● You avoid smiling openly in work meetings and social gatherings ● You feel em…" at bounding box center [361, 161] width 300 height 35
click at [443, 157] on p "● You feel embarrassed when you need to speak closely to someone ● Your teeth l…" at bounding box center [361, 165] width 300 height 26
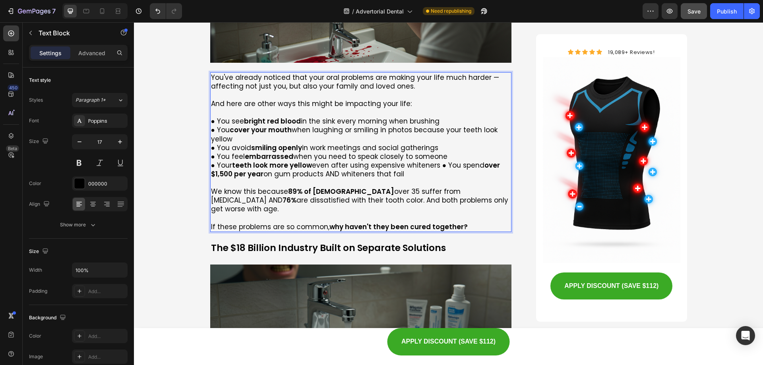
click at [438, 166] on p "● Your teeth look more yellow even after using expensive whiteners ● You spend …" at bounding box center [361, 169] width 300 height 17
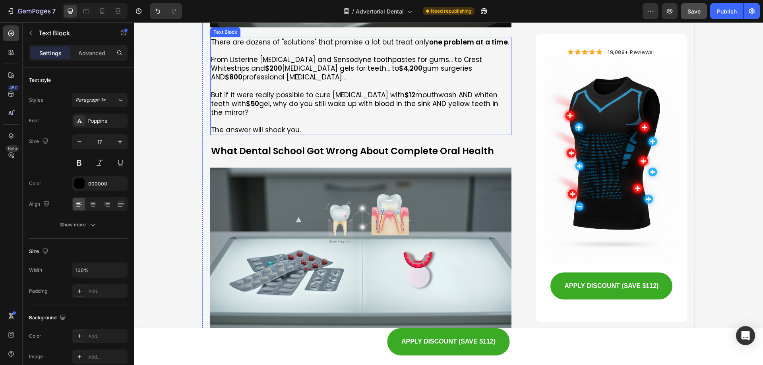
scroll to position [816, 0]
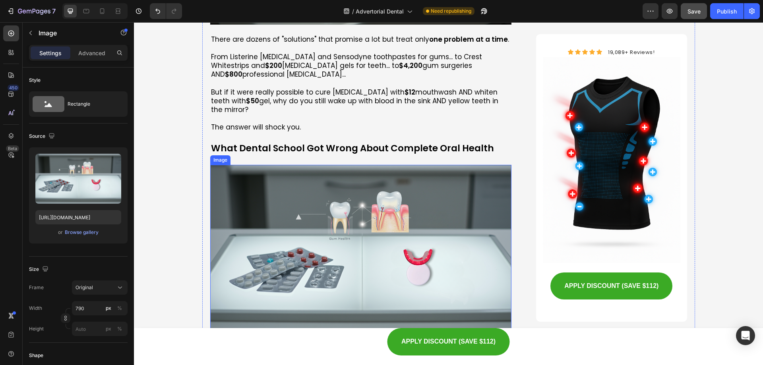
click at [319, 206] on img at bounding box center [361, 247] width 302 height 165
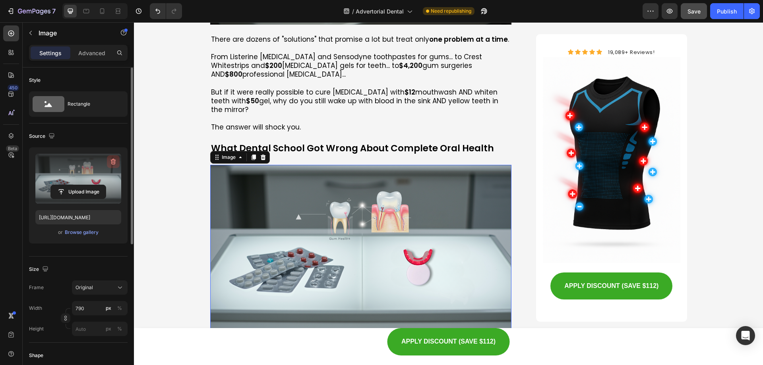
click at [113, 161] on icon "button" at bounding box center [113, 162] width 1 height 2
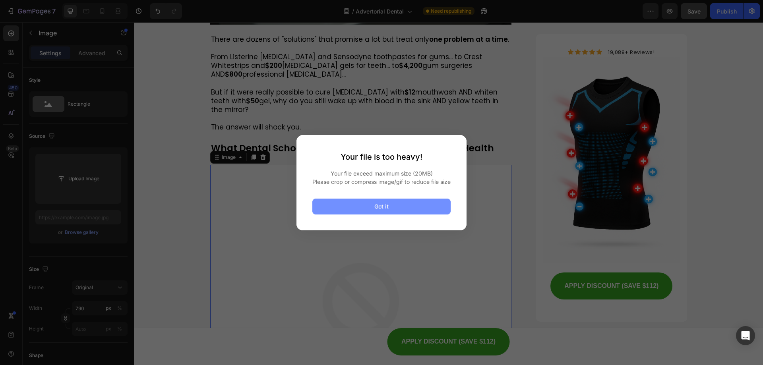
click at [389, 212] on button "Got it" at bounding box center [381, 207] width 138 height 16
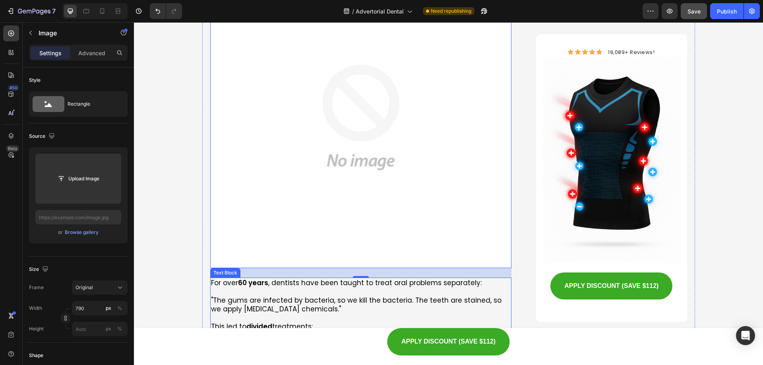
scroll to position [975, 0]
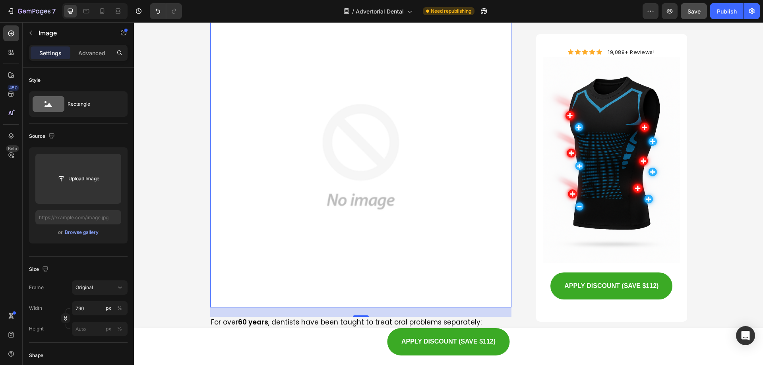
type input "C:\fakepath\1752050871-a8531540-681e-4f40-a478-74e8f48a5573.gif"
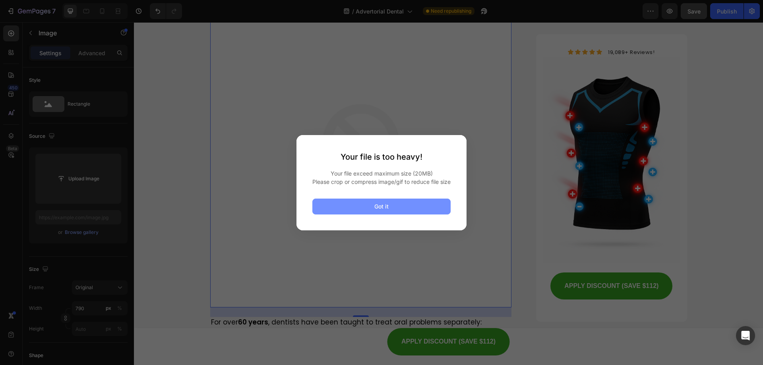
click at [367, 205] on button "Got it" at bounding box center [381, 207] width 138 height 16
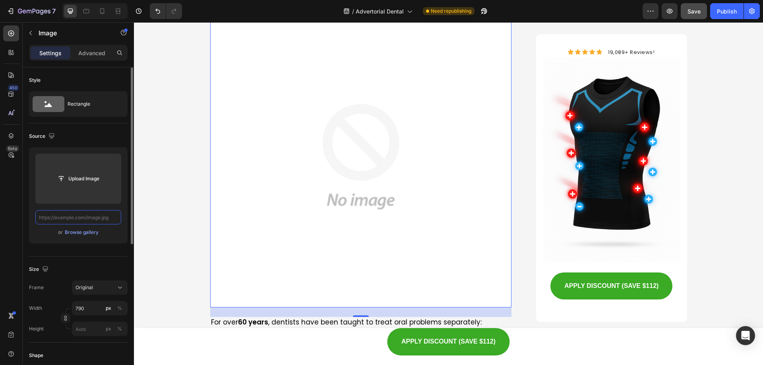
click at [87, 215] on input "text" at bounding box center [78, 217] width 86 height 14
paste input "https://videos.funnelish.com/68712/1752050994-e9318ceb-0fae-4ce8-ba40-5f892c03e…"
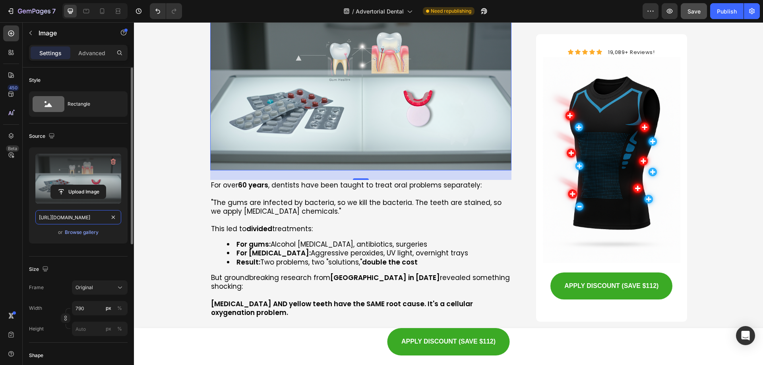
scroll to position [0, 238]
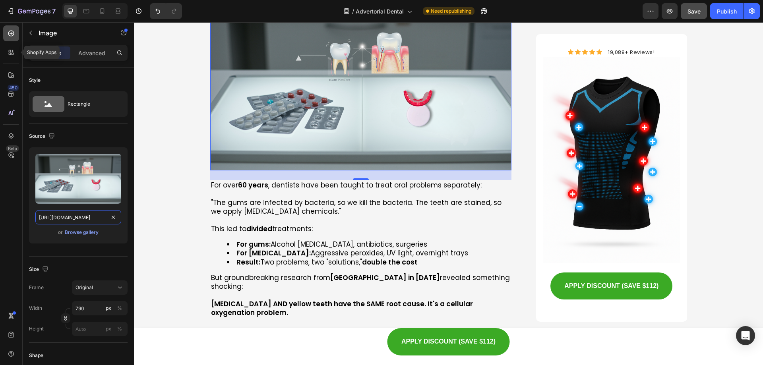
type input "https://cdn.shopify.com/s/files/1/0670/0151/6118/files/gempages_580656701712106…"
click at [9, 33] on icon at bounding box center [11, 34] width 6 height 6
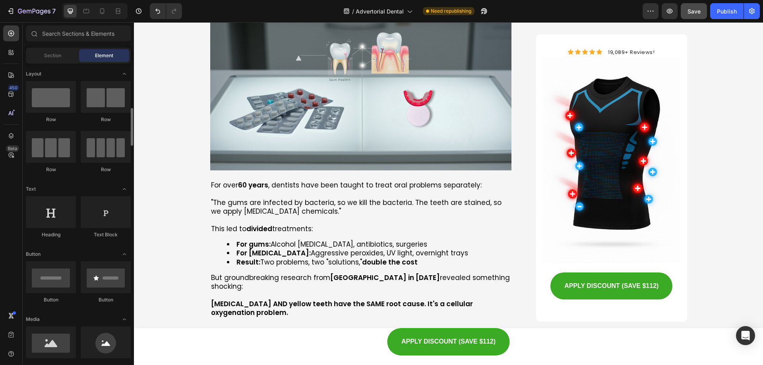
scroll to position [119, 0]
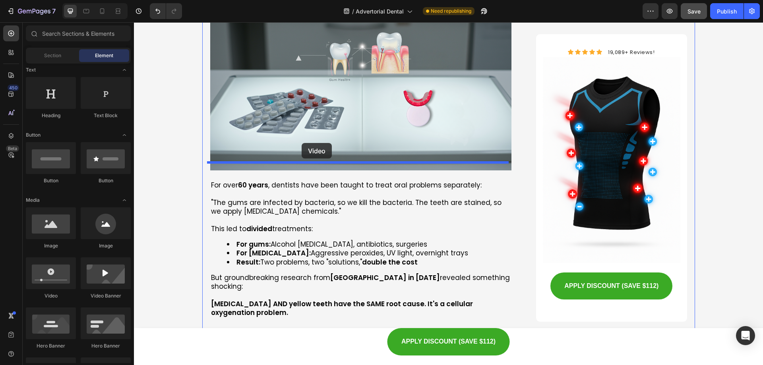
drag, startPoint x: 188, startPoint y: 306, endPoint x: 302, endPoint y: 143, distance: 198.4
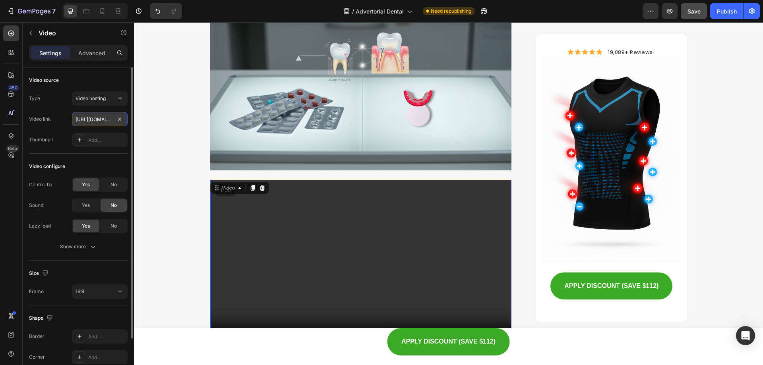
click at [101, 117] on input "https://cdn.shopify.com/videos/c/o/v/2cd3deb506b54b009063f7270ab5cf2e.mp4" at bounding box center [100, 119] width 56 height 14
paste input "videos.funnelish.com/68712/1752050994-e9318ceb-0fae-4ce8-ba40-5f892c03e166.mp4?…"
type input "https://videos.funnelish.com/68712/1752050994-e9318ceb-0fae-4ce8-ba40-5f892c03e…"
click at [123, 130] on div "Type Video hosting Video link https://videos.funnelish.com/68712/1752050994-e93…" at bounding box center [78, 119] width 99 height 56
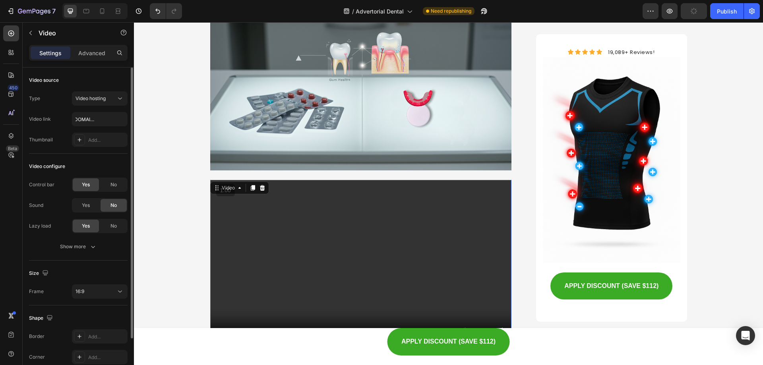
scroll to position [0, 0]
click at [109, 101] on div "Video hosting" at bounding box center [96, 98] width 41 height 7
click at [468, 292] on video at bounding box center [361, 265] width 302 height 170
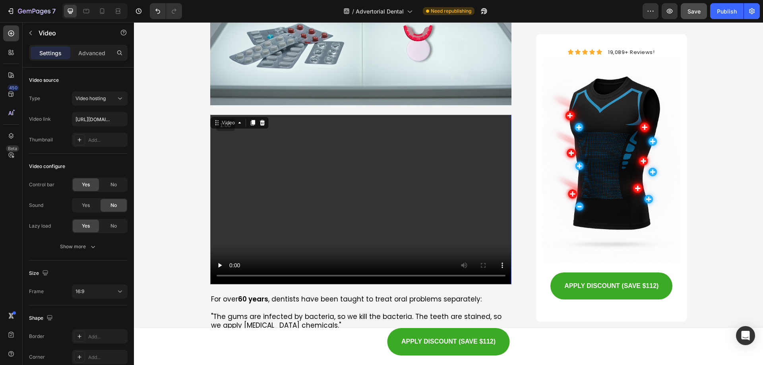
scroll to position [1055, 0]
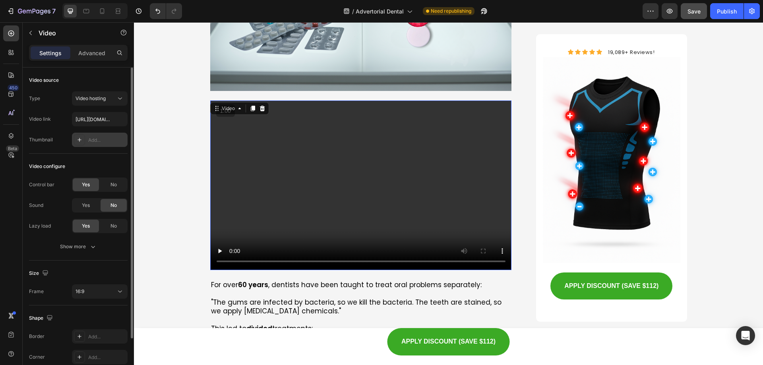
click at [74, 138] on div at bounding box center [79, 139] width 11 height 11
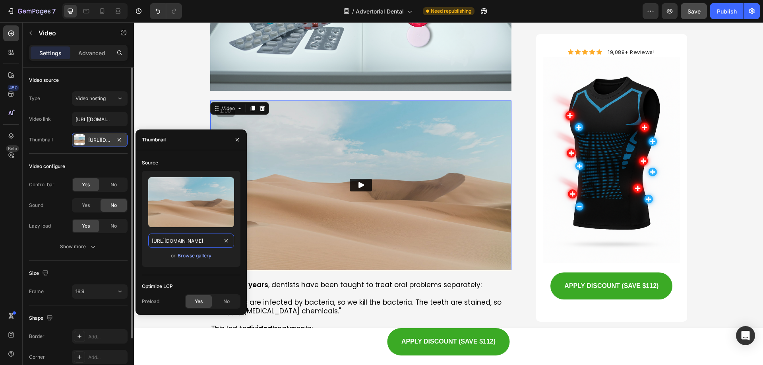
click at [210, 245] on input "https://ucarecdn.com/06075225-af9e-460c-8e3c-6be63c0b773a/-/format/auto/" at bounding box center [191, 241] width 86 height 14
paste input "videos.funnelish.com/68712/1752050994-e9318ceb-0fae-4ce8-ba40-5f892c03e166.mp4?…"
type input "https://videos.funnelish.com/68712/1752050994-e9318ceb-0fae-4ce8-ba40-5f892c03e…"
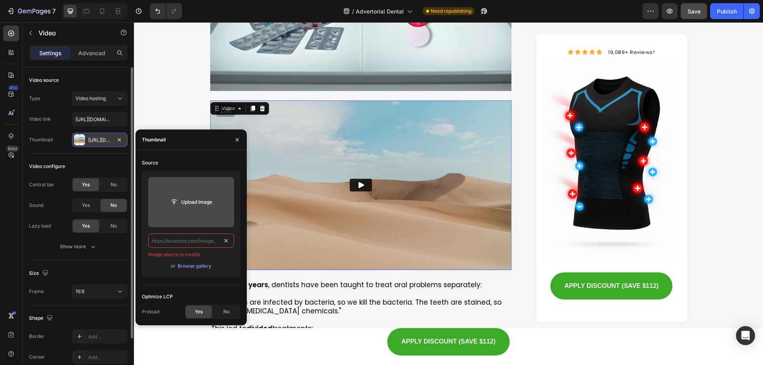
scroll to position [0, 0]
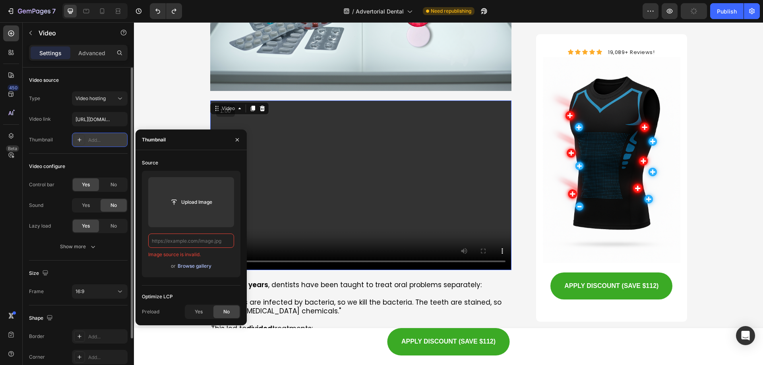
click at [203, 264] on div "Browse gallery" at bounding box center [195, 266] width 34 height 7
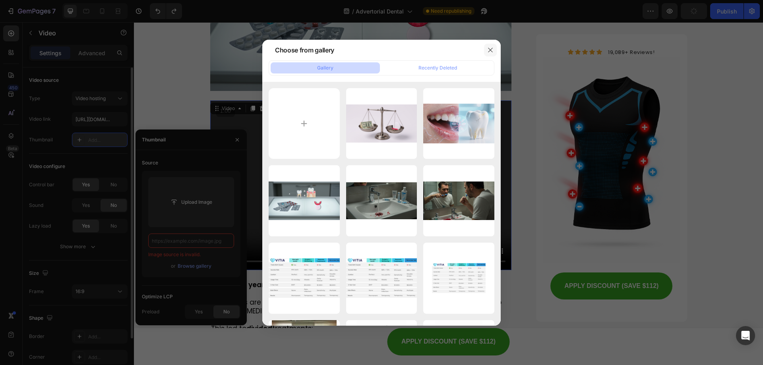
click at [494, 49] on button "button" at bounding box center [490, 50] width 13 height 13
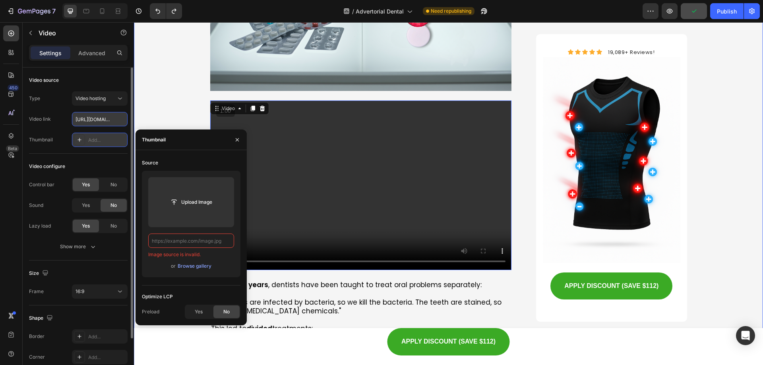
click at [109, 121] on input "https://videos.funnelish.com/68712/1752050994-e9318ceb-0fae-4ce8-ba40-5f892c03e…" at bounding box center [100, 119] width 56 height 14
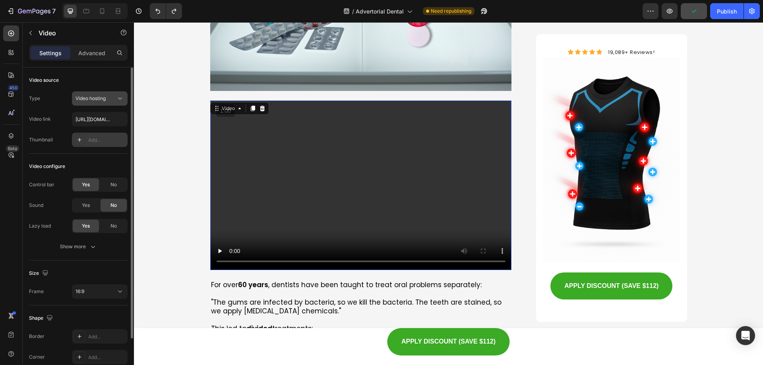
click at [96, 95] on span "Video hosting" at bounding box center [91, 98] width 30 height 6
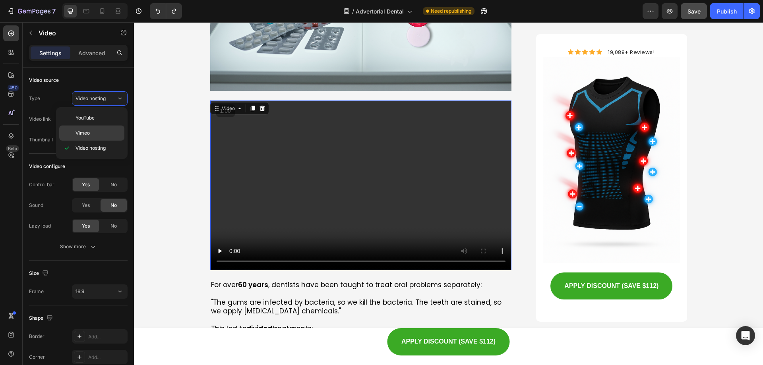
click at [103, 128] on div "Vimeo" at bounding box center [91, 133] width 65 height 15
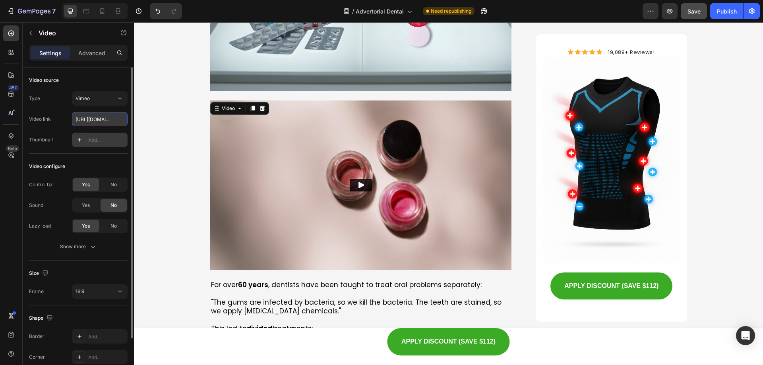
click at [103, 121] on input "https://vimeo.com/1095883398" at bounding box center [100, 119] width 56 height 14
paste input "deos.funnelish.com/68712/1752050994-e9318ceb-0fae-4ce8-ba40-5f892c03e166.mp4?to…"
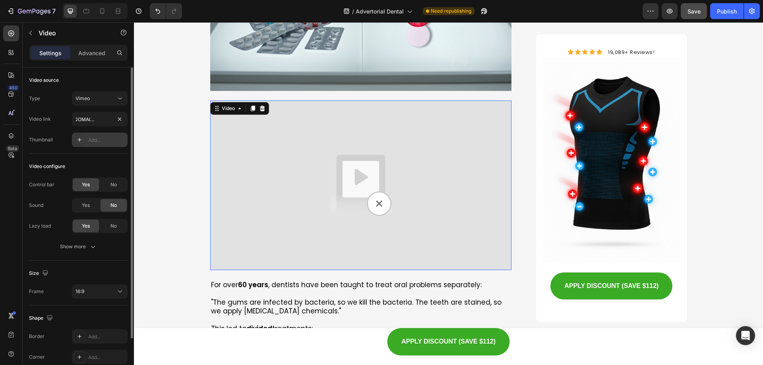
click at [112, 128] on div "Type Vimeo Video link https://videos.funnelish.com/68712/1752050994-e9318ceb-0f…" at bounding box center [78, 119] width 99 height 56
click at [112, 94] on button "Vimeo" at bounding box center [100, 98] width 56 height 14
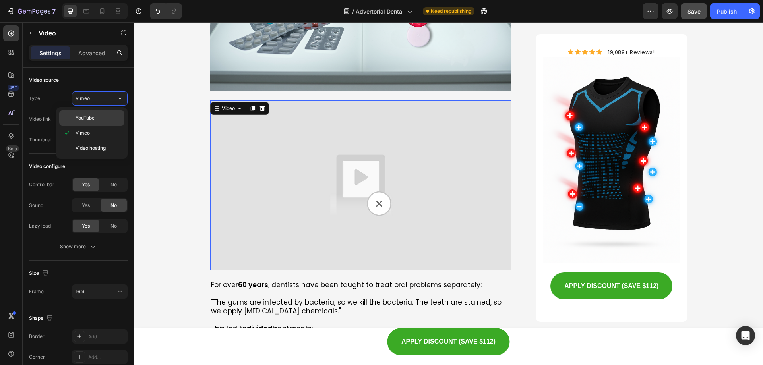
click at [105, 112] on div "YouTube" at bounding box center [91, 118] width 65 height 15
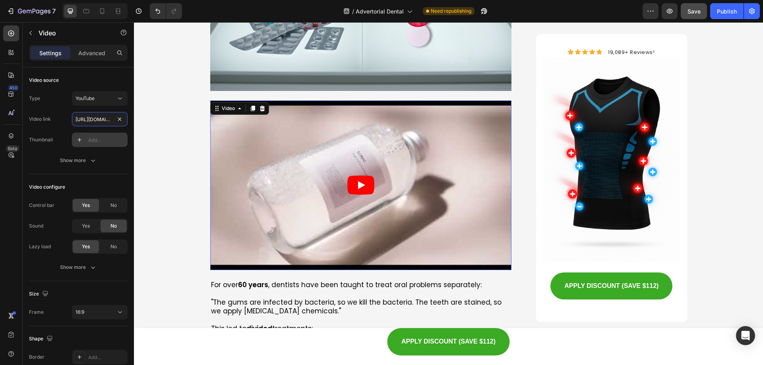
click at [101, 115] on input "https://www.youtube.com/watch?v=drIt4RH_kyQ" at bounding box center [100, 119] width 56 height 14
paste input "videos.funnelish.com/68712/1752050994-e9318ceb-0fae-4ce8-ba40-5f892c03e166.mp4?…"
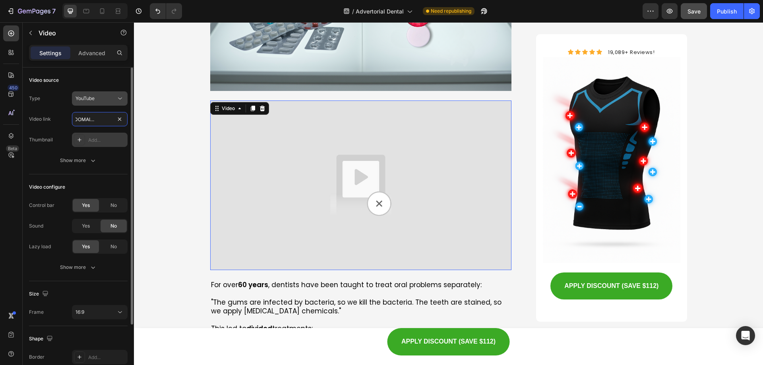
type input "https://videos.funnelish.com/68712/1752050994-e9318ceb-0fae-4ce8-ba40-5f892c03e…"
click at [111, 101] on div "YouTube" at bounding box center [96, 98] width 41 height 7
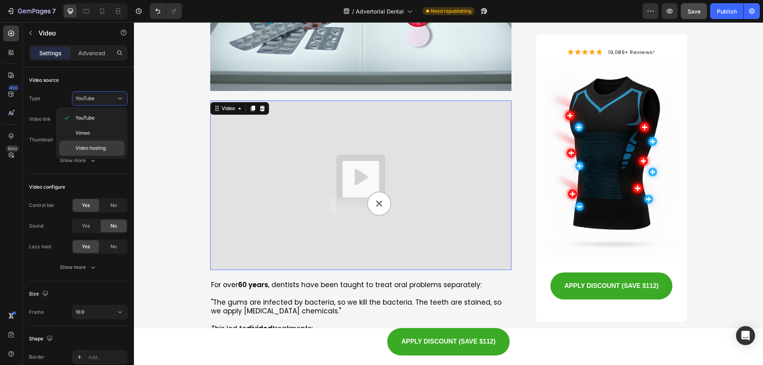
click at [102, 144] on div "Video hosting" at bounding box center [91, 148] width 65 height 15
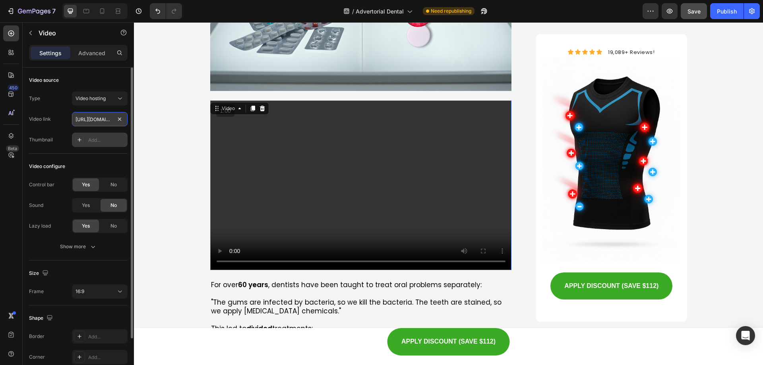
click at [97, 122] on input "https://videos.funnelish.com/68712/1752050994-e9318ceb-0fae-4ce8-ba40-5f892c03e…" at bounding box center [100, 119] width 56 height 14
click at [65, 112] on div "Type Video hosting Video link https://videos.funnelish.com/68712/1752050994-e93…" at bounding box center [78, 119] width 99 height 56
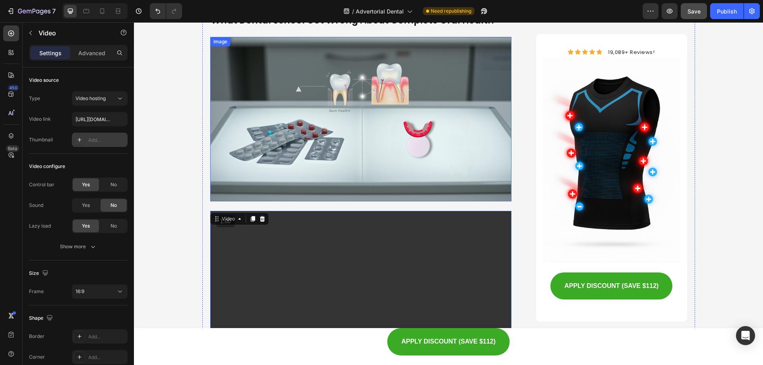
scroll to position [896, 0]
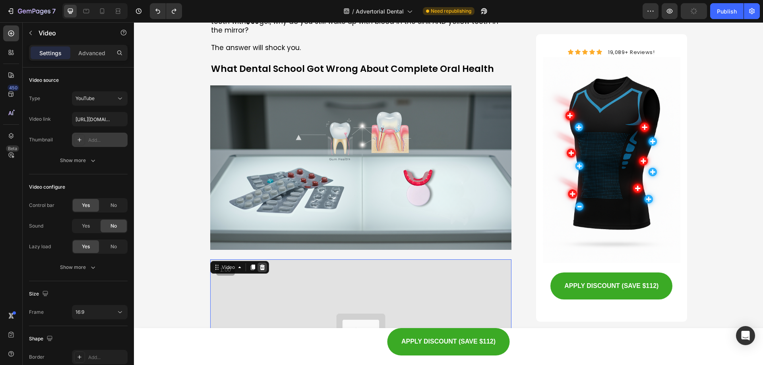
click at [260, 265] on icon at bounding box center [262, 268] width 5 height 6
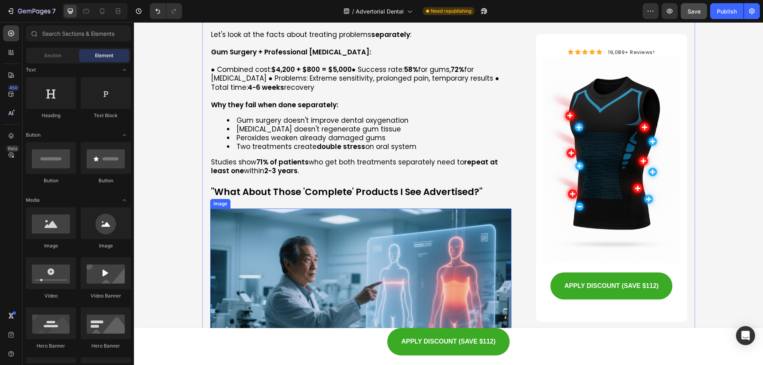
scroll to position [1929, 0]
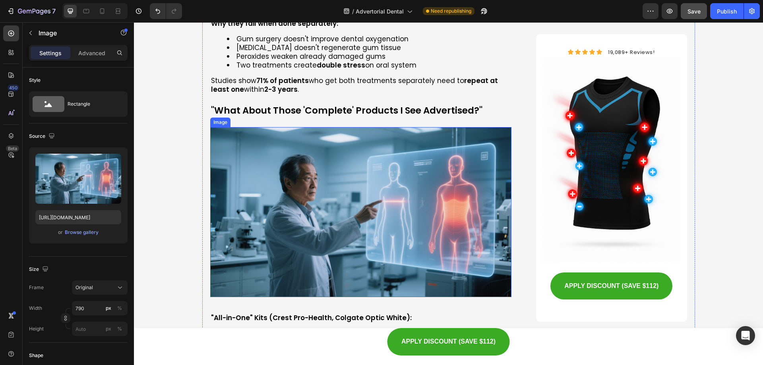
click at [322, 200] on img at bounding box center [361, 212] width 302 height 170
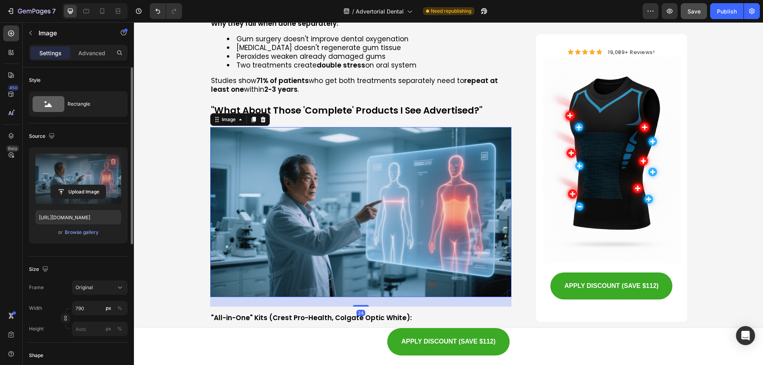
click at [113, 163] on icon "button" at bounding box center [113, 162] width 1 height 2
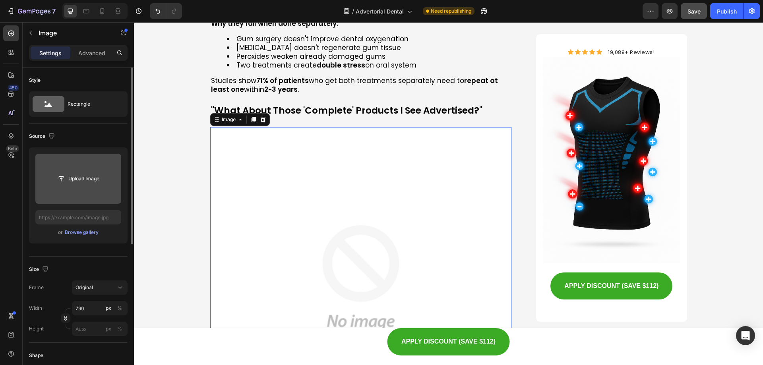
type input "C:\fakepath\1752051006-17a1bf80-2be0-4c33-b4b8-fdc48a7deaf8.mp4"
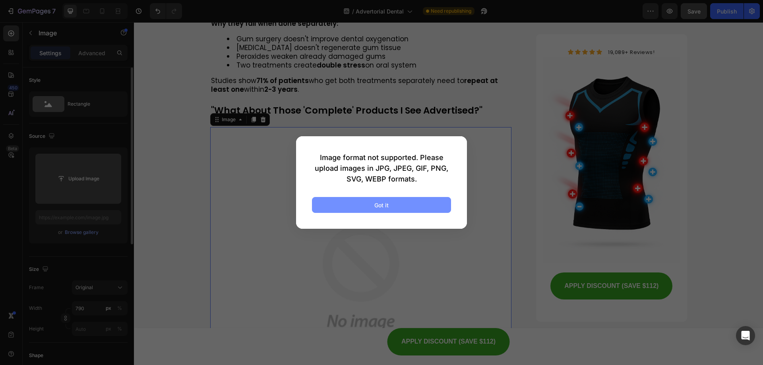
click at [385, 198] on button "Got it" at bounding box center [381, 205] width 139 height 16
